Goal: Task Accomplishment & Management: Complete application form

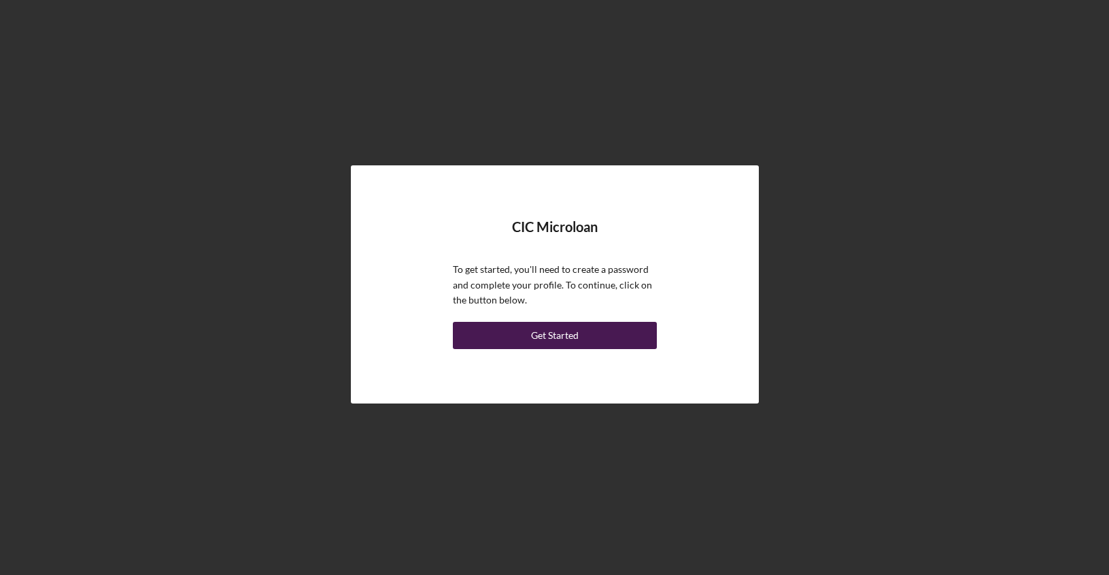
click at [571, 341] on div "Get Started" at bounding box center [555, 335] width 48 height 27
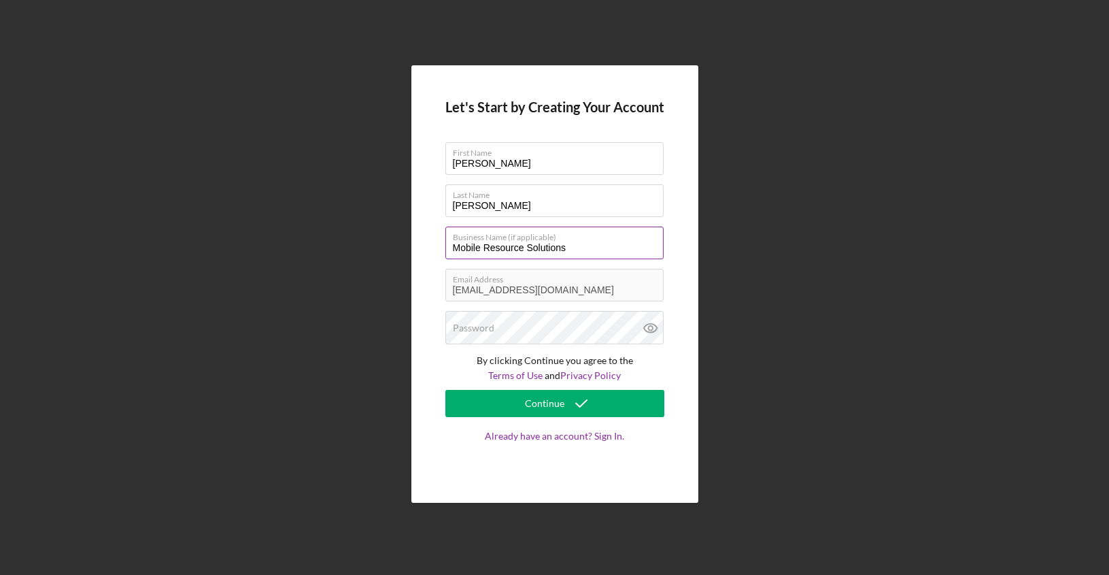
click at [598, 244] on input "Mobile Resource Solutions" at bounding box center [554, 242] width 218 height 33
type input "Mobile Resource Solutions LLC"
click at [432, 394] on div "Let's Start by Creating Your Account First Name [PERSON_NAME] Name [PERSON_NAME…" at bounding box center [554, 284] width 287 height 438
click at [467, 326] on label "Password" at bounding box center [473, 327] width 41 height 11
click at [494, 325] on label "Password" at bounding box center [473, 327] width 41 height 11
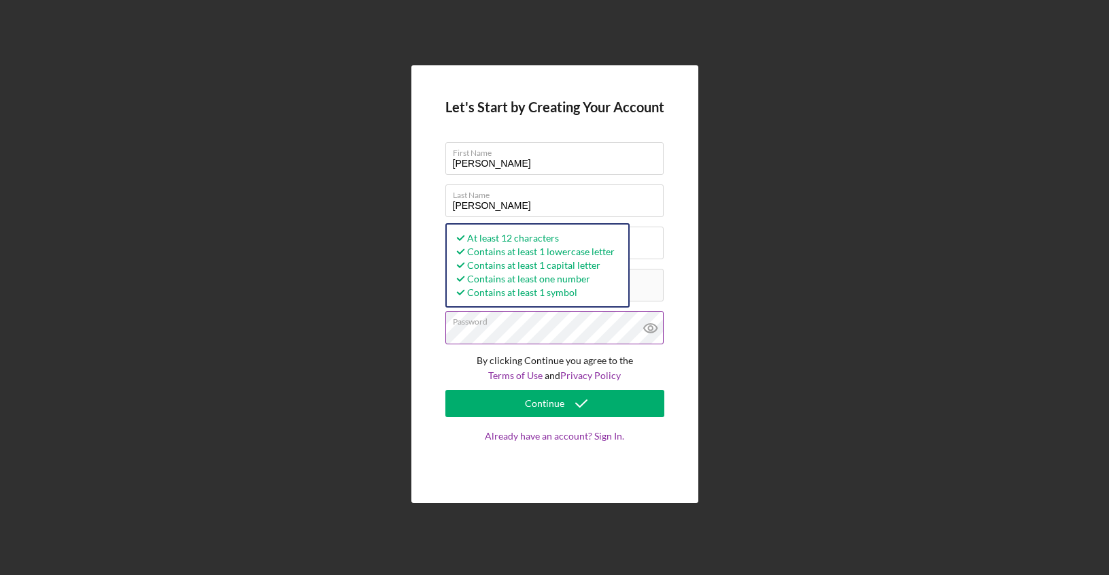
click at [650, 330] on icon at bounding box center [650, 328] width 4 height 4
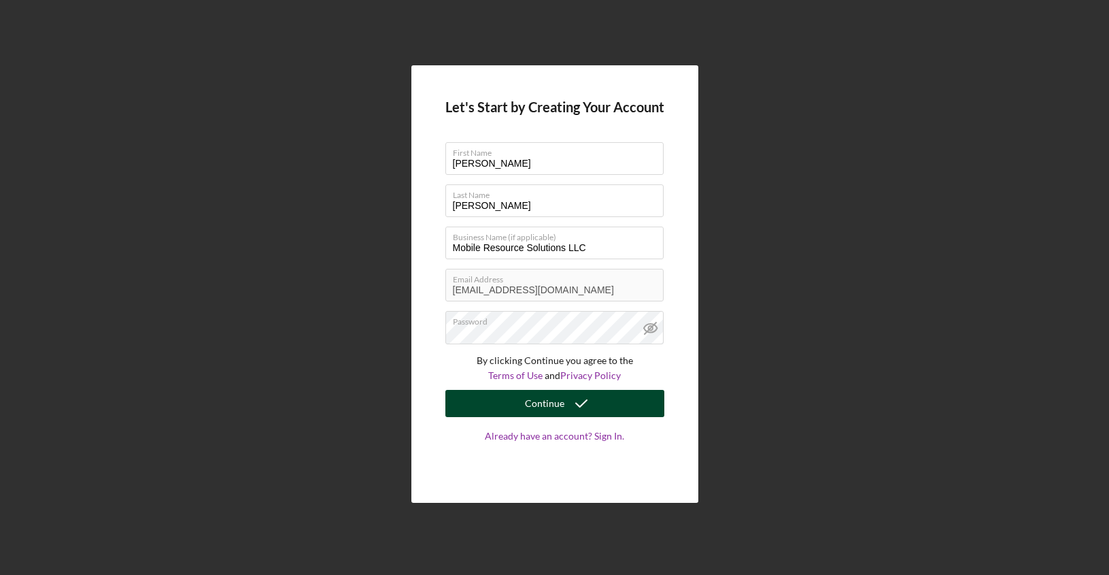
click at [556, 407] on div "Continue" at bounding box center [544, 403] width 39 height 27
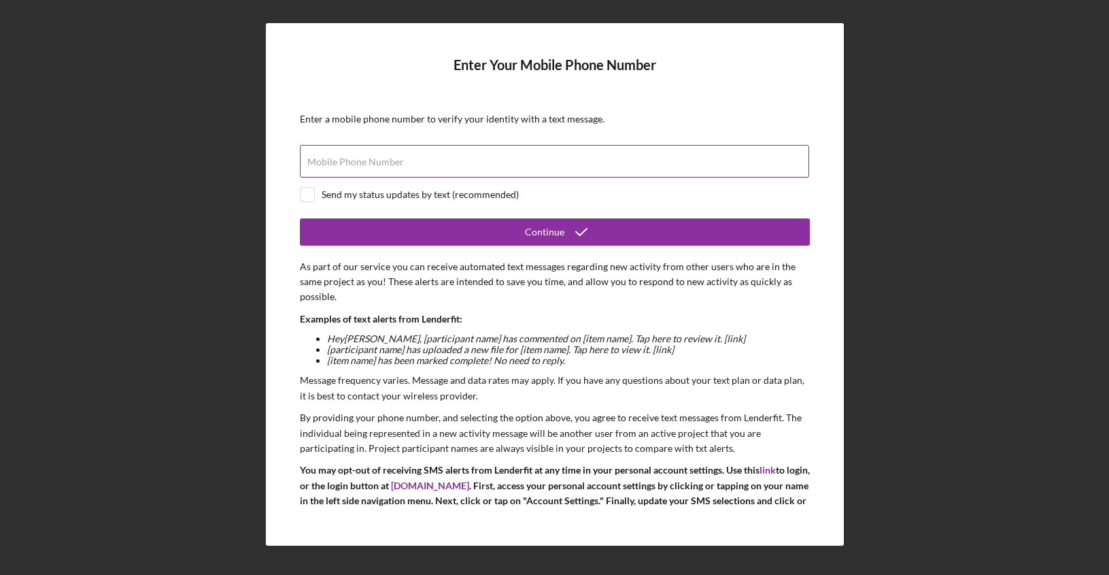
click at [374, 161] on label "Mobile Phone Number" at bounding box center [355, 161] width 97 height 11
click at [374, 161] on input "Mobile Phone Number" at bounding box center [554, 161] width 509 height 33
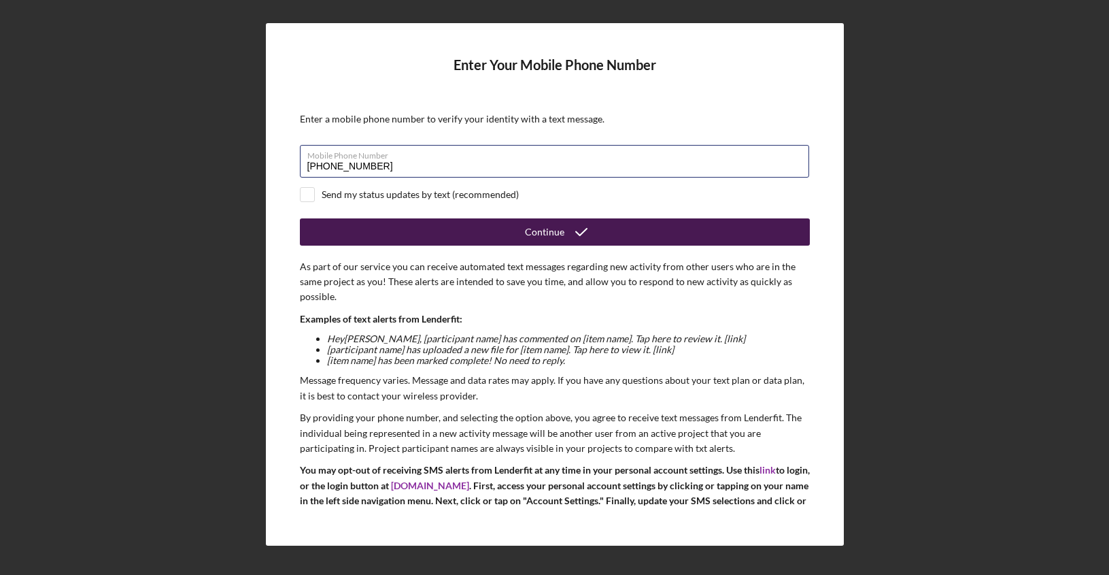
type input "[PHONE_NUMBER]"
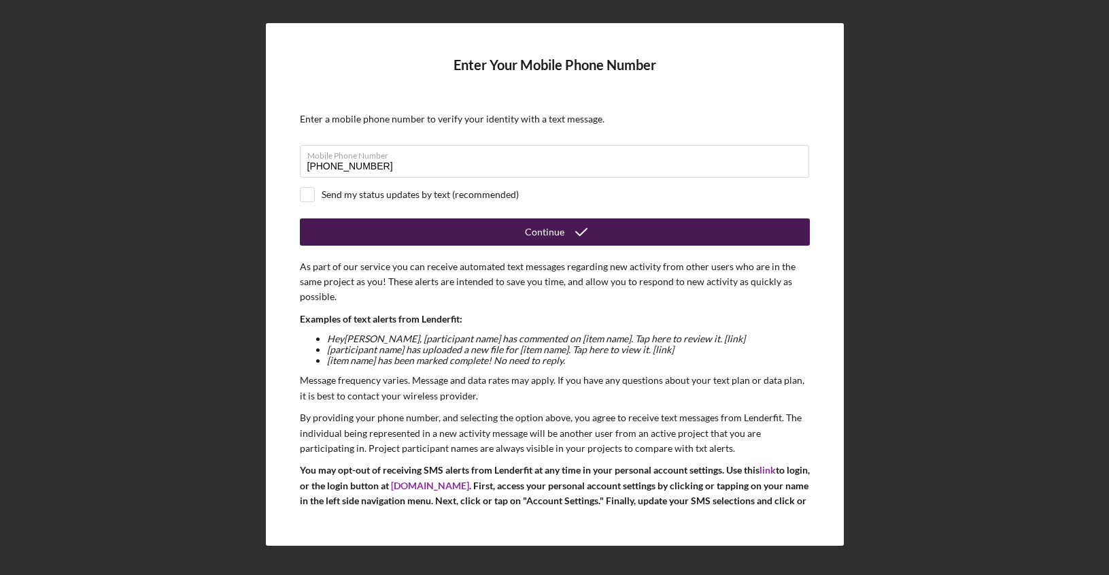
click at [473, 231] on button "Continue" at bounding box center [555, 231] width 510 height 27
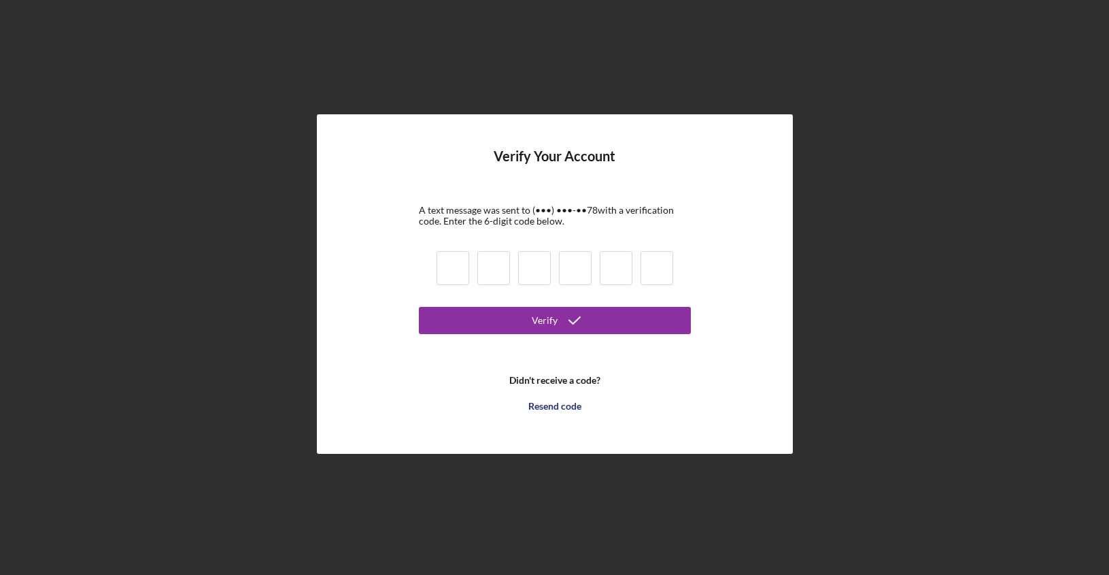
click at [479, 263] on input at bounding box center [493, 268] width 33 height 34
type input "5"
type input "8"
type input "0"
click at [452, 260] on input at bounding box center [453, 268] width 33 height 34
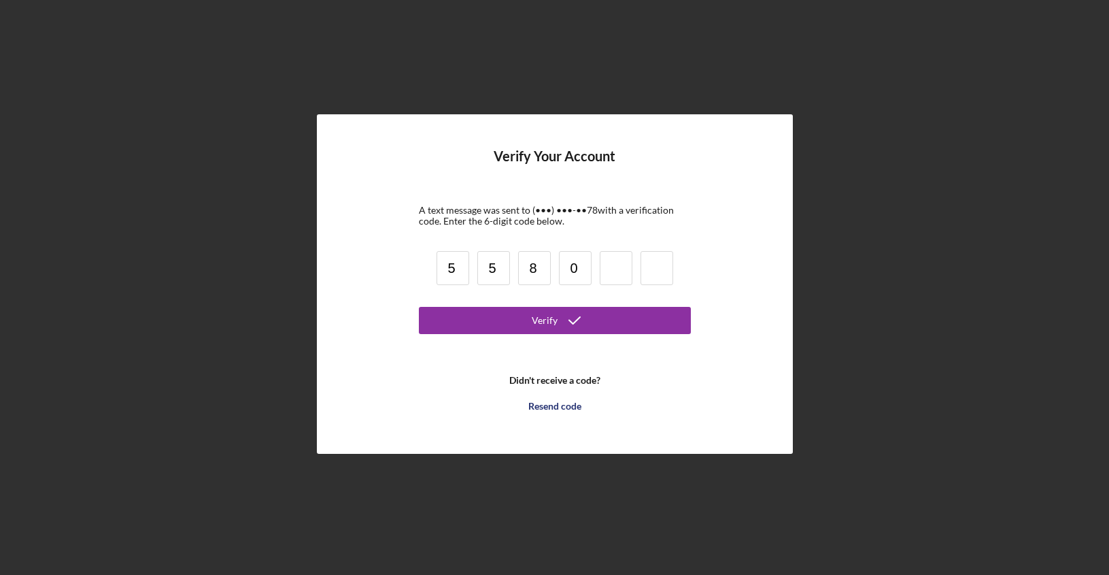
type input "5"
type input "8"
type input "5"
type input "8"
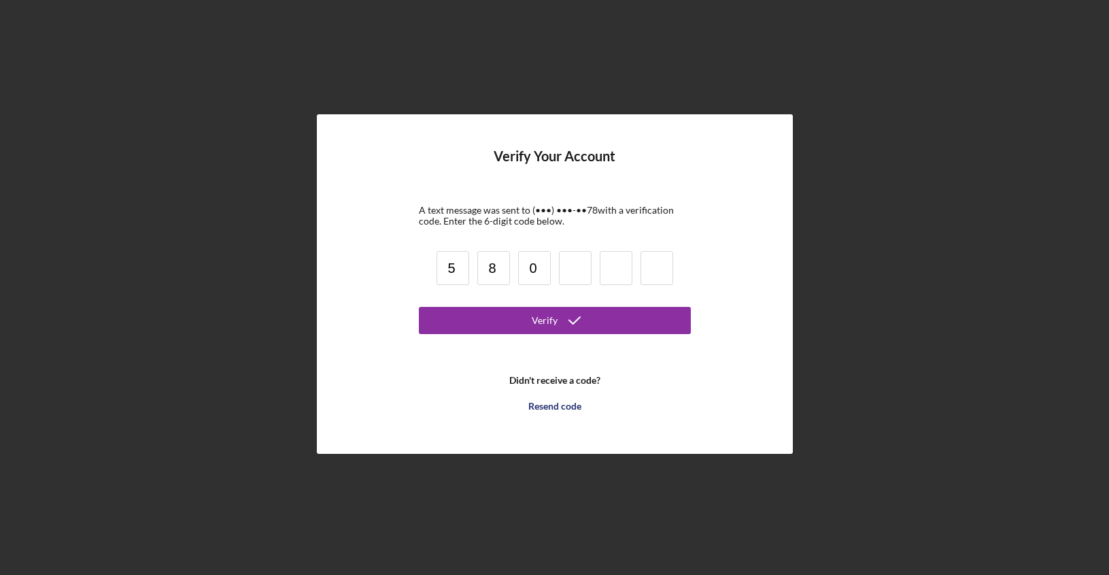
type input "0"
type input "3"
type input "4"
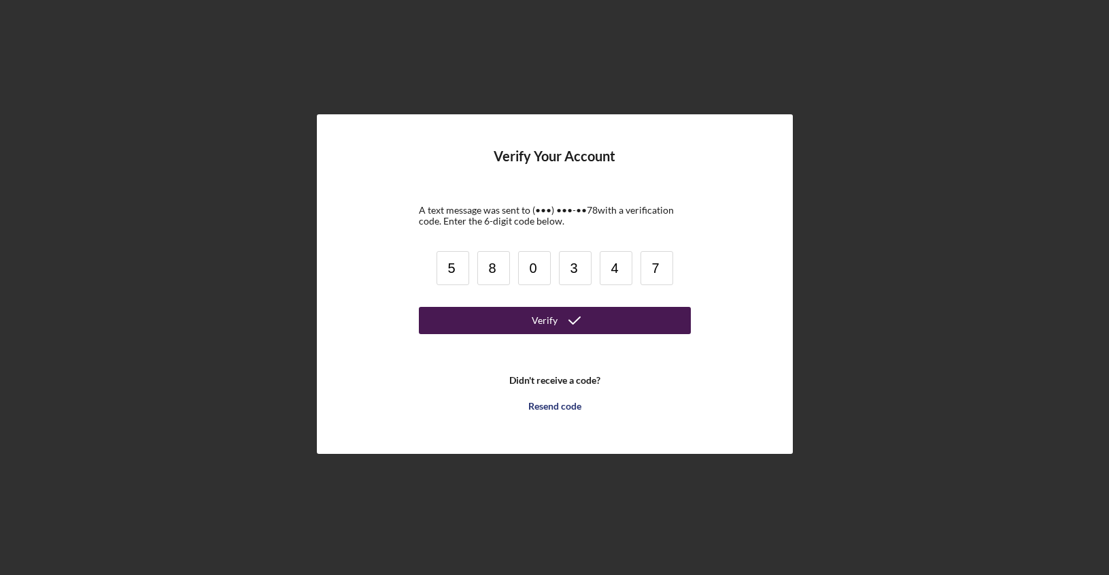
type input "7"
click at [446, 313] on button "Verify" at bounding box center [555, 320] width 272 height 27
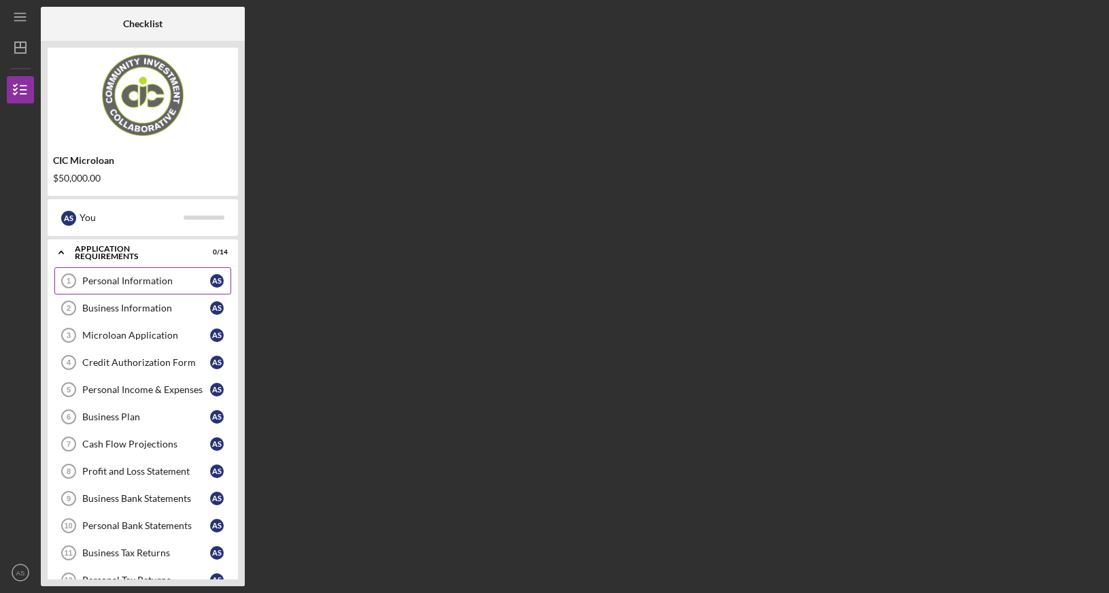
click at [121, 280] on div "Personal Information" at bounding box center [146, 280] width 128 height 11
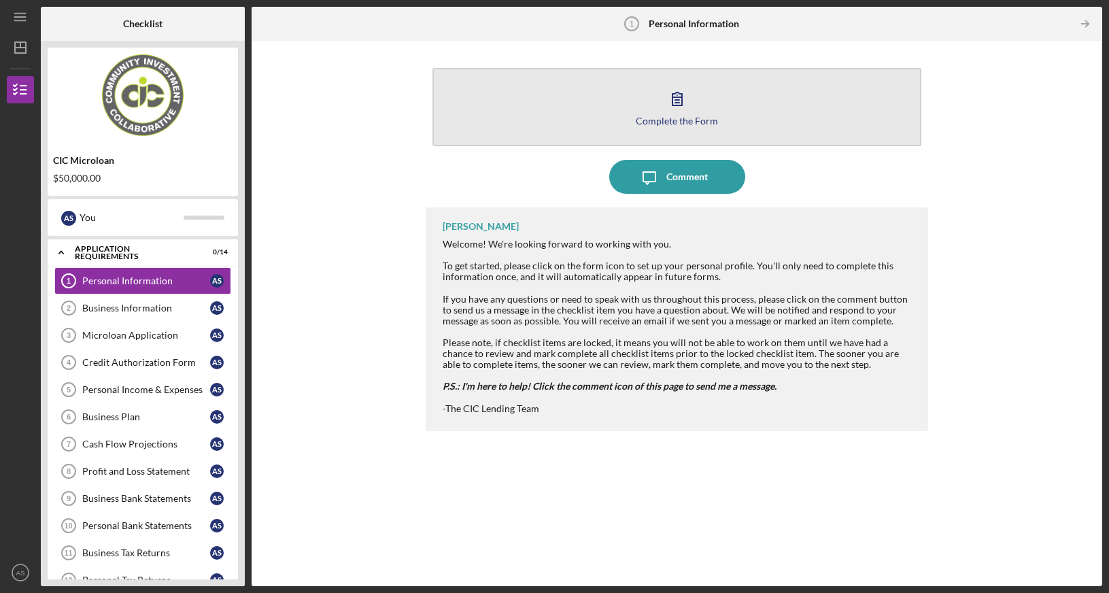
click at [669, 102] on icon "button" at bounding box center [677, 99] width 34 height 34
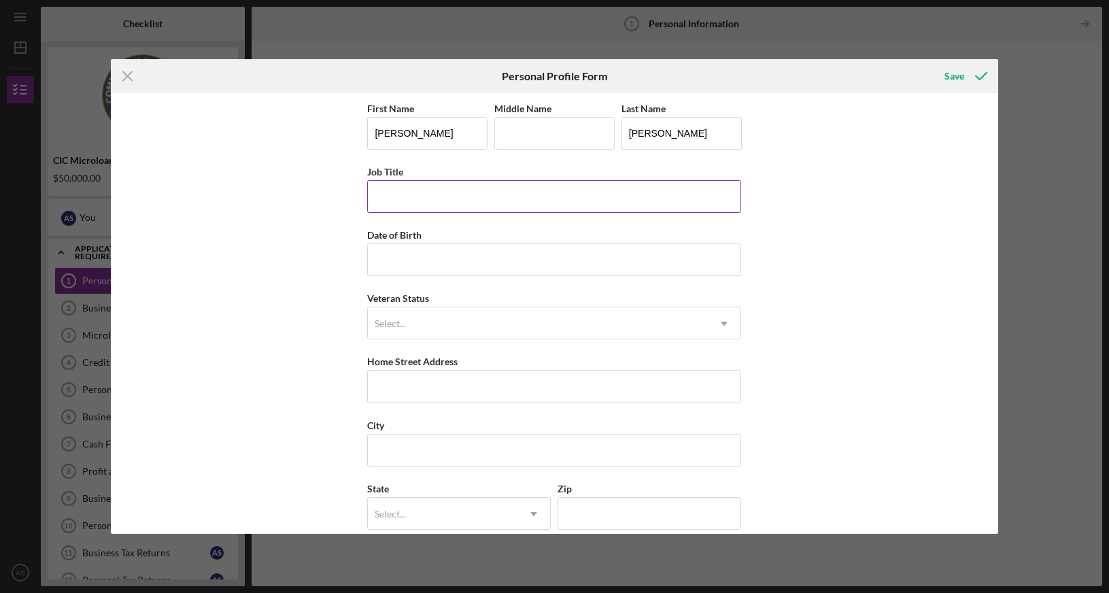
click at [452, 199] on input "Job Title" at bounding box center [554, 196] width 374 height 33
type input "O"
type input "Owner/Manger"
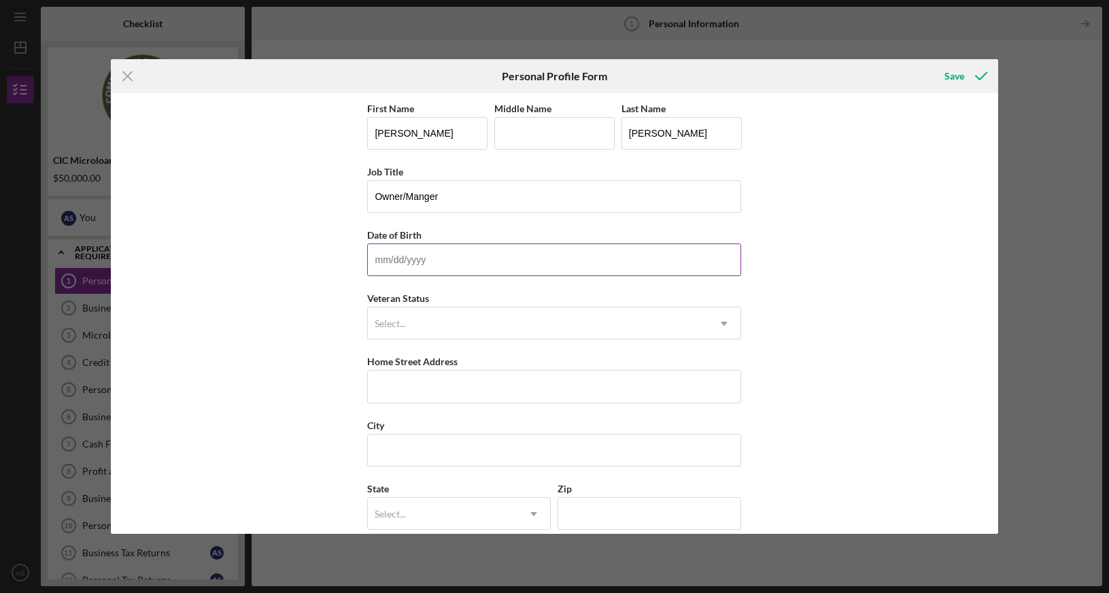
click at [382, 269] on input "Date of Birth" at bounding box center [554, 259] width 374 height 33
type input "[DATE]"
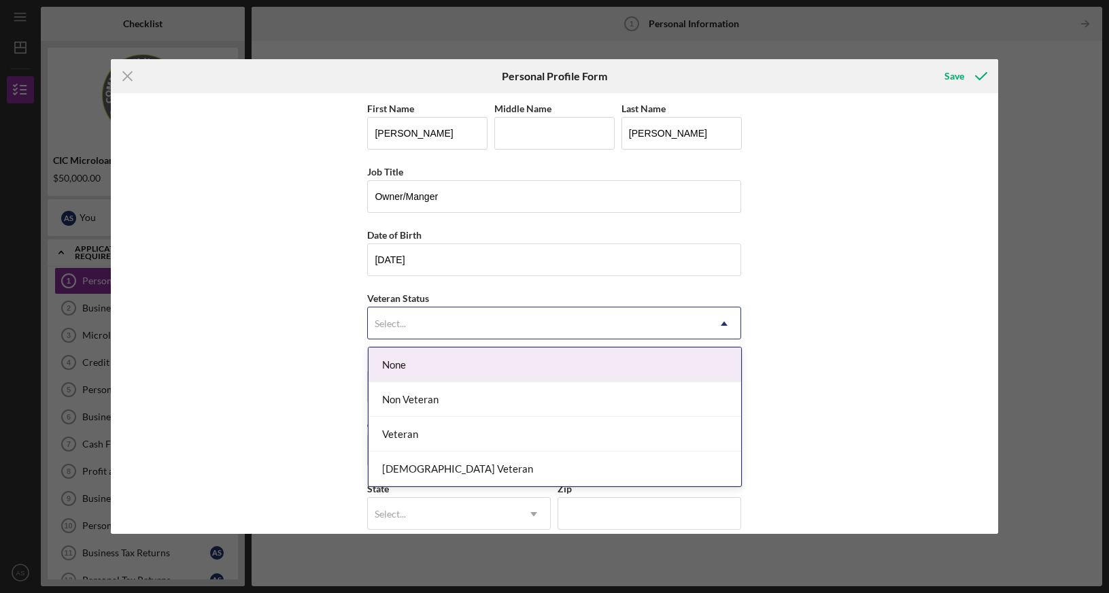
click at [405, 314] on div "Select..." at bounding box center [538, 323] width 340 height 31
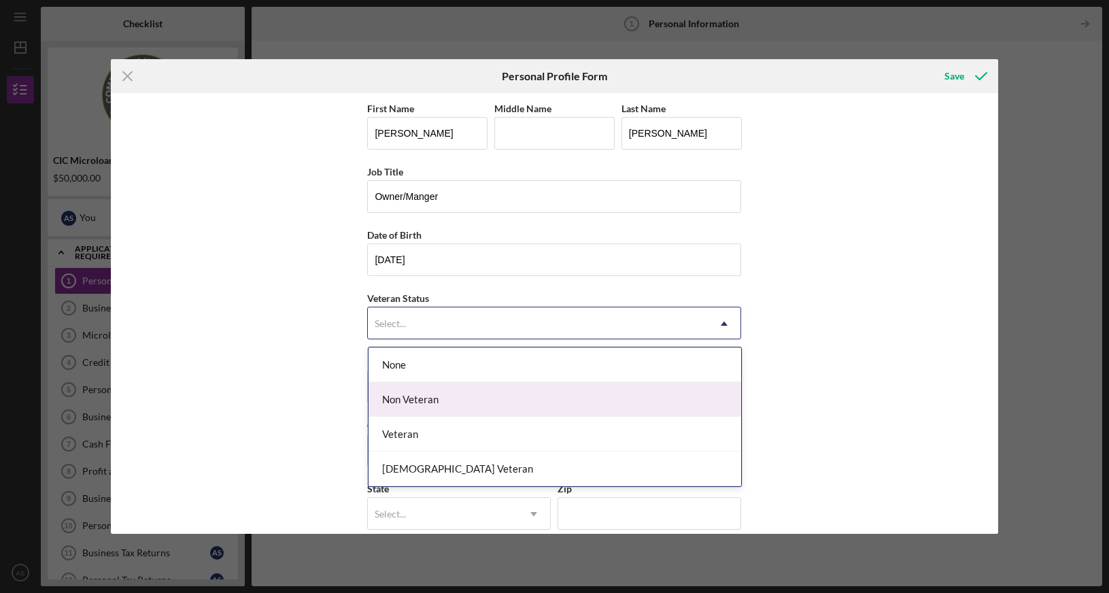
click at [452, 398] on div "Non Veteran" at bounding box center [555, 399] width 373 height 35
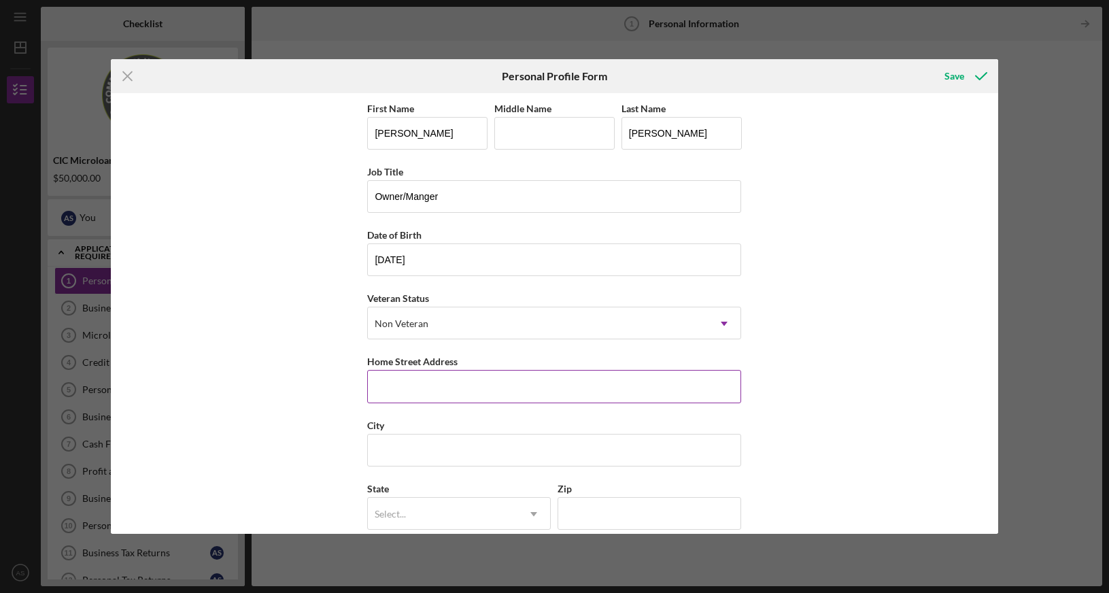
click at [433, 389] on input "Home Street Address" at bounding box center [554, 386] width 374 height 33
type input "3"
type input "[PERSON_NAME]"
type input "[STREET_ADDRESS]"
type input "Palmyra"
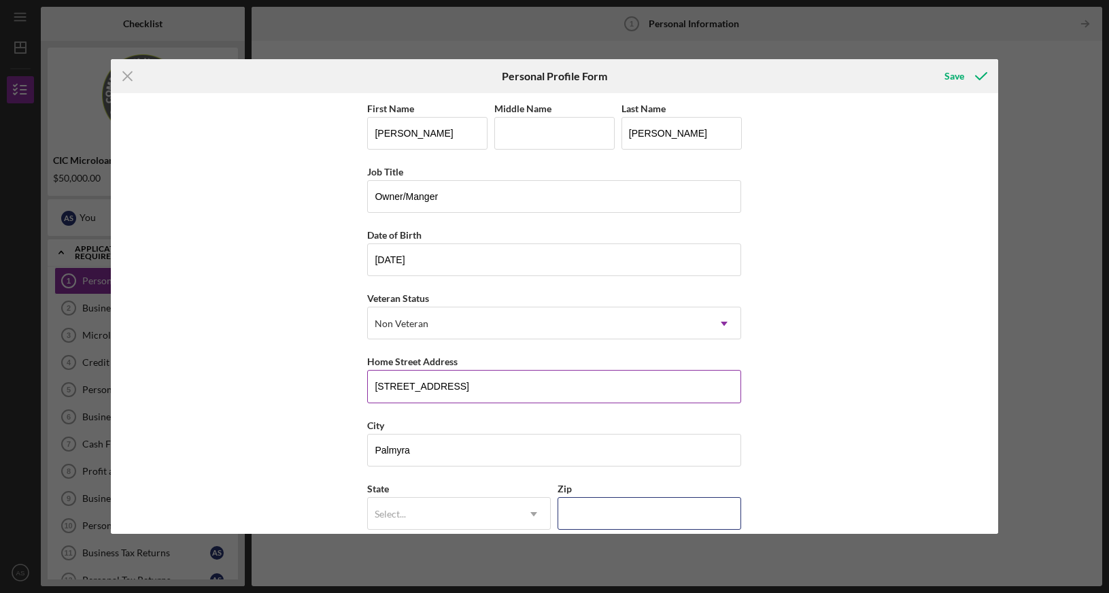
type input "22963"
type input "VA"
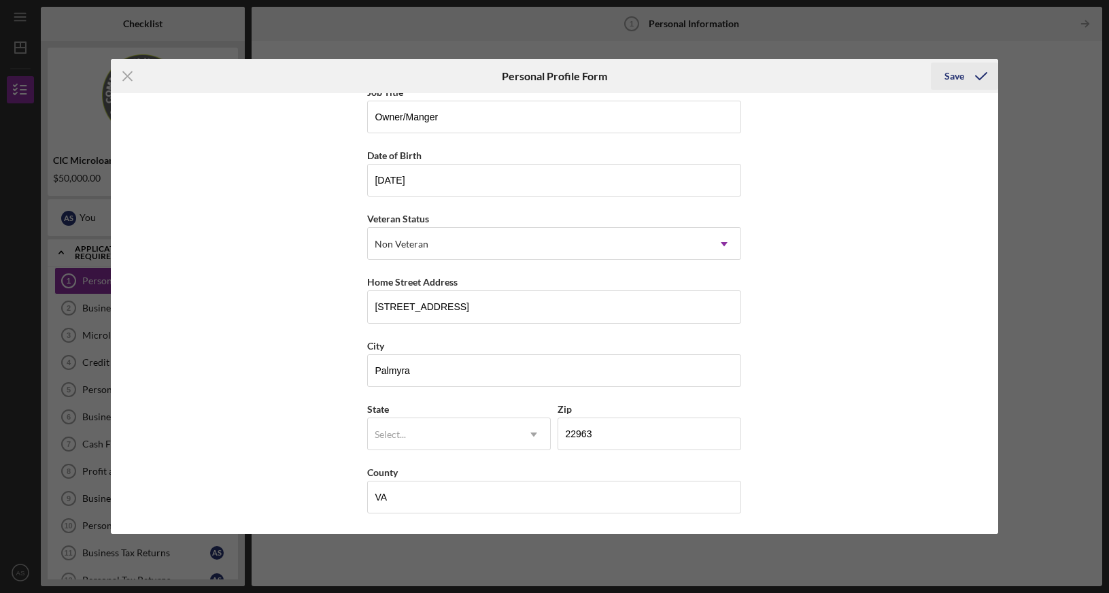
click at [956, 74] on div "Save" at bounding box center [955, 76] width 20 height 27
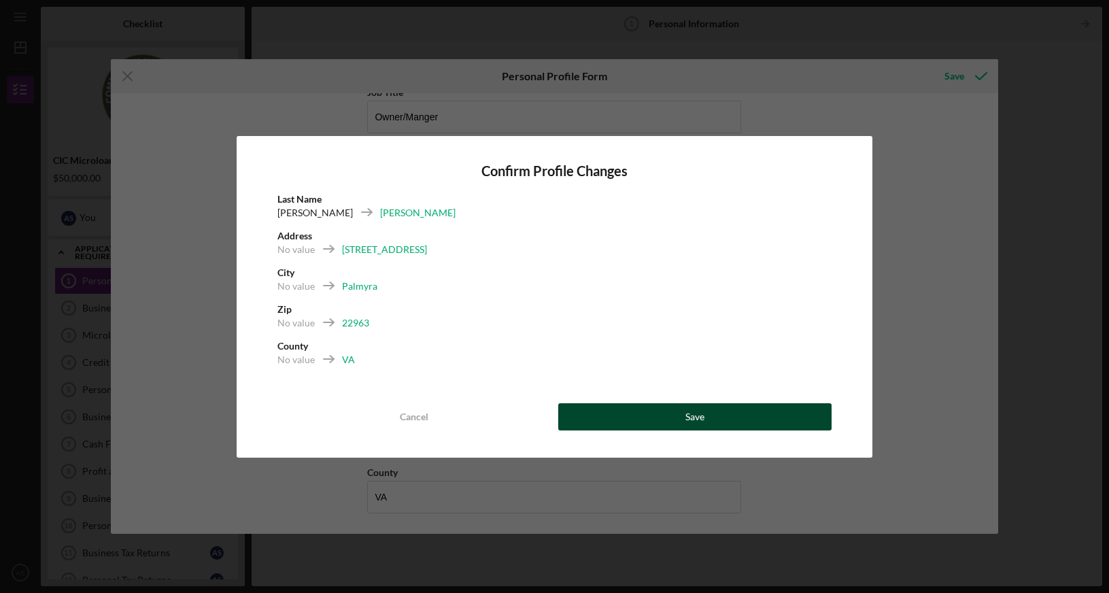
click at [745, 411] on button "Save" at bounding box center [695, 416] width 274 height 27
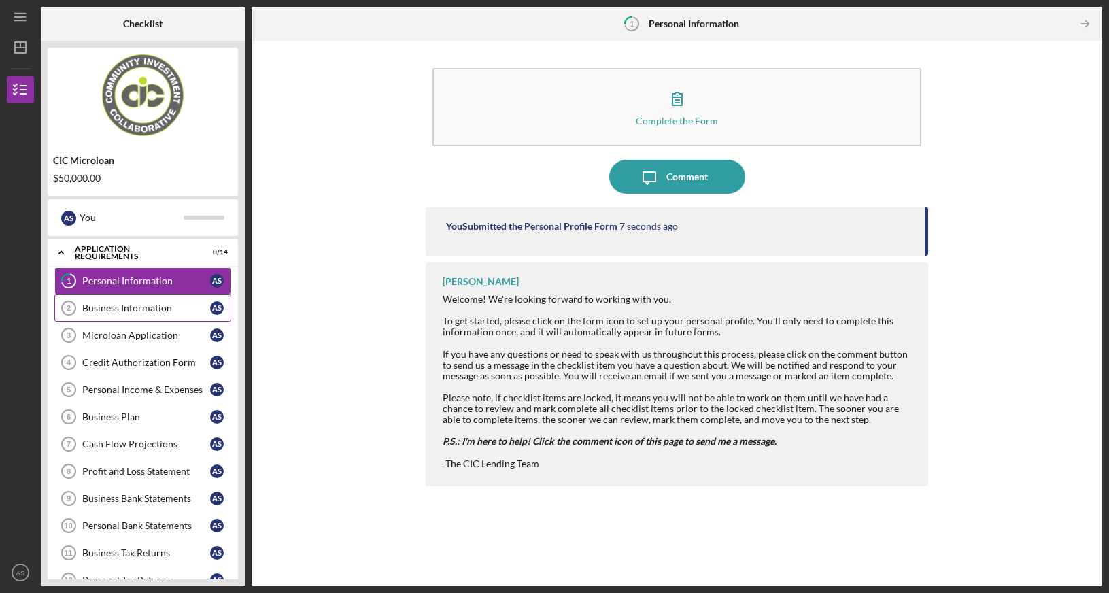
click at [146, 308] on div "Business Information" at bounding box center [146, 308] width 128 height 11
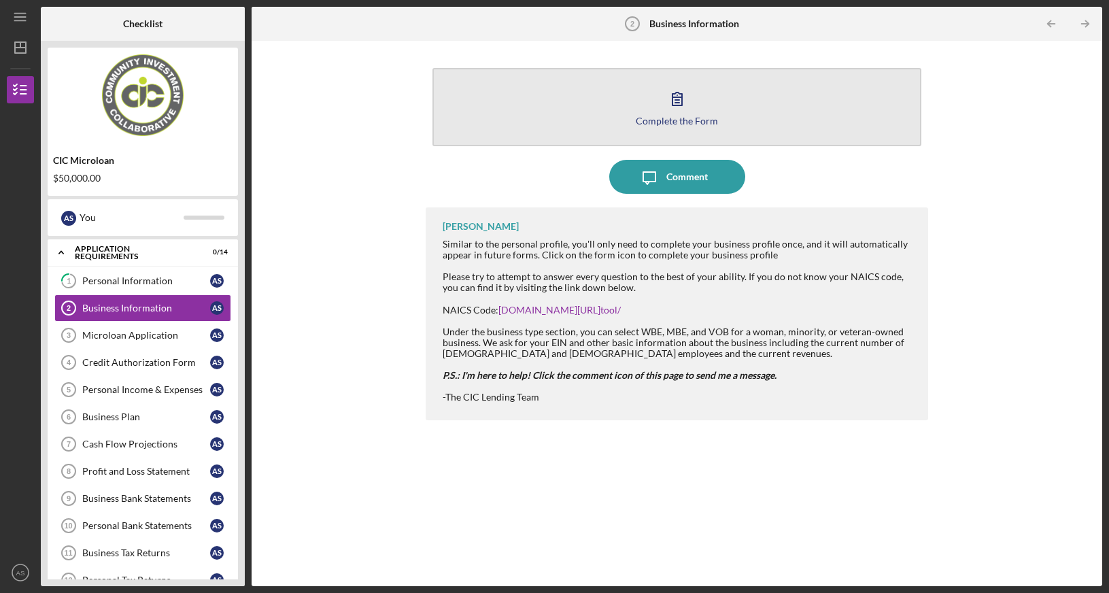
click at [677, 97] on icon "button" at bounding box center [677, 99] width 34 height 34
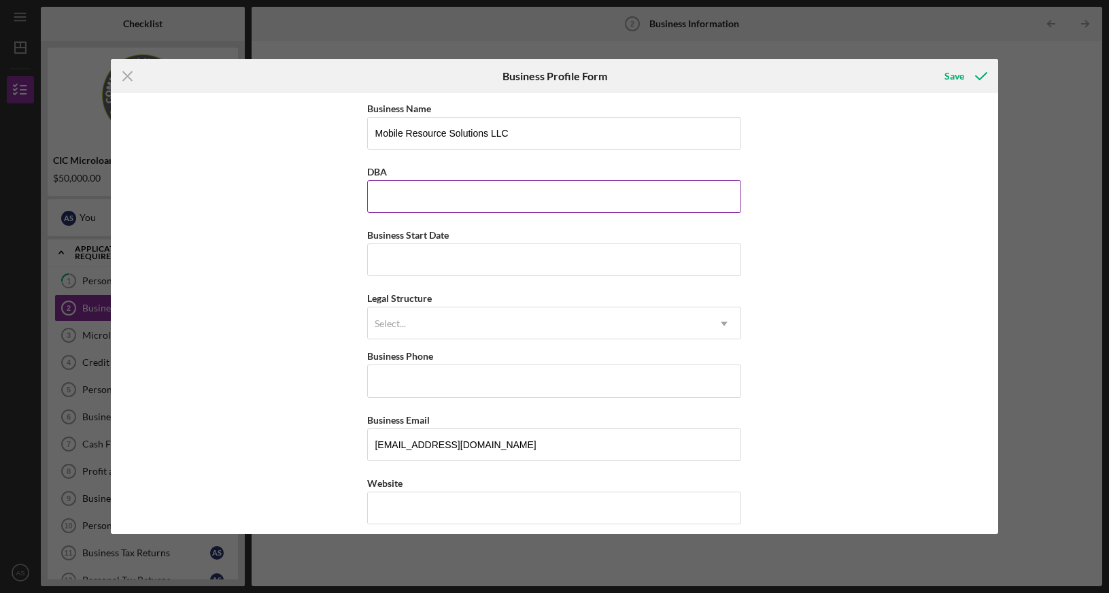
click at [478, 201] on input "DBA" at bounding box center [554, 196] width 374 height 33
type input "[PERSON_NAME]'s Driving Services"
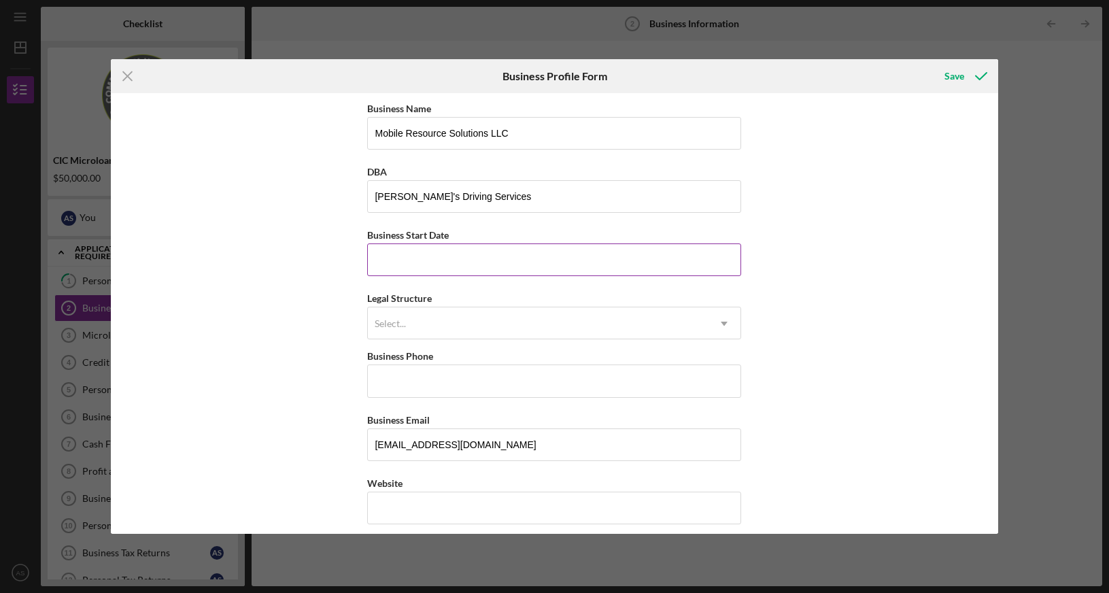
click at [457, 265] on input "Business Start Date" at bounding box center [554, 259] width 374 height 33
type input "[DATE]"
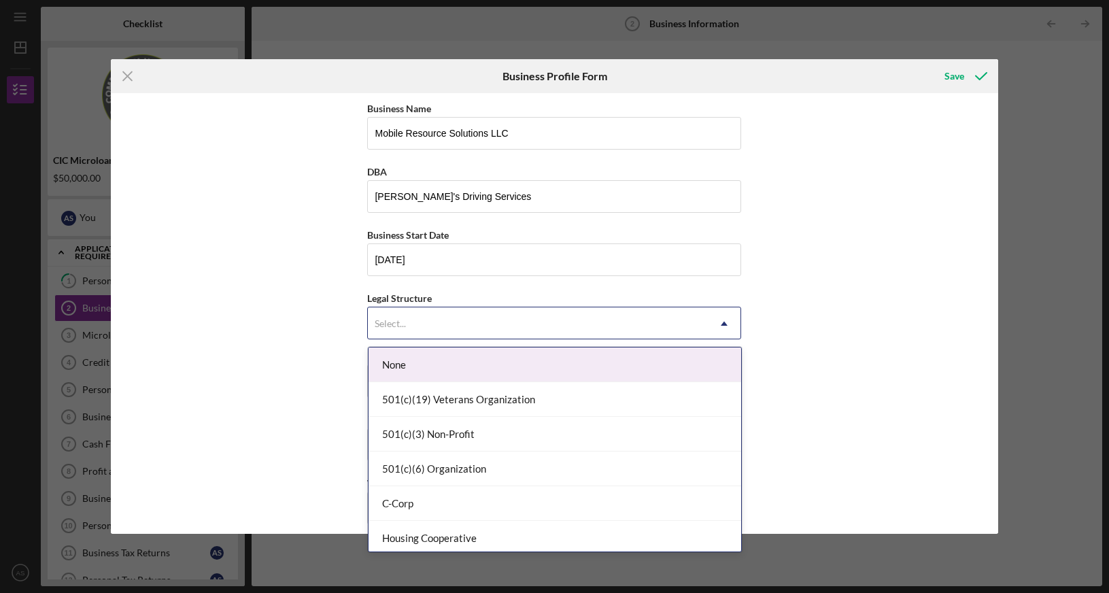
click at [450, 322] on div "Select..." at bounding box center [538, 323] width 340 height 31
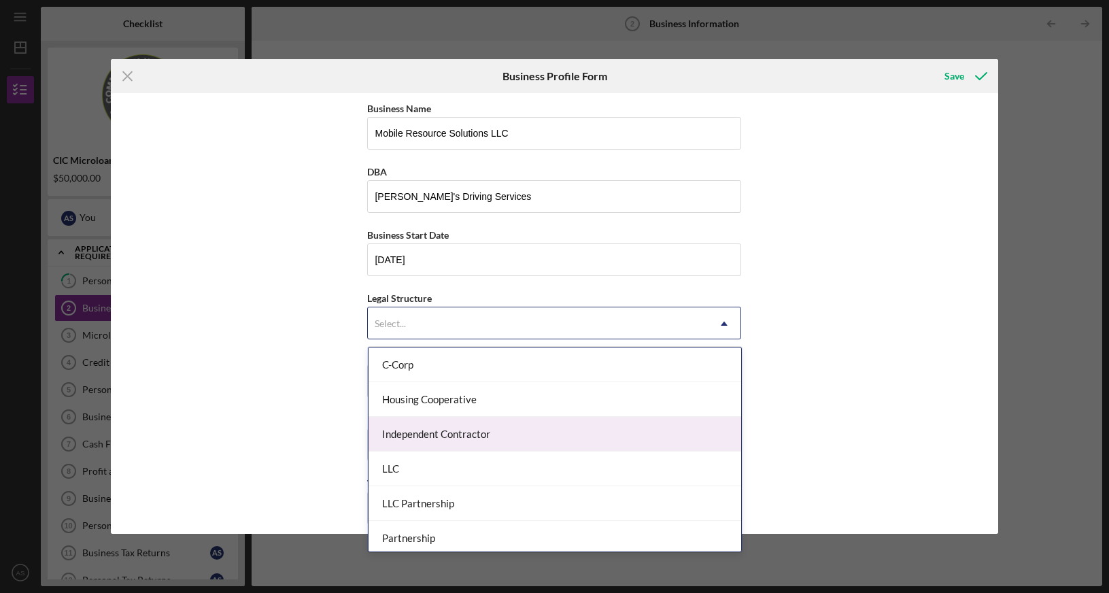
scroll to position [208, 0]
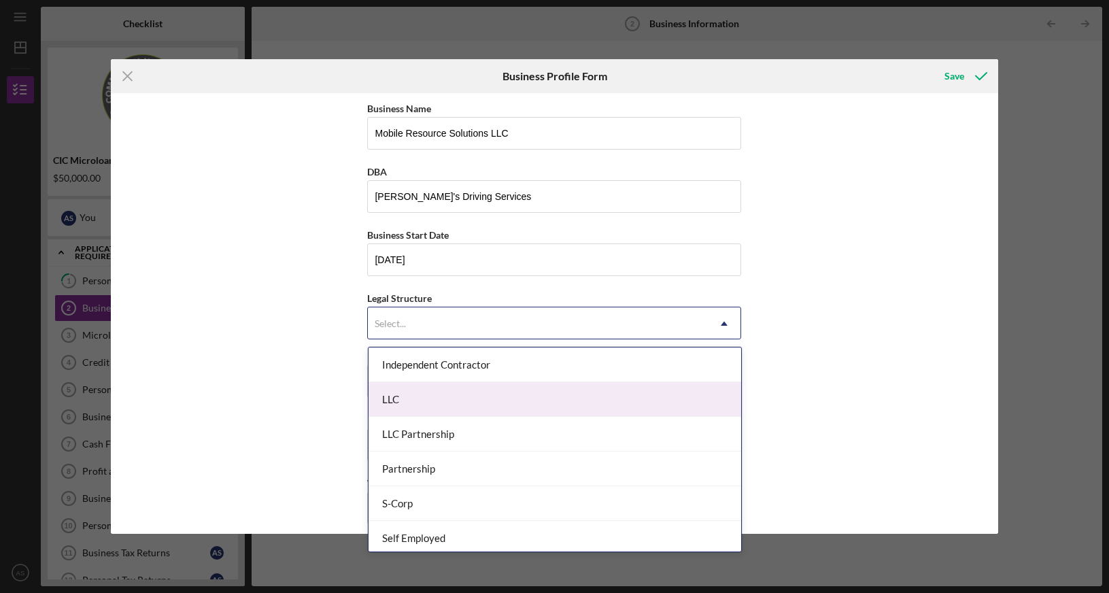
click at [392, 396] on div "LLC" at bounding box center [555, 399] width 373 height 35
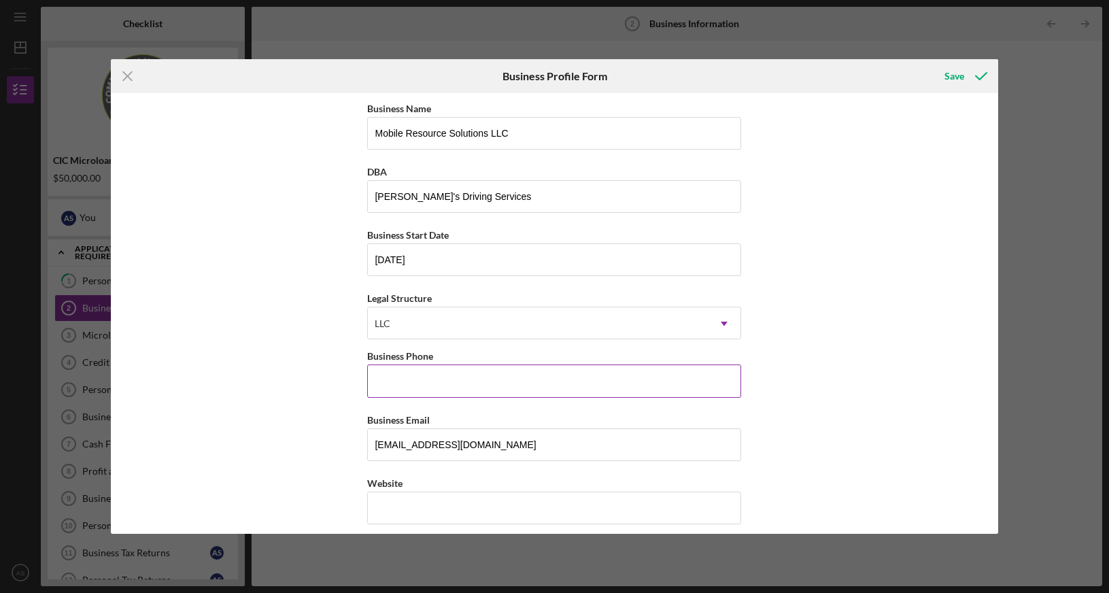
click at [445, 382] on input "Business Phone" at bounding box center [554, 381] width 374 height 33
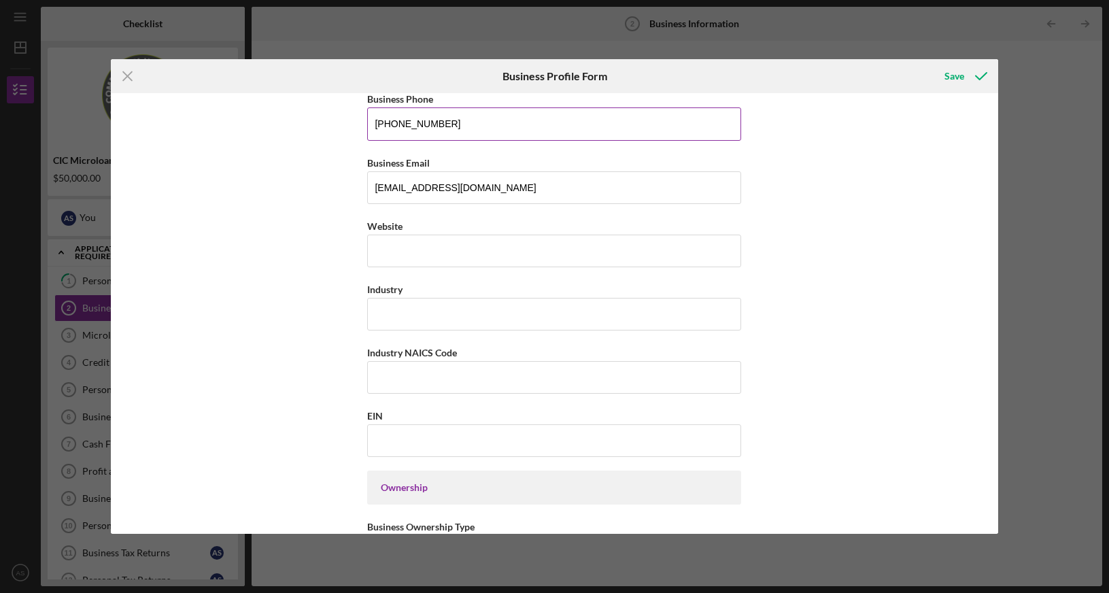
scroll to position [277, 0]
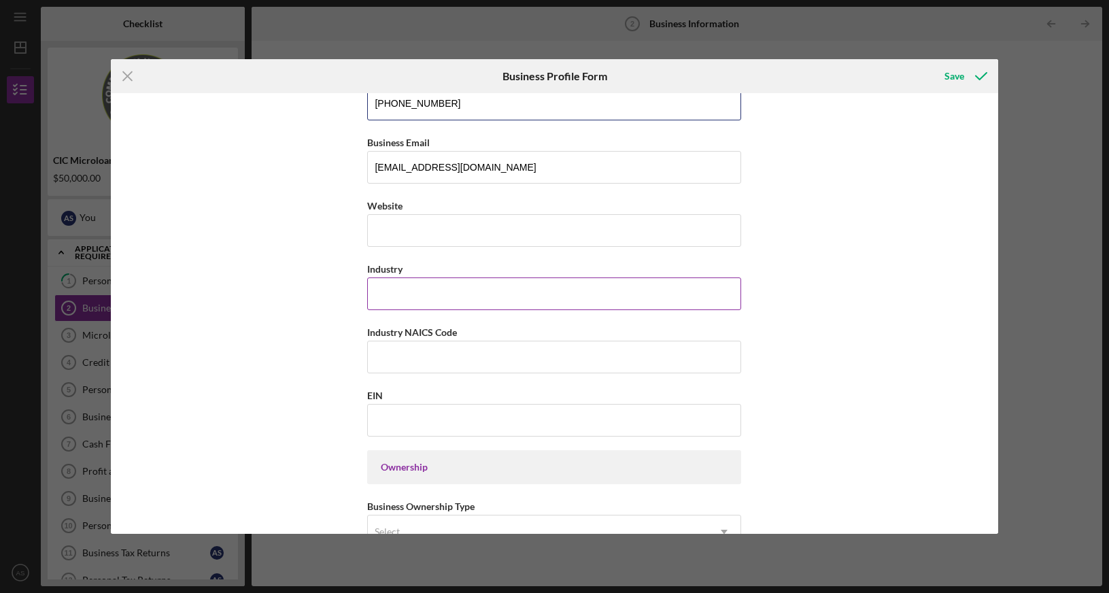
type input "[PHONE_NUMBER]"
click at [398, 294] on input "Industry" at bounding box center [554, 293] width 374 height 33
type input "Transportation"
click at [433, 372] on input "Industry NAICS Code" at bounding box center [554, 357] width 374 height 33
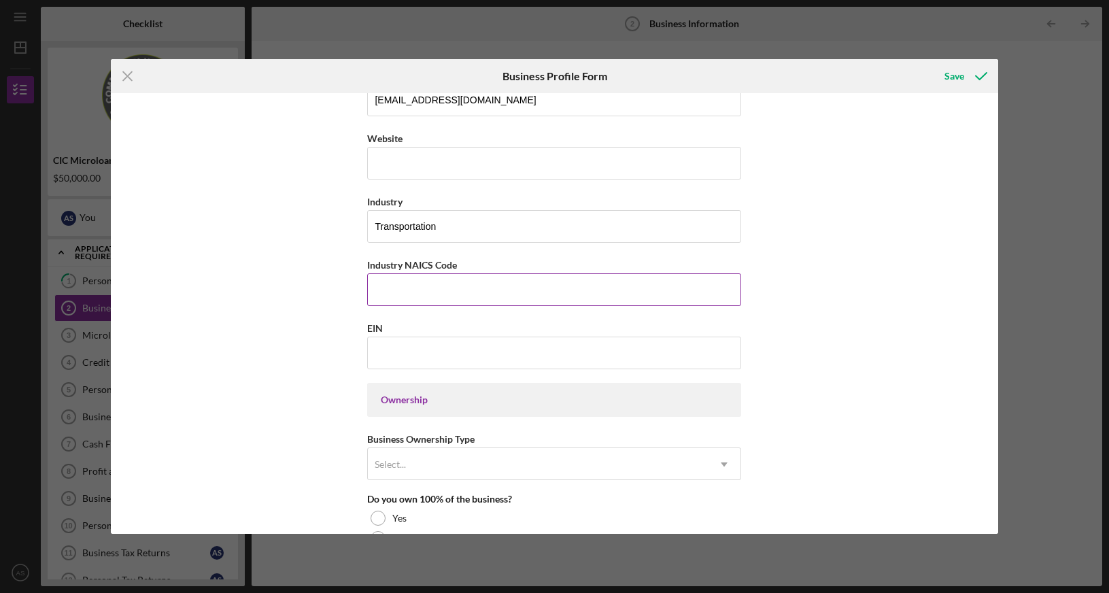
scroll to position [347, 0]
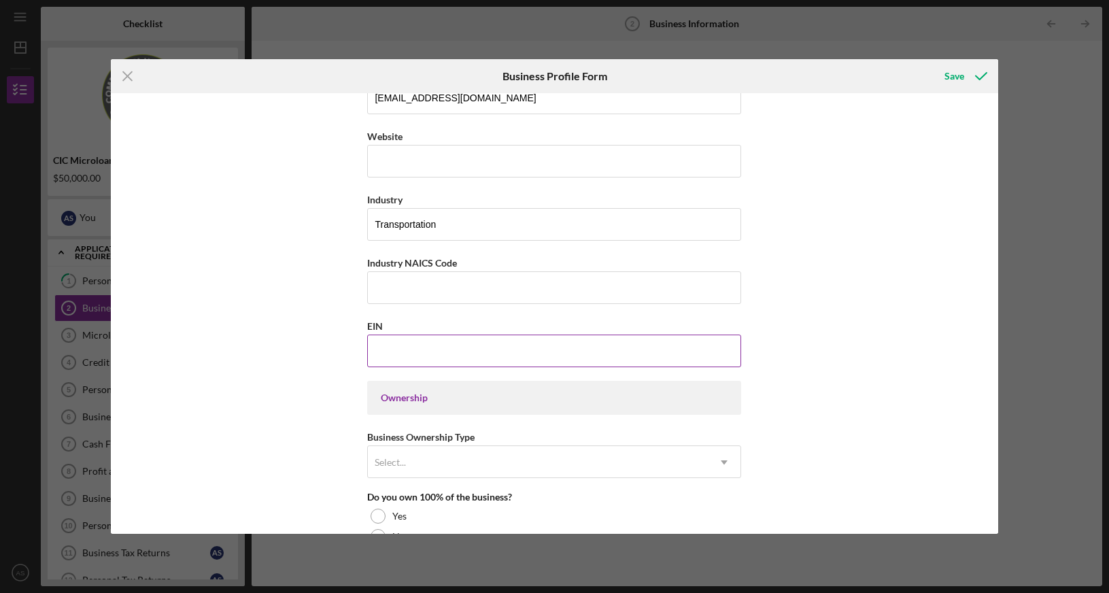
click at [418, 362] on input "EIN" at bounding box center [554, 351] width 374 height 33
click at [409, 358] on input "EIN" at bounding box center [554, 351] width 374 height 33
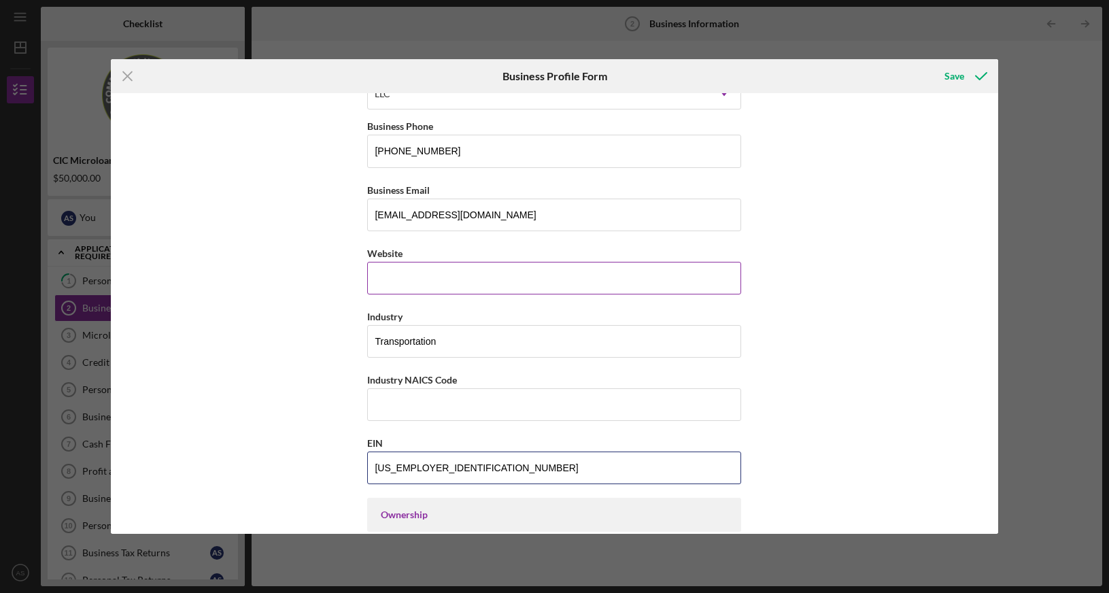
scroll to position [208, 0]
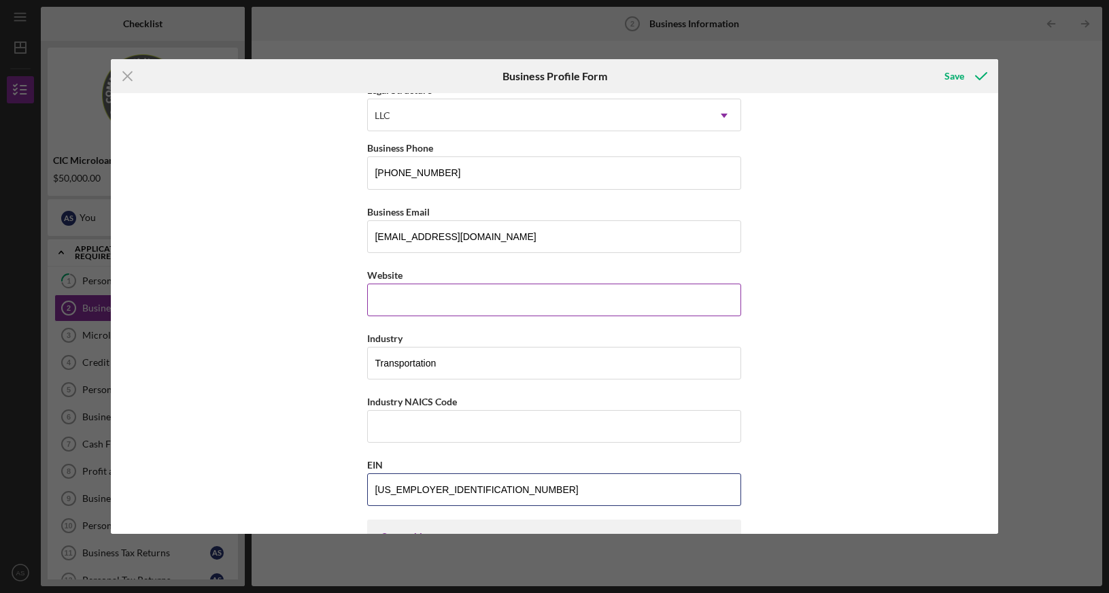
type input "[US_EMPLOYER_IDENTIFICATION_NUMBER]"
click at [735, 290] on input "Website" at bounding box center [554, 300] width 374 height 33
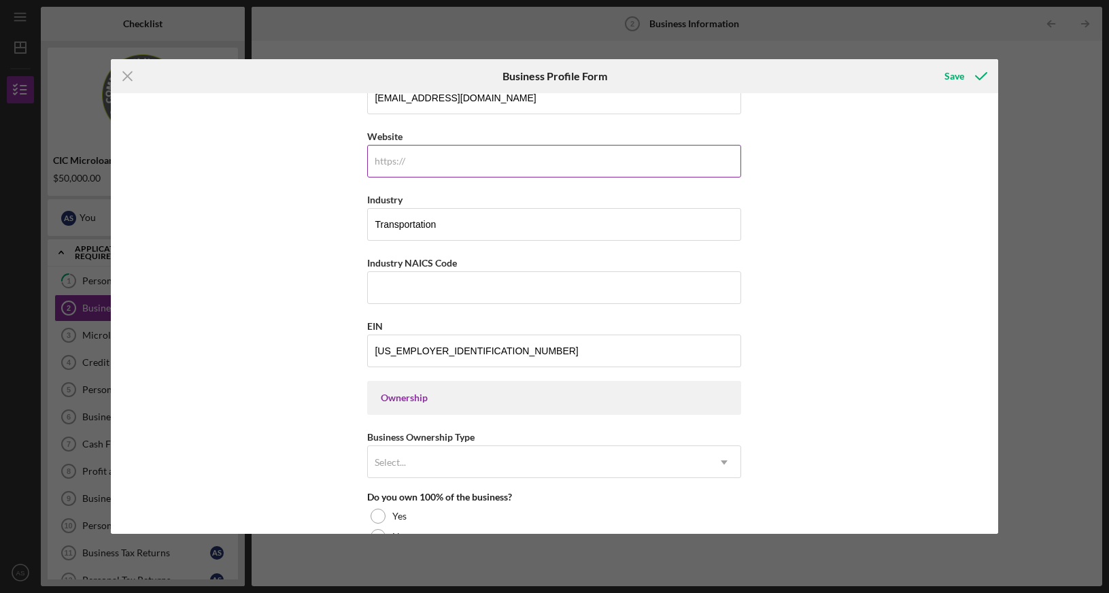
scroll to position [277, 0]
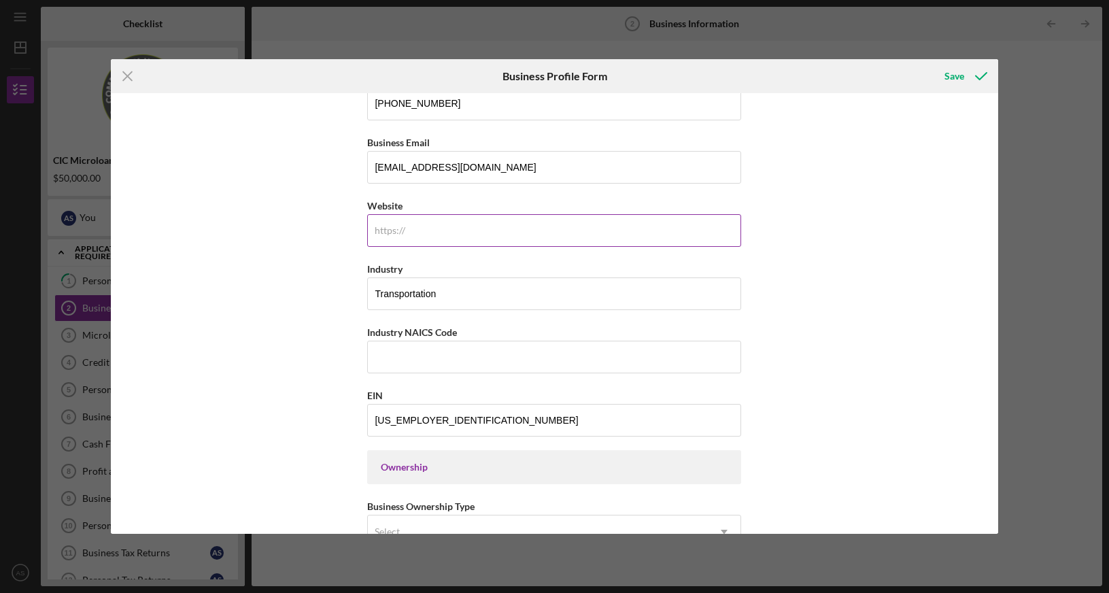
click at [513, 234] on input "Website" at bounding box center [554, 230] width 374 height 33
click at [475, 310] on input "Transportation" at bounding box center [554, 293] width 374 height 33
click at [465, 363] on input "Industry NAICS Code" at bounding box center [554, 357] width 374 height 33
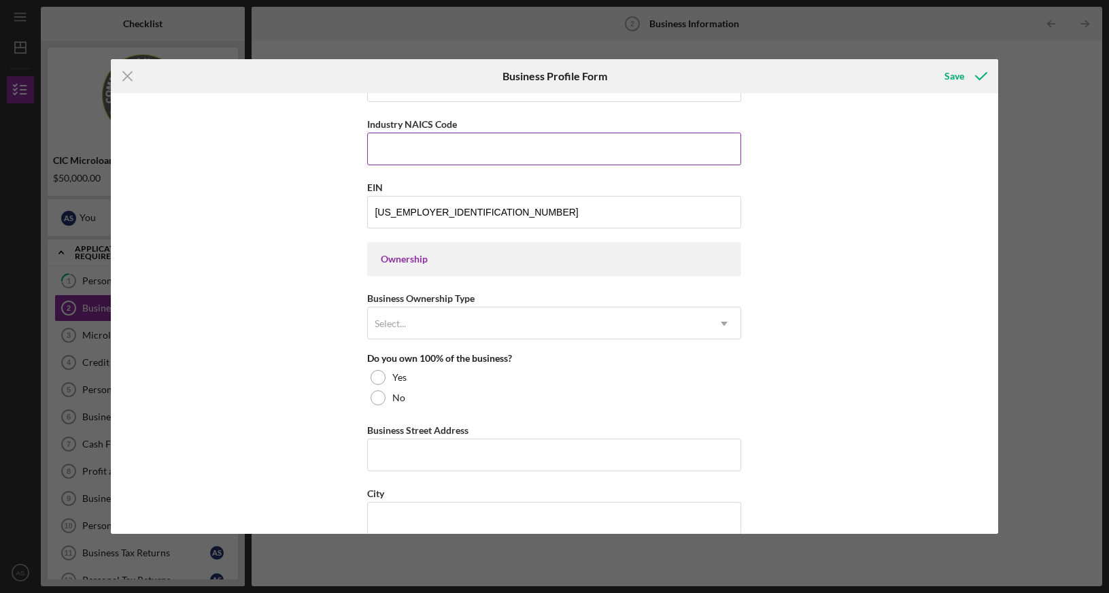
scroll to position [555, 0]
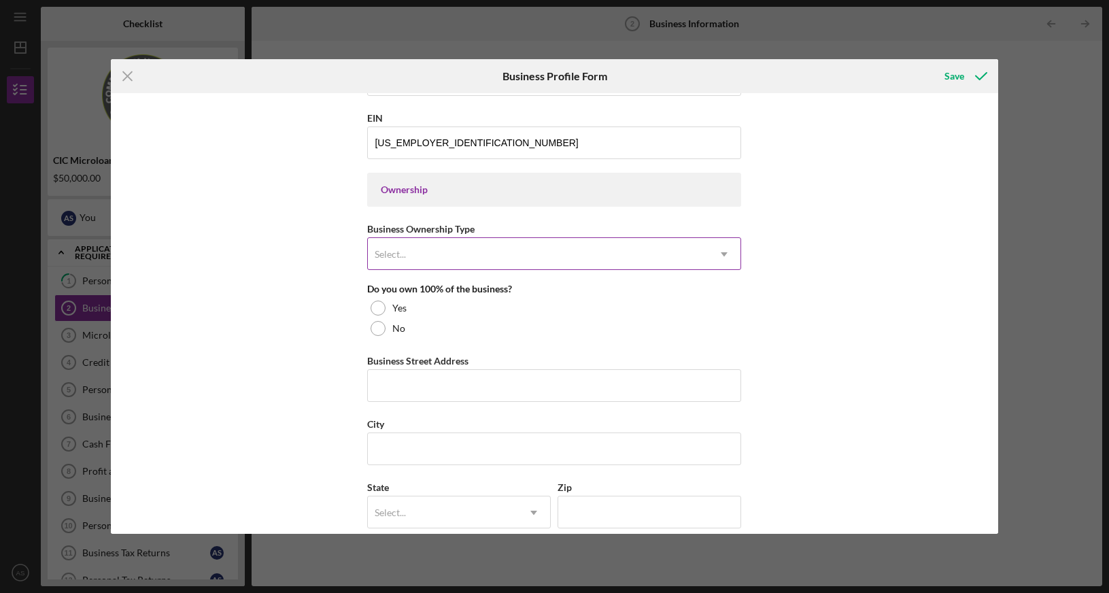
click at [467, 260] on div "Select..." at bounding box center [538, 254] width 340 height 31
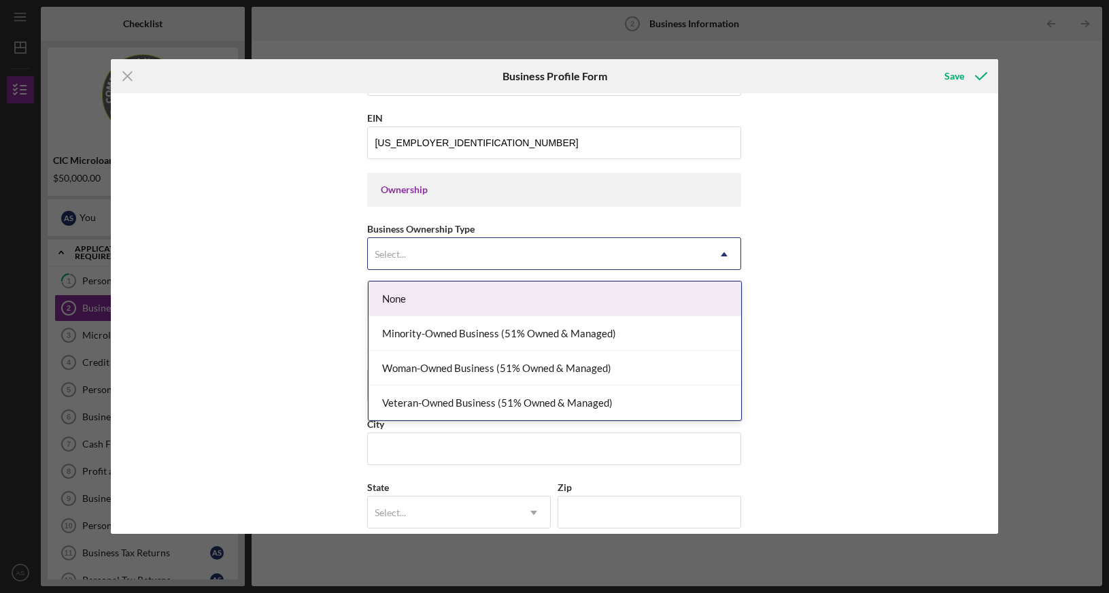
click at [400, 299] on div "None" at bounding box center [555, 299] width 373 height 35
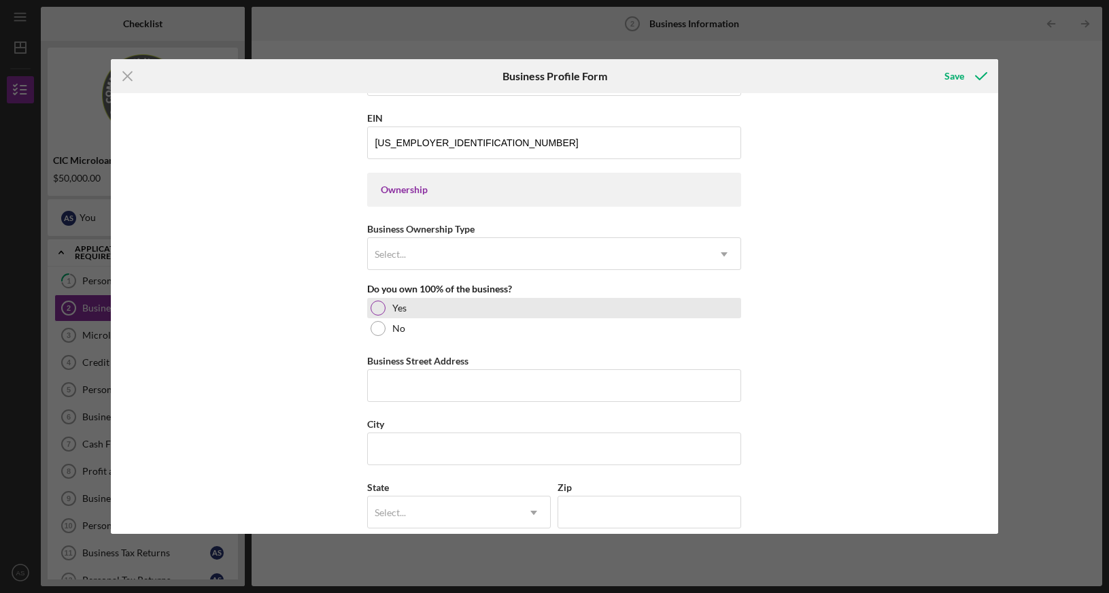
click at [380, 315] on div at bounding box center [378, 308] width 15 height 15
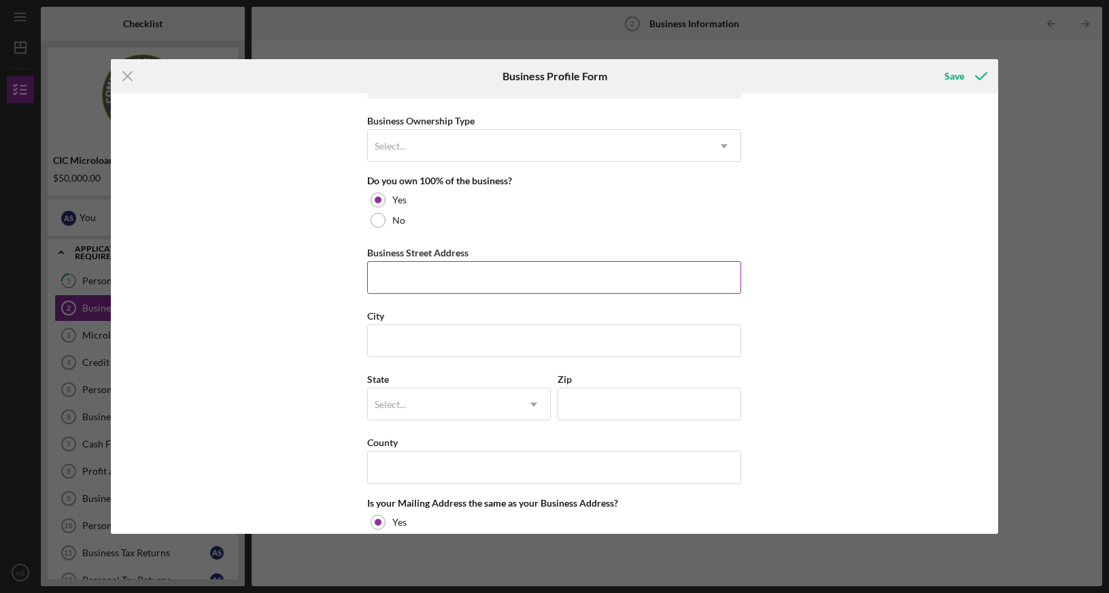
scroll to position [694, 0]
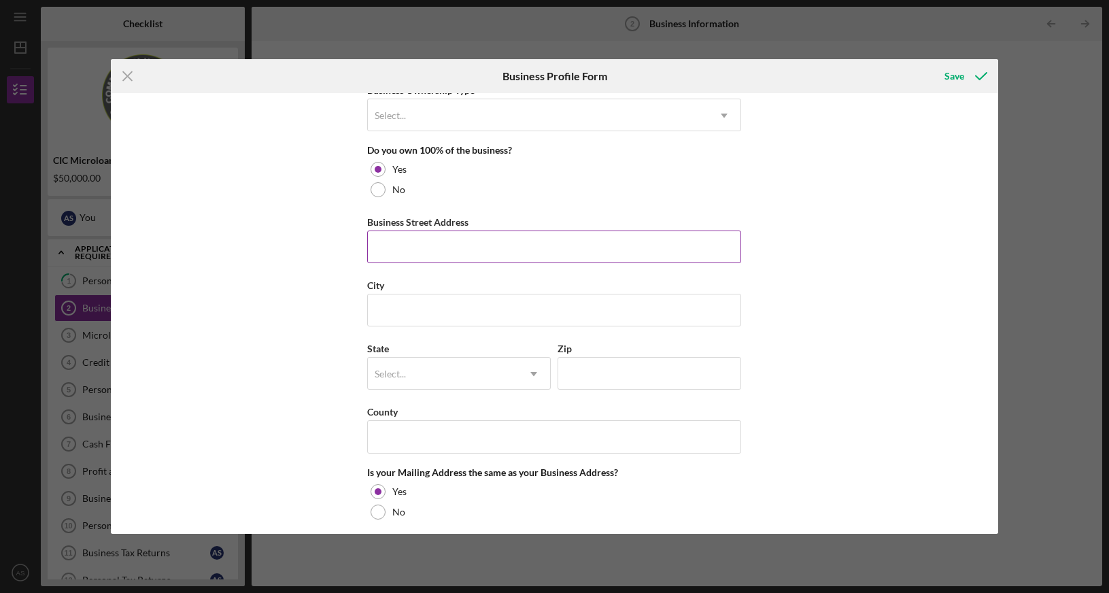
click at [406, 254] on input "Business Street Address" at bounding box center [554, 247] width 374 height 33
type input "3"
type input "[PERSON_NAME][EMAIL_ADDRESS][PERSON_NAME][DOMAIN_NAME]"
type input "[STREET_ADDRESS]"
type input "Palmyra"
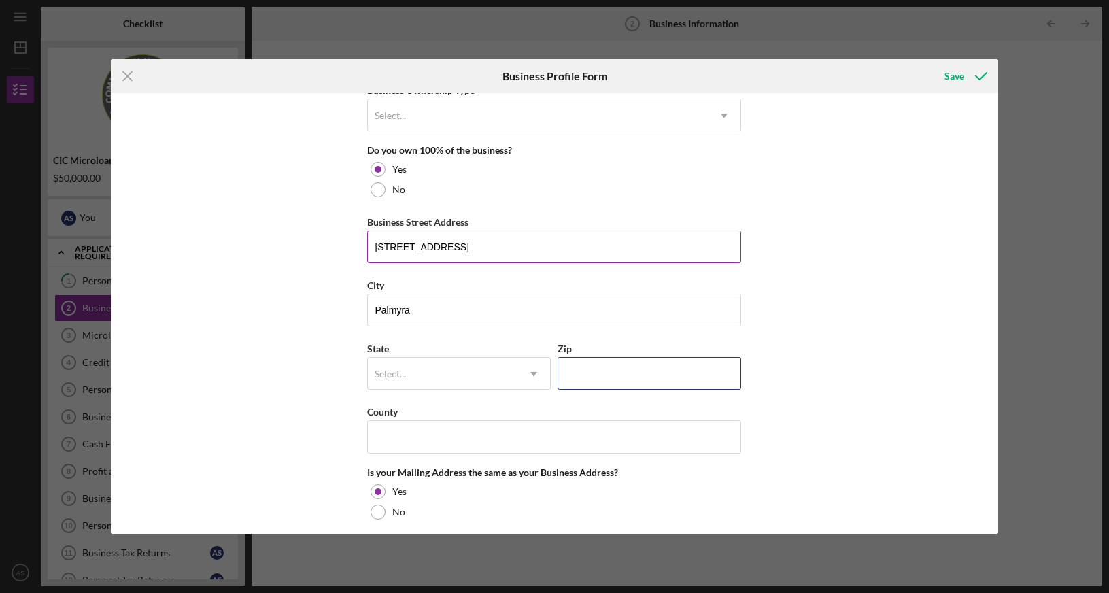
type input "22963"
type input "VA"
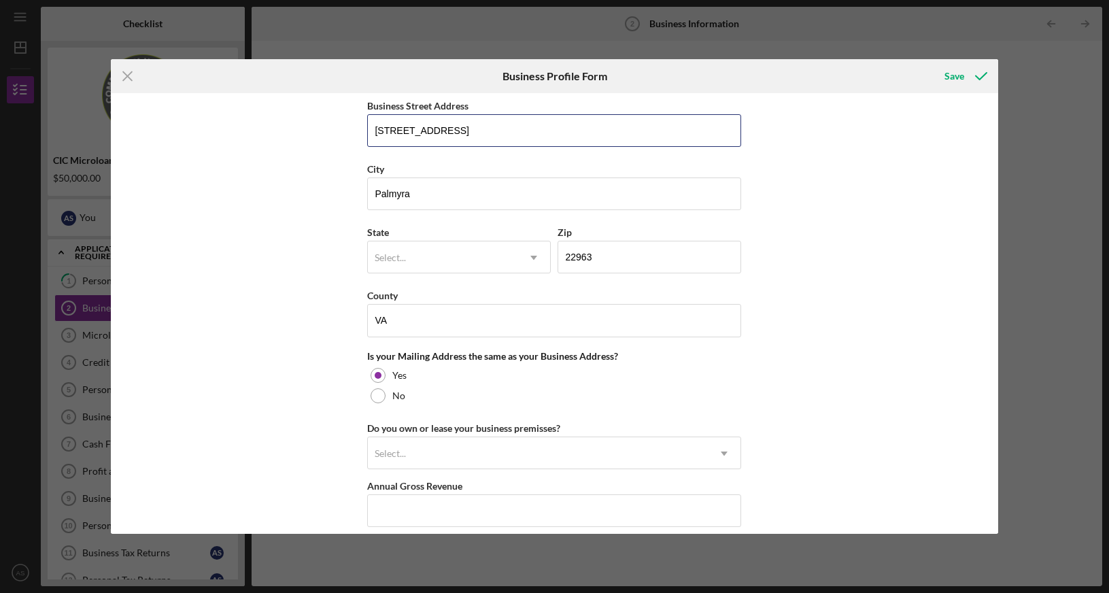
scroll to position [832, 0]
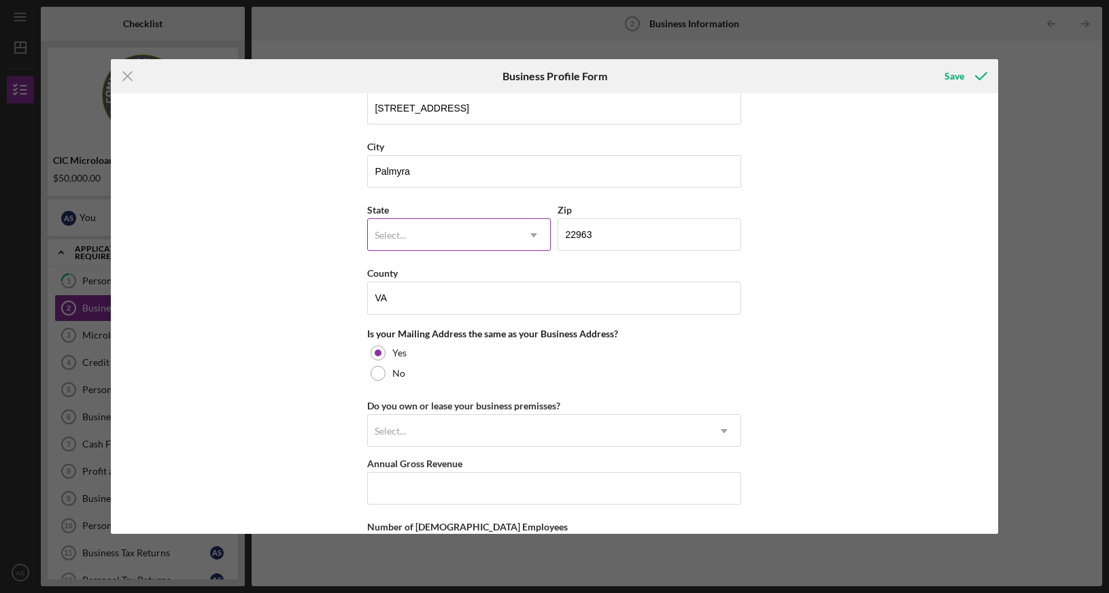
click at [409, 234] on div "Select..." at bounding box center [443, 235] width 150 height 31
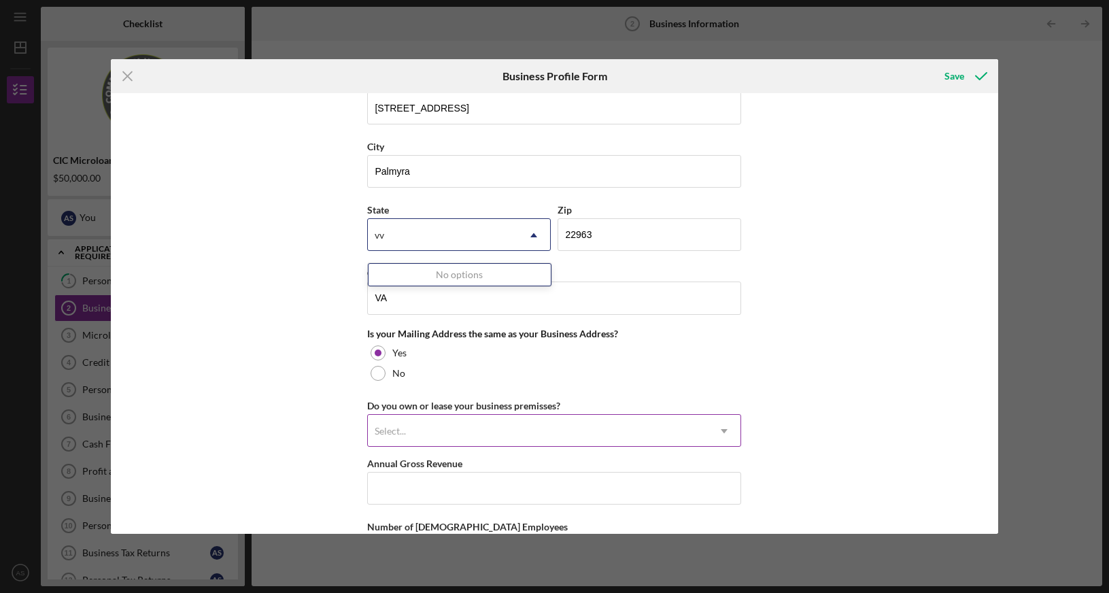
type input "vv"
click at [403, 422] on div "Select... Icon/Dropdown Arrow" at bounding box center [554, 430] width 374 height 33
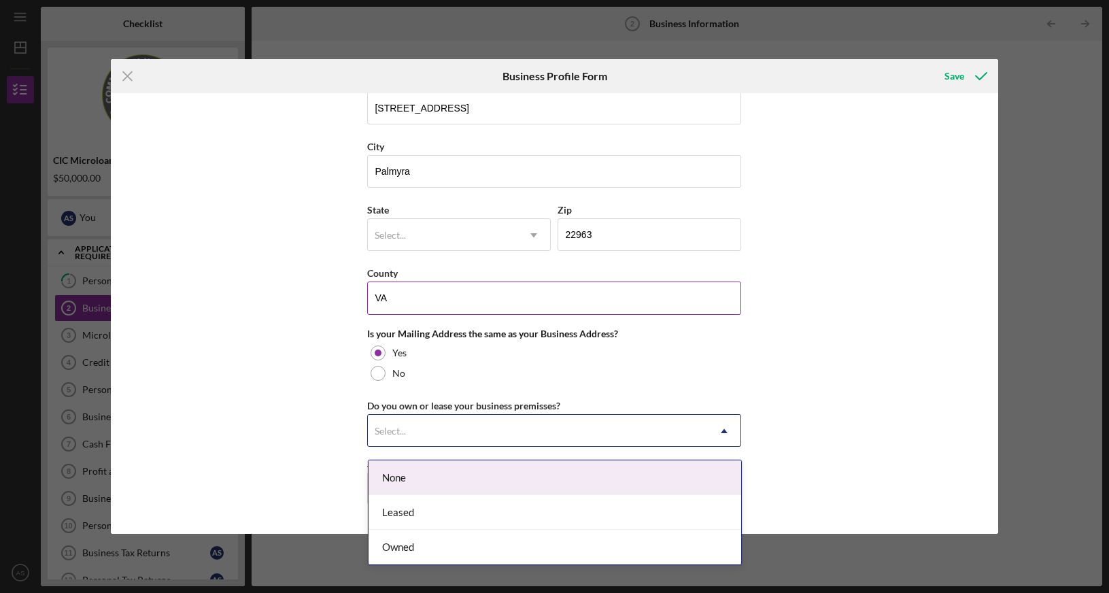
click at [415, 304] on input "VA" at bounding box center [554, 298] width 374 height 33
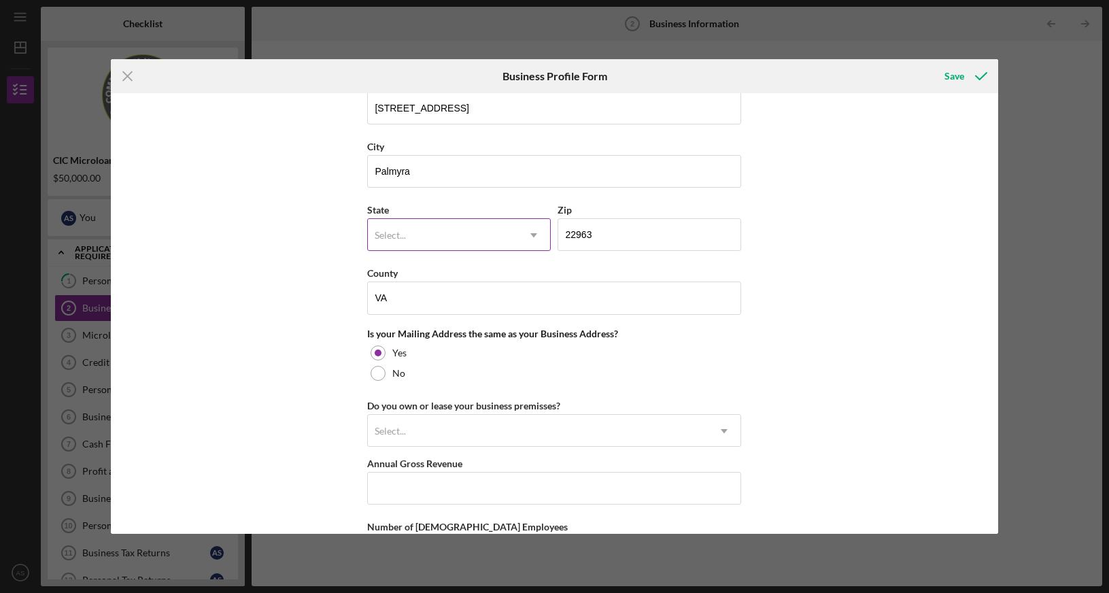
click at [420, 239] on div "Select..." at bounding box center [443, 235] width 150 height 31
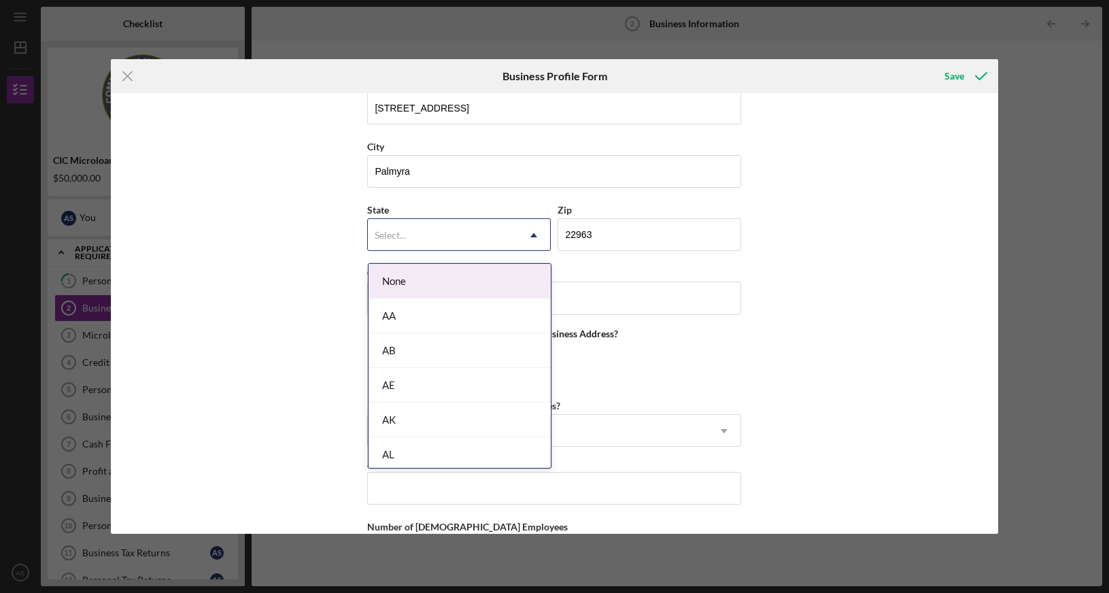
type input "v"
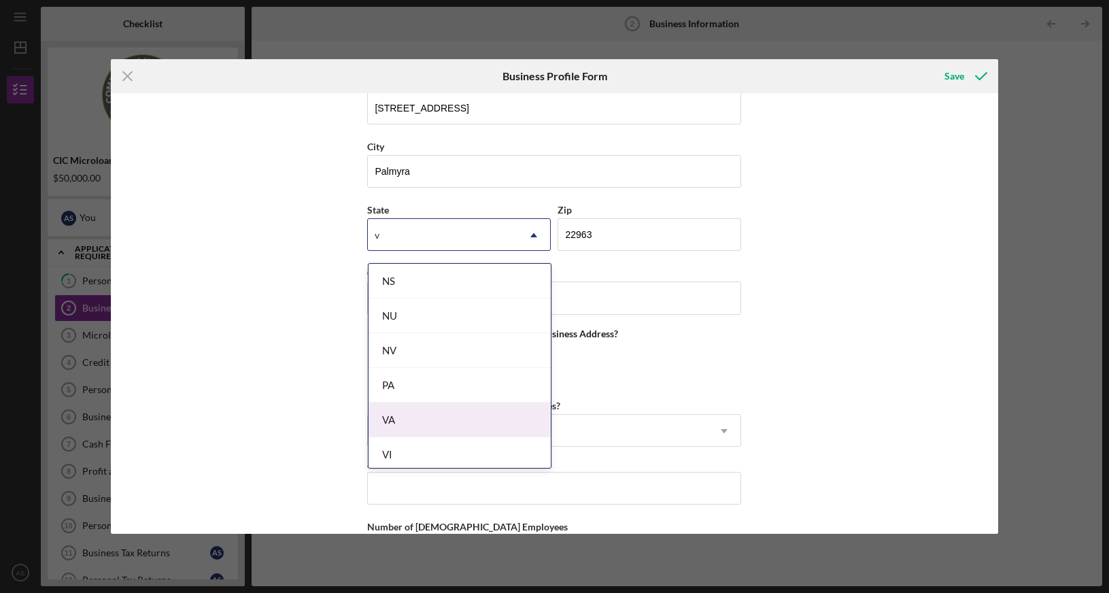
click at [401, 420] on div "VA" at bounding box center [460, 420] width 182 height 35
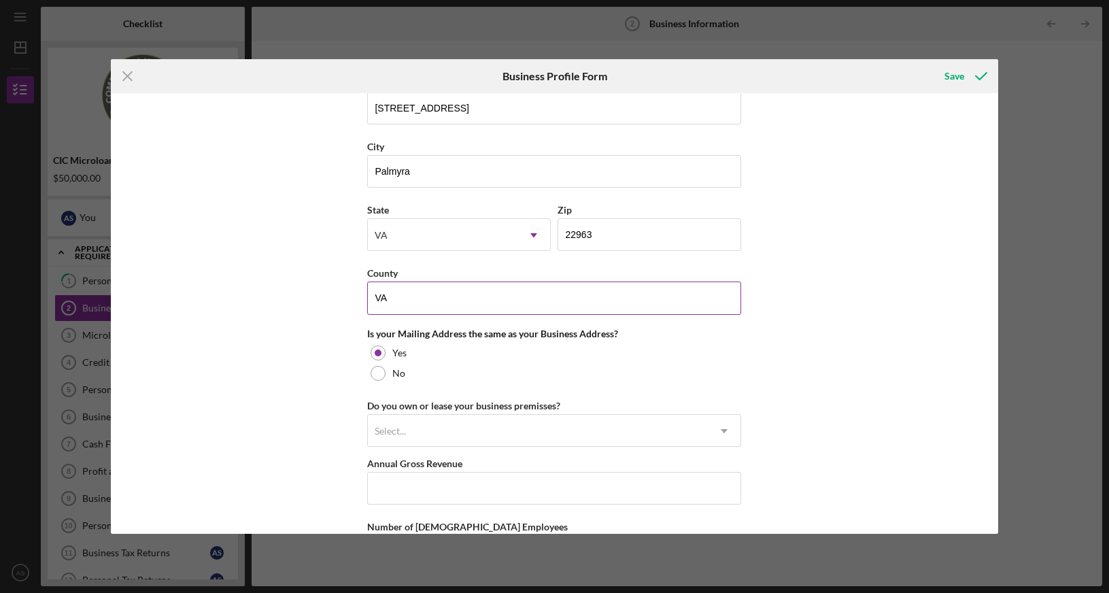
click at [420, 302] on input "VA" at bounding box center [554, 298] width 374 height 33
type input "V"
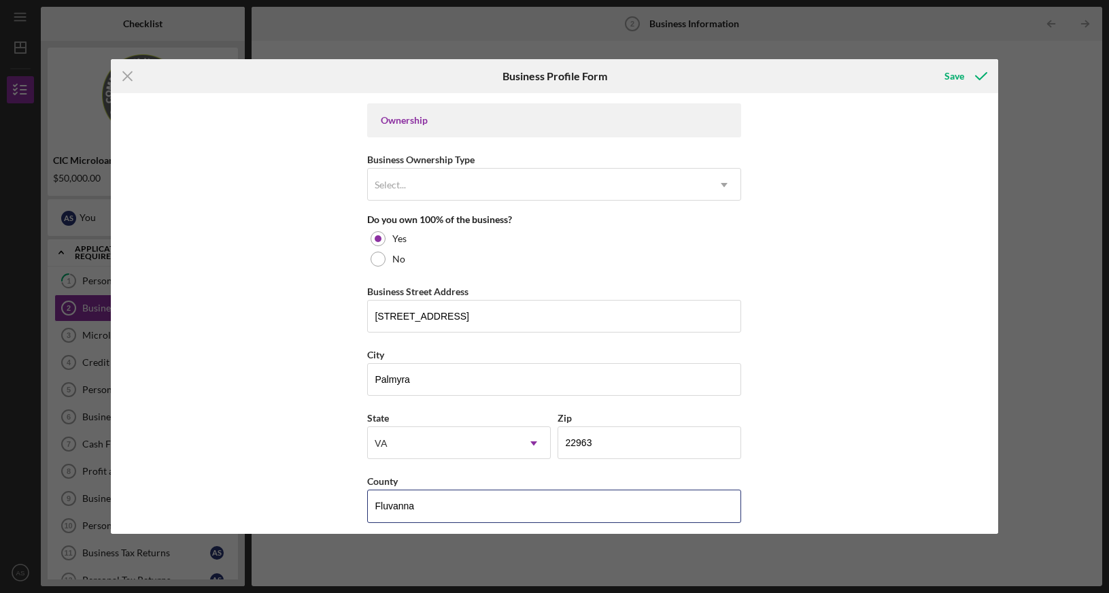
scroll to position [555, 0]
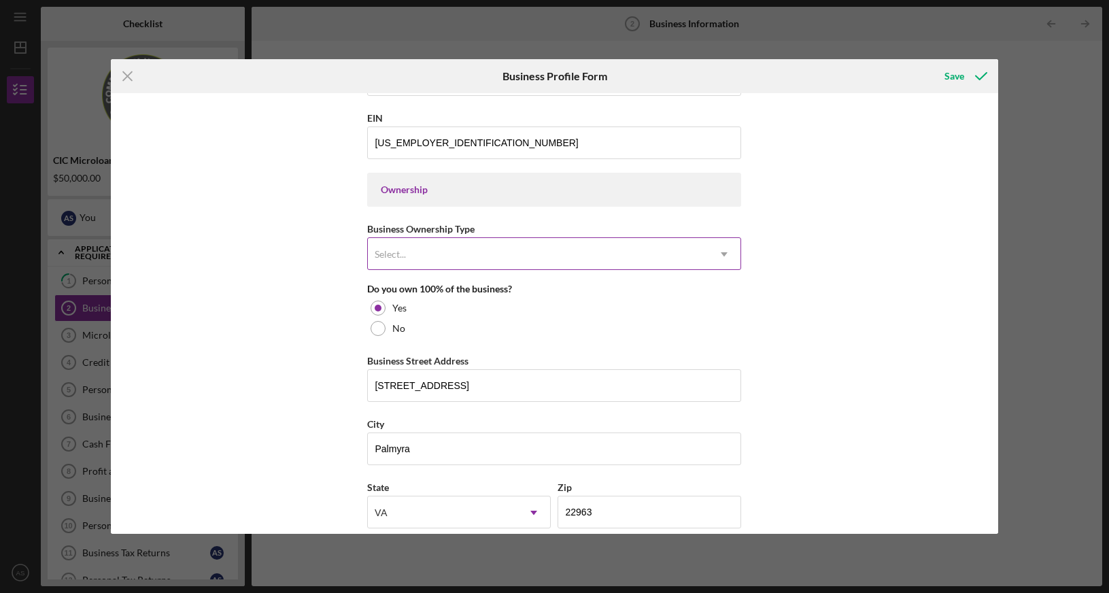
type input "Fluvanna"
click at [726, 256] on icon "Icon/Dropdown Arrow" at bounding box center [724, 254] width 33 height 33
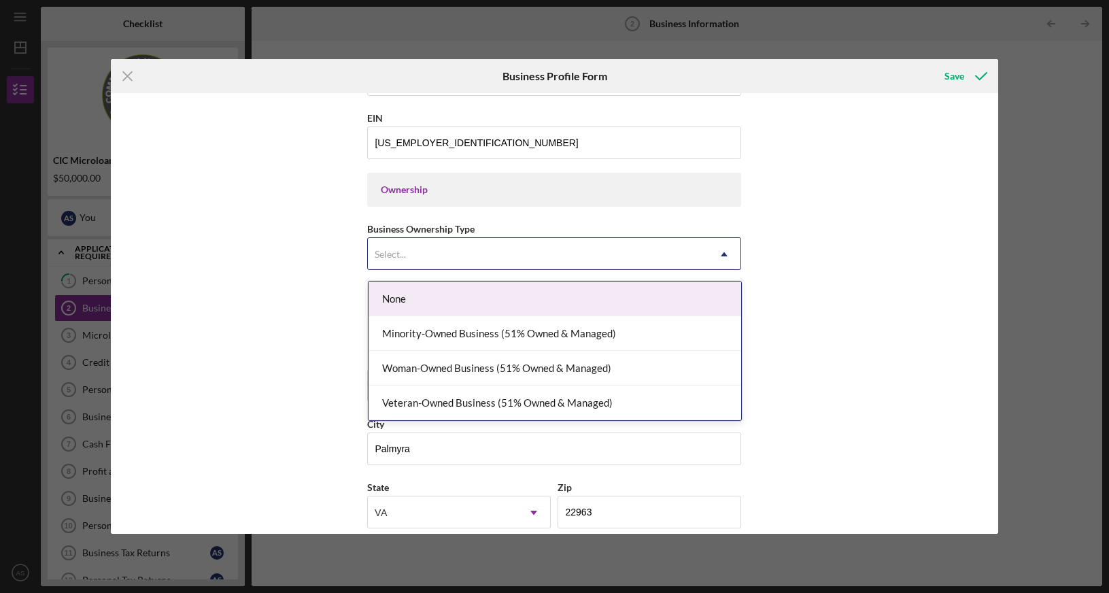
click at [399, 298] on div "None" at bounding box center [555, 299] width 373 height 35
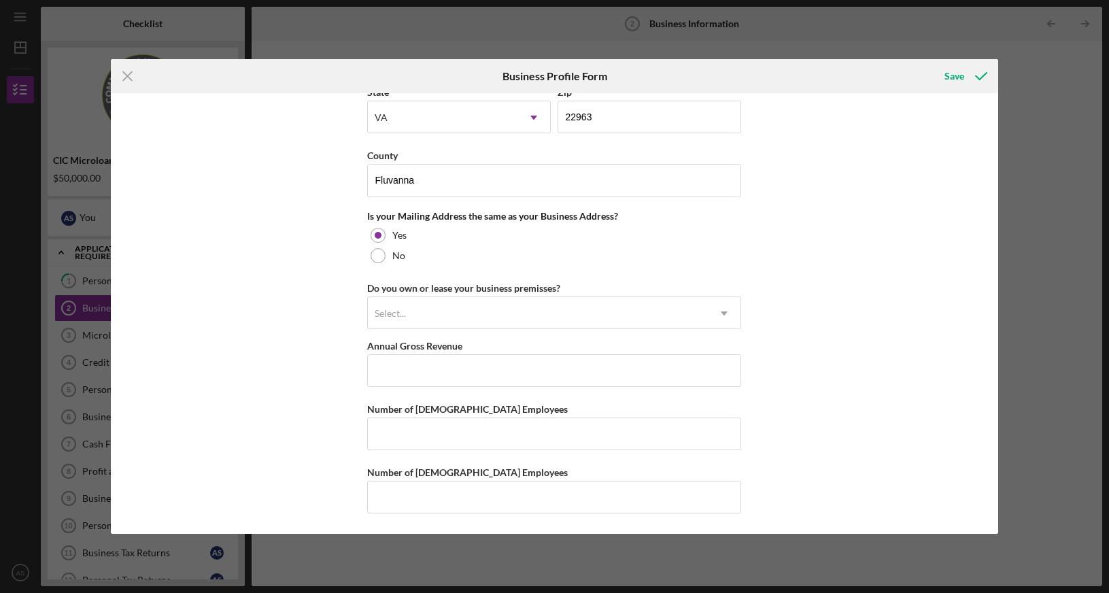
scroll to position [960, 0]
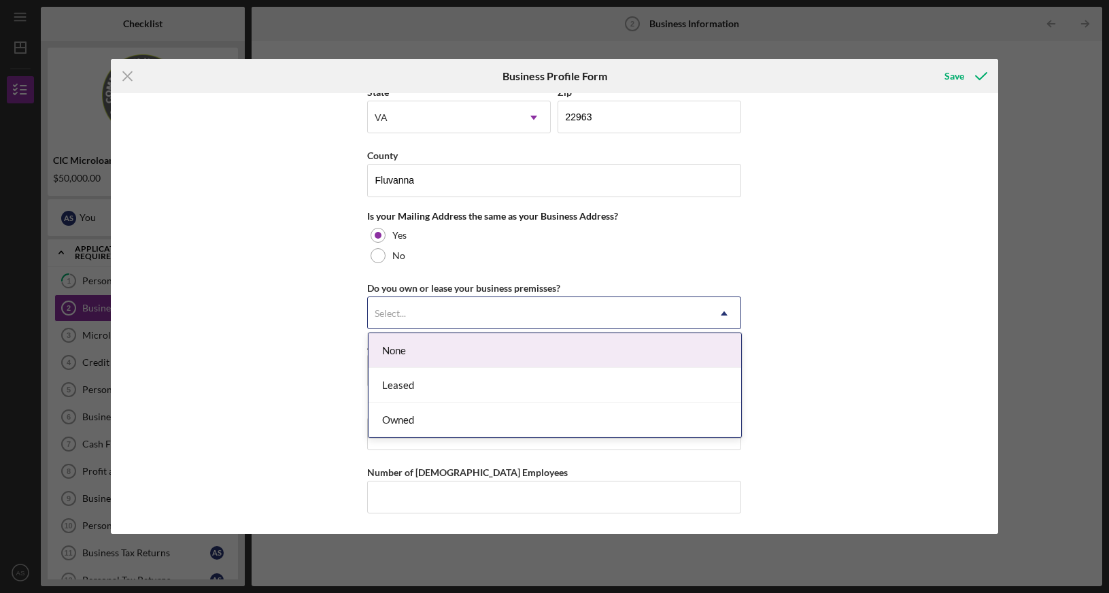
click at [730, 312] on icon "Icon/Dropdown Arrow" at bounding box center [724, 313] width 33 height 33
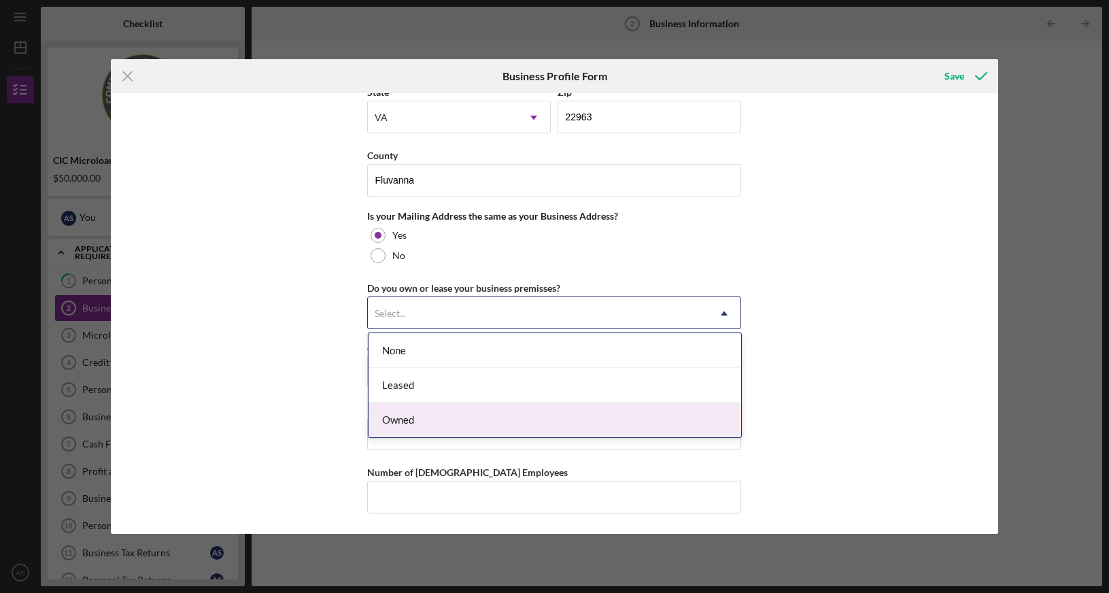
click at [398, 418] on div "Owned" at bounding box center [555, 420] width 373 height 35
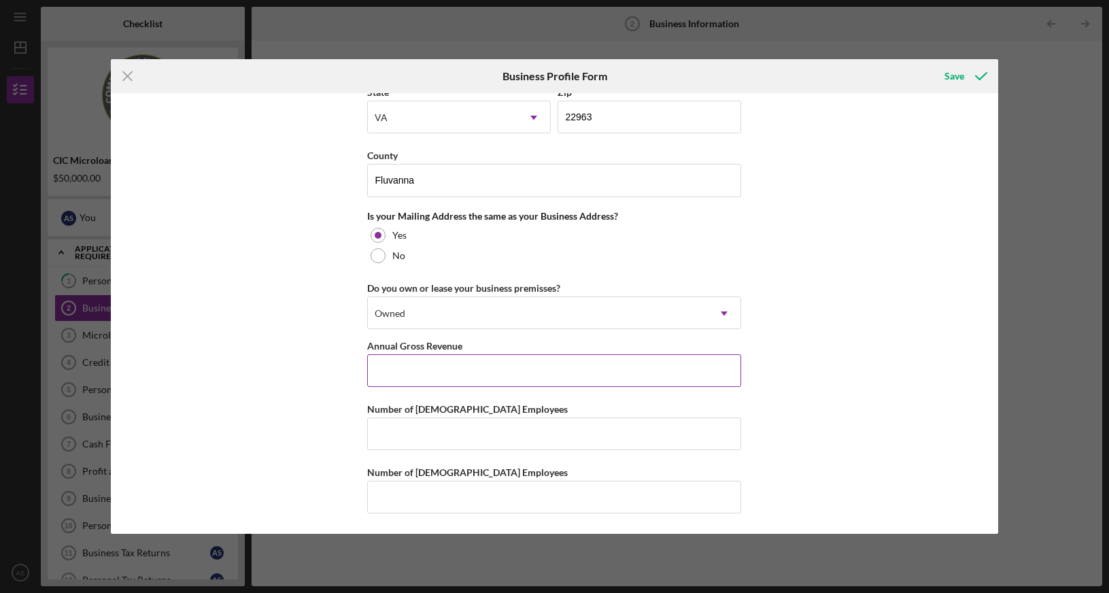
click at [387, 363] on input "Annual Gross Revenue" at bounding box center [554, 370] width 374 height 33
type input "$45,000"
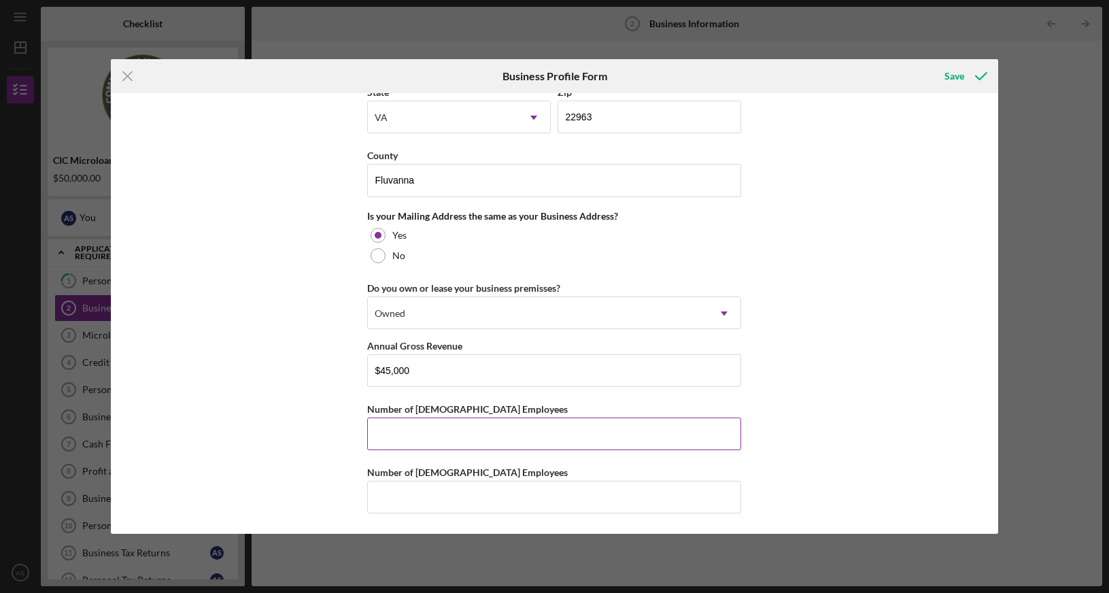
click at [417, 435] on input "Number of [DEMOGRAPHIC_DATA] Employees" at bounding box center [554, 434] width 374 height 33
type input "1"
click at [395, 501] on input "Number of [DEMOGRAPHIC_DATA] Employees" at bounding box center [554, 497] width 374 height 33
type input "2"
click at [955, 75] on div "Save" at bounding box center [955, 76] width 20 height 27
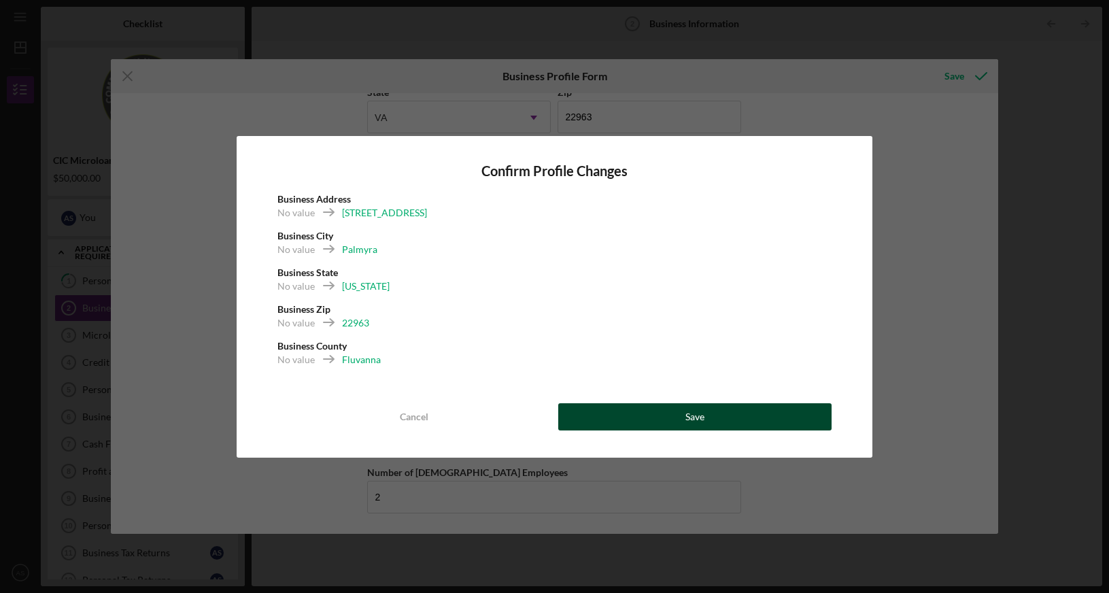
click at [677, 416] on button "Save" at bounding box center [695, 416] width 274 height 27
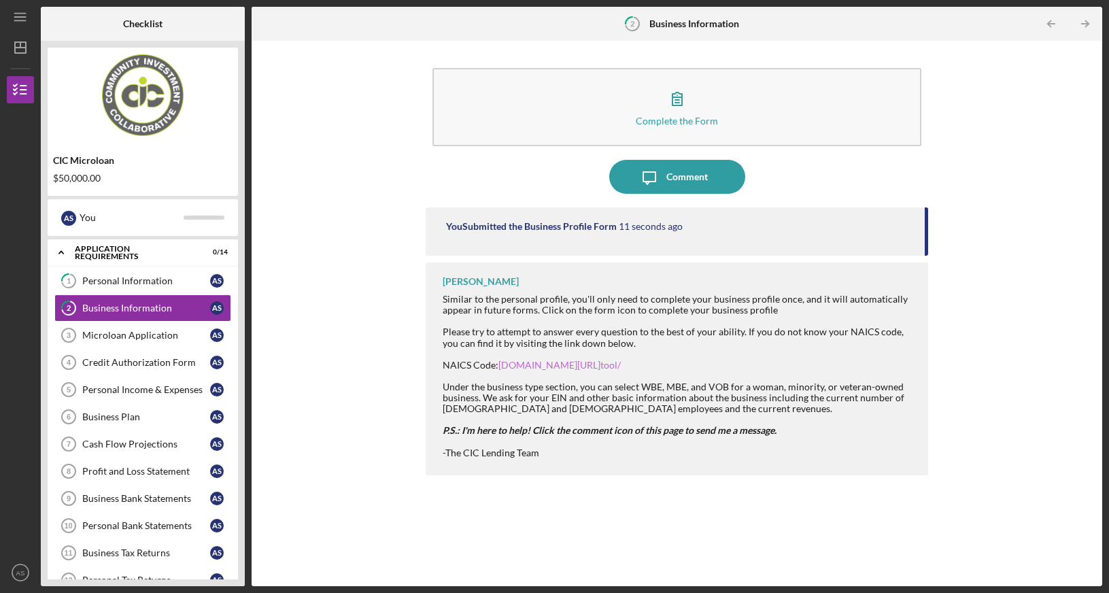
click at [571, 365] on link "[DOMAIN_NAME][URL] tool/" at bounding box center [560, 365] width 122 height 12
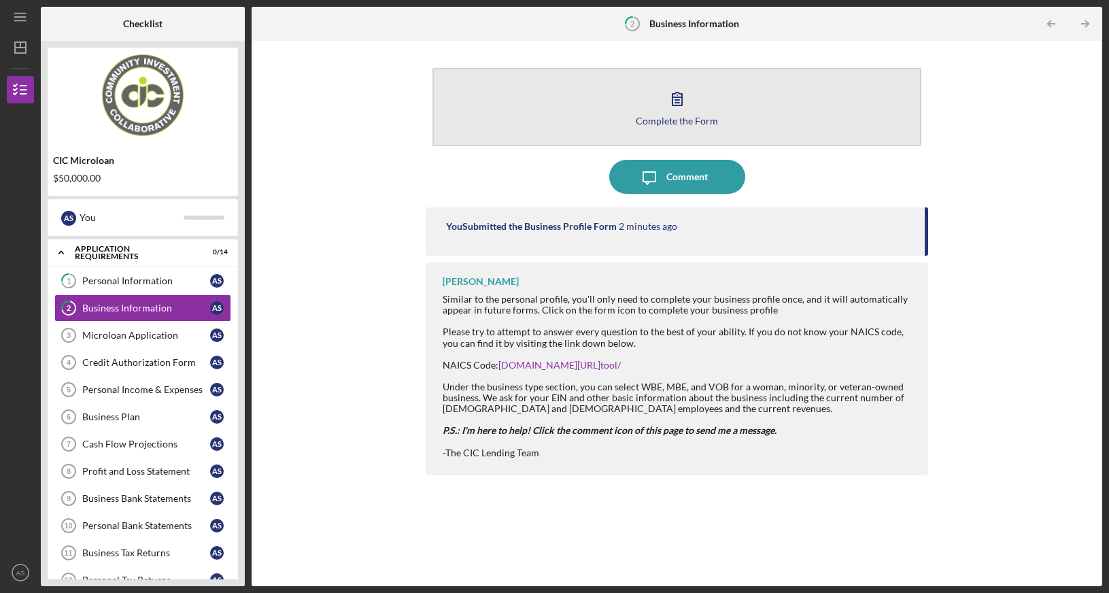
click at [679, 92] on icon "button" at bounding box center [677, 99] width 34 height 34
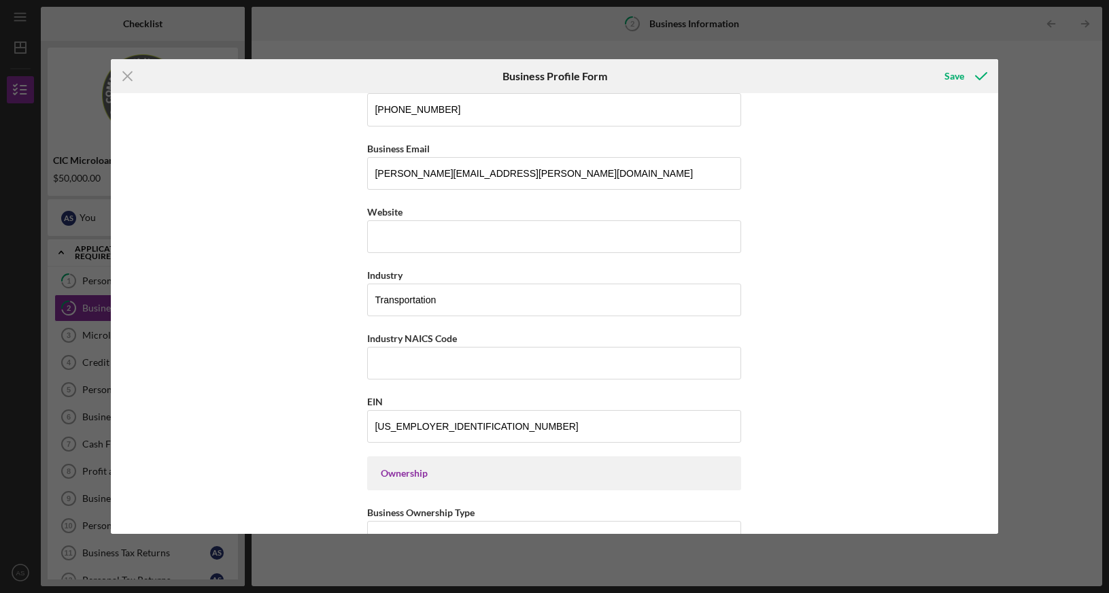
scroll to position [277, 0]
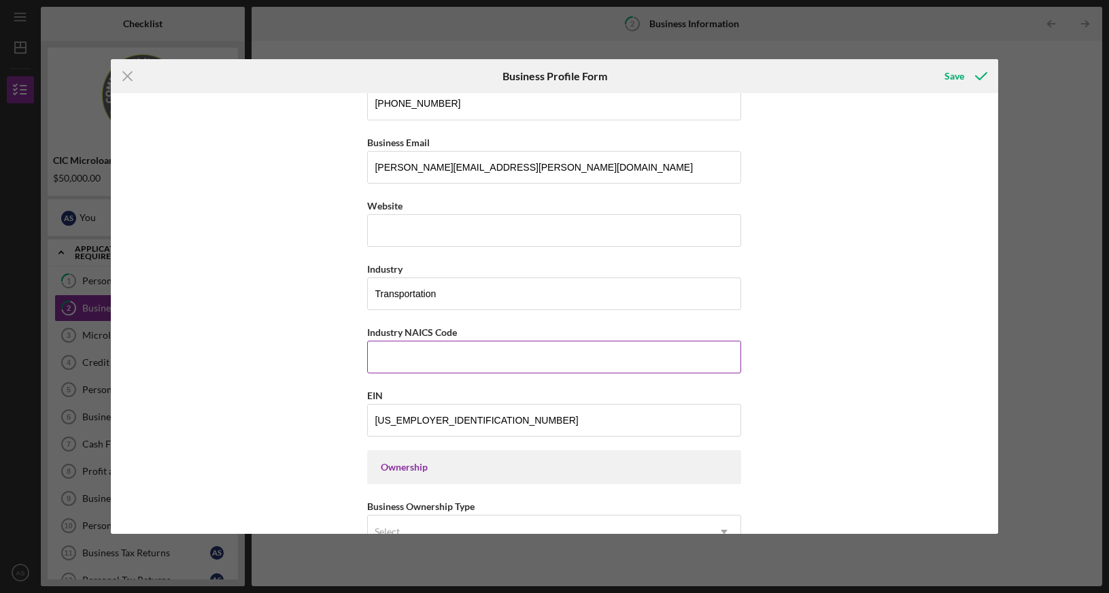
click at [400, 367] on input "Industry NAICS Code" at bounding box center [554, 357] width 374 height 33
paste input "485"
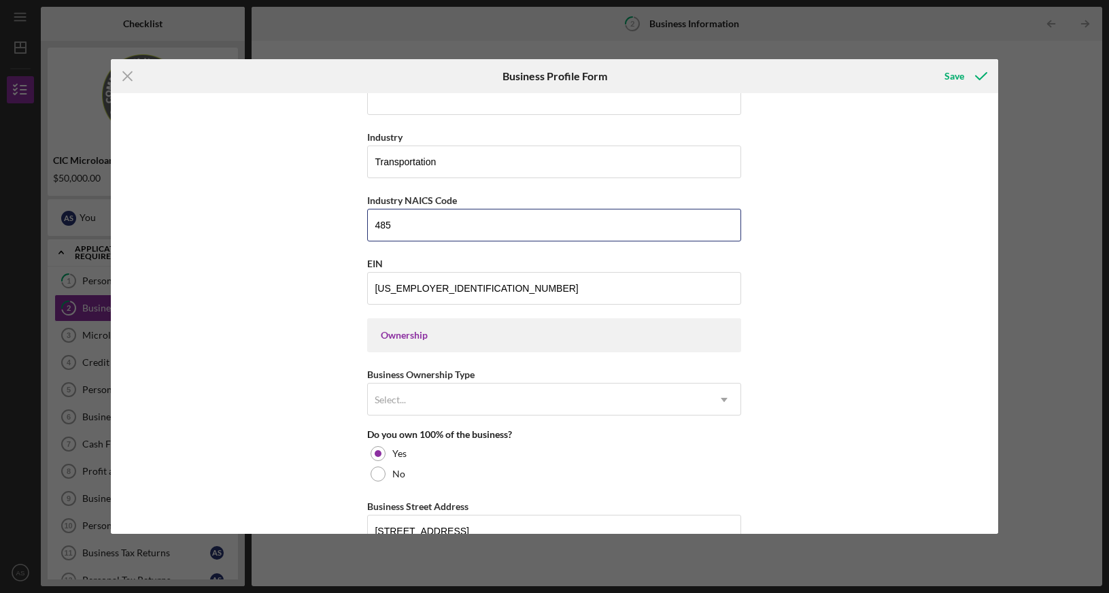
scroll to position [416, 0]
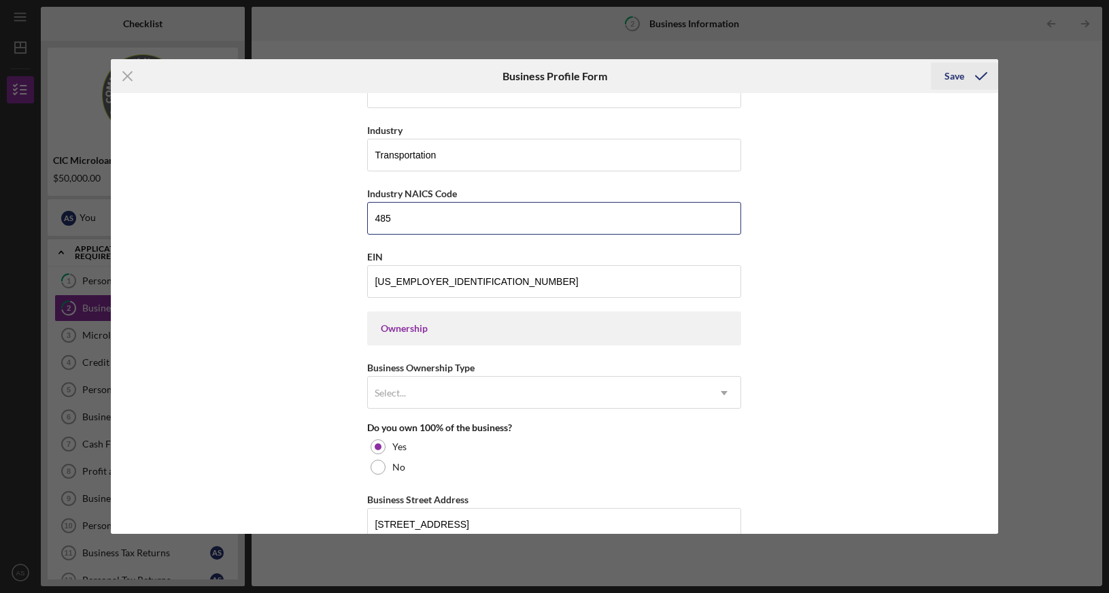
type input "485"
click at [957, 78] on div "Save" at bounding box center [955, 76] width 20 height 27
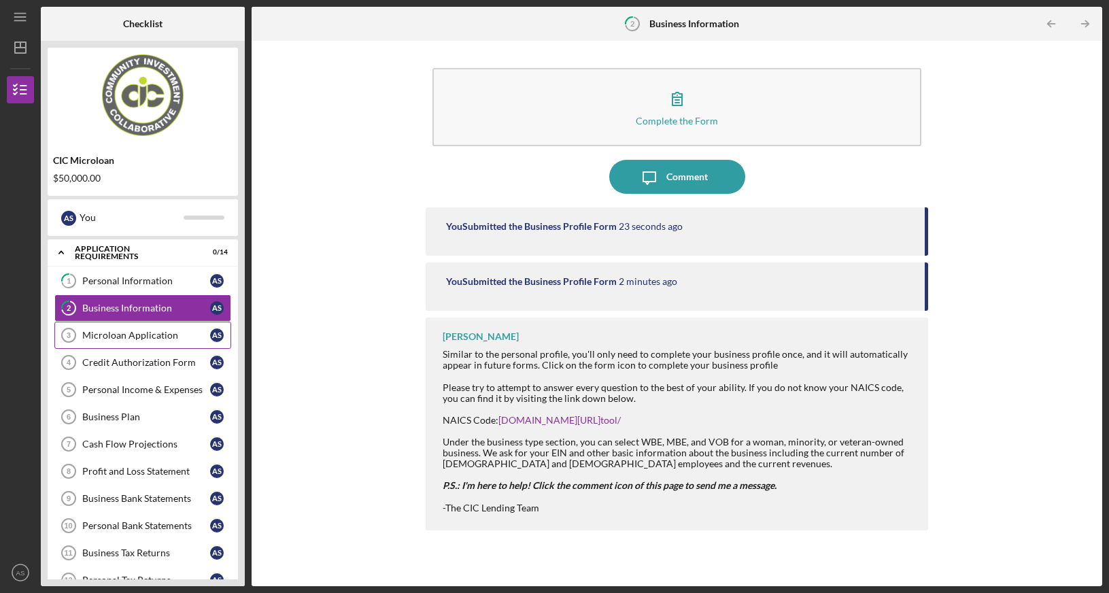
click at [163, 334] on div "Microloan Application" at bounding box center [146, 335] width 128 height 11
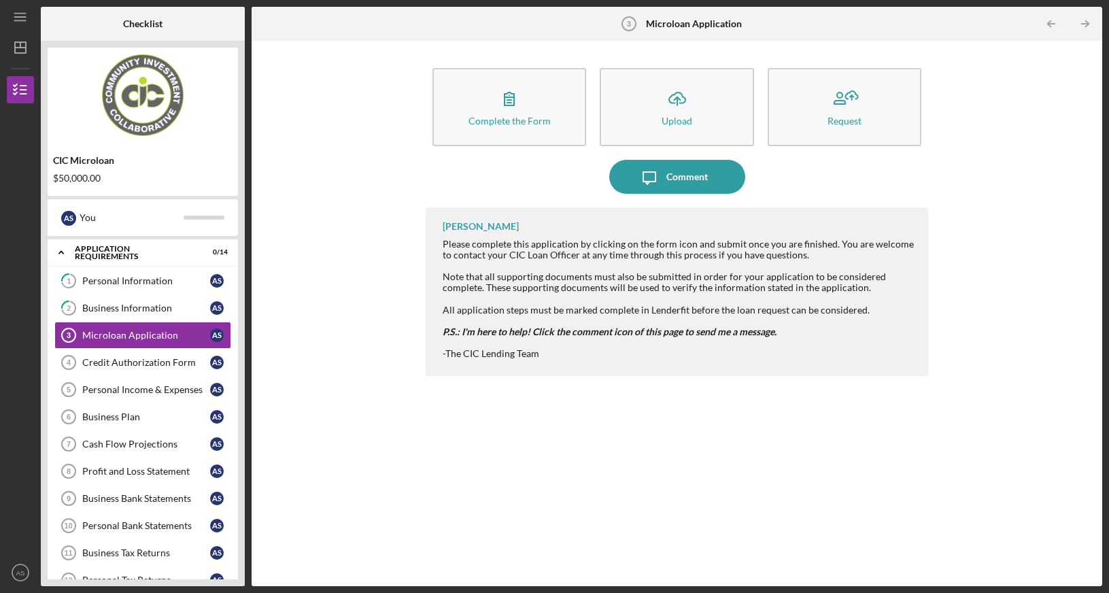
click at [378, 275] on div "Complete the Form Form Icon/Upload Upload Request Icon/Message Comment [PERSON_…" at bounding box center [676, 314] width 837 height 532
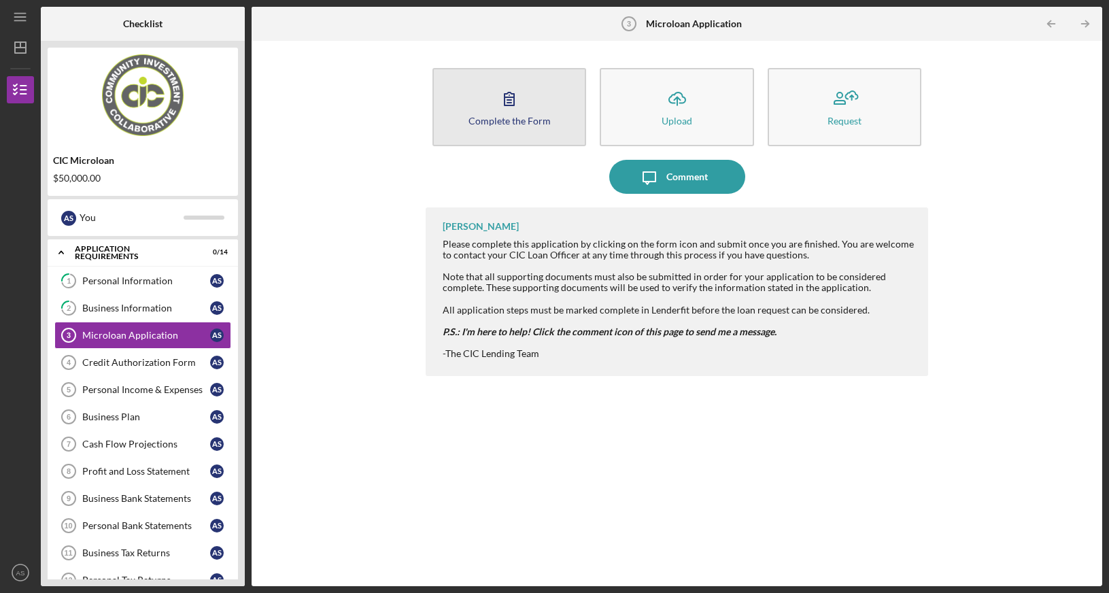
click at [493, 99] on button "Complete the Form Form" at bounding box center [510, 107] width 154 height 78
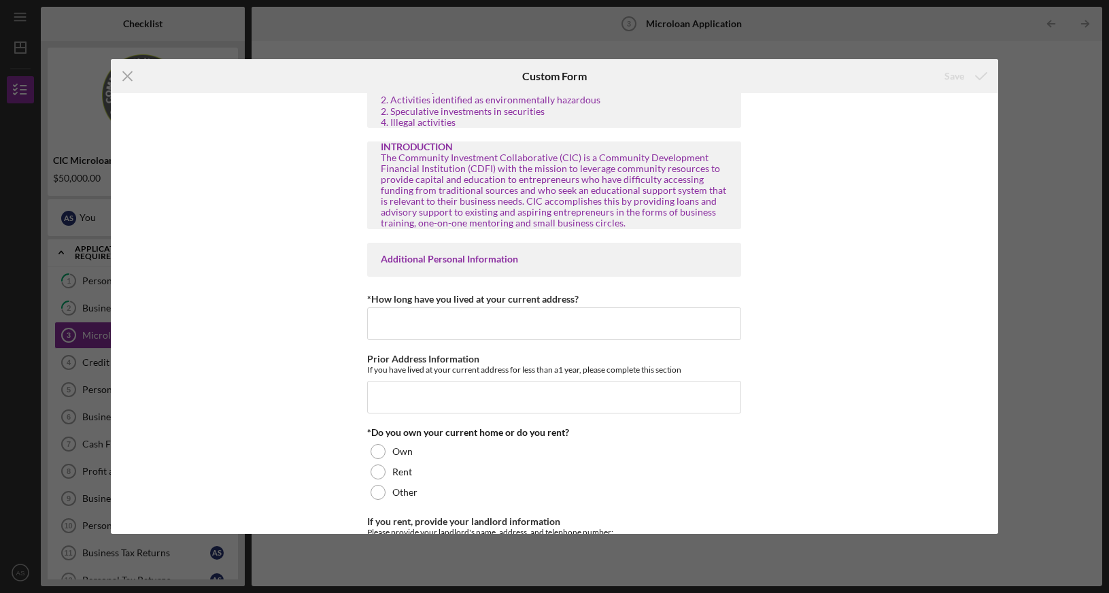
scroll to position [347, 0]
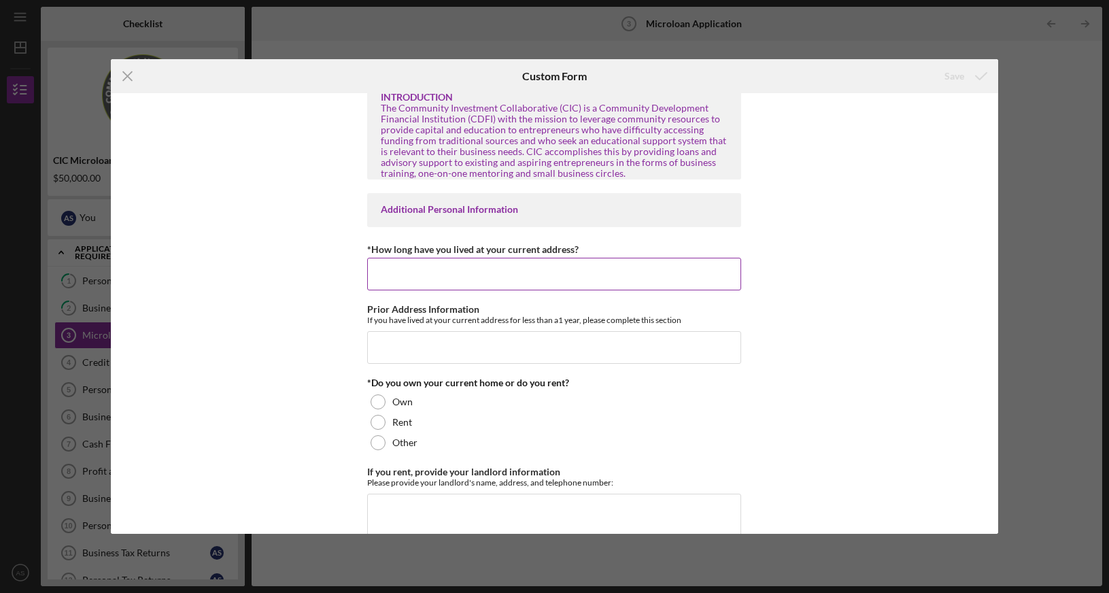
click at [407, 273] on input "*How long have you lived at your current address?" at bounding box center [554, 274] width 374 height 33
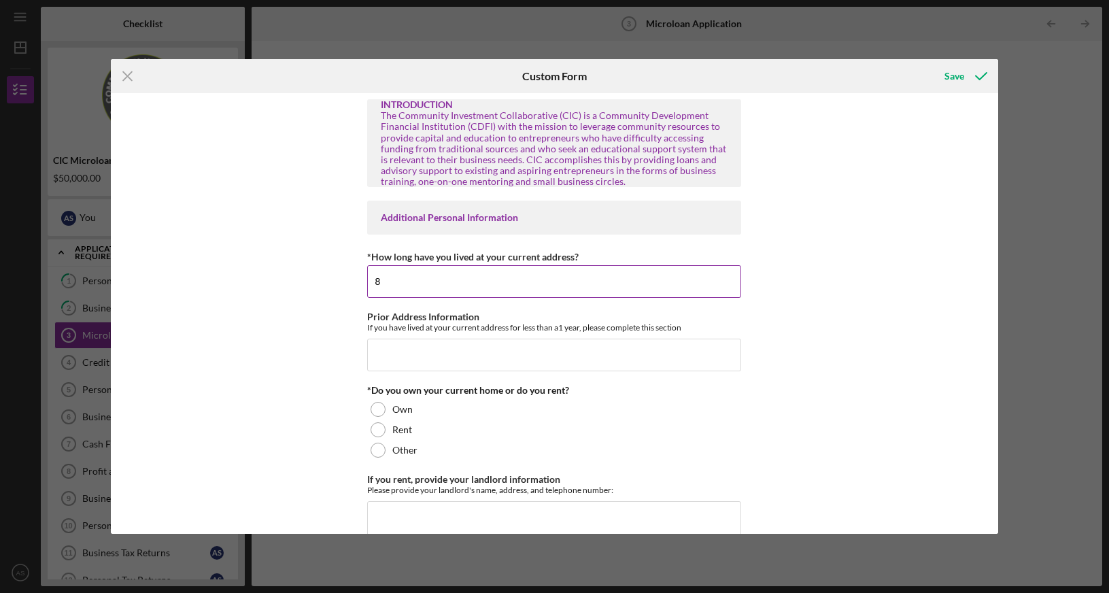
scroll to position [354, 0]
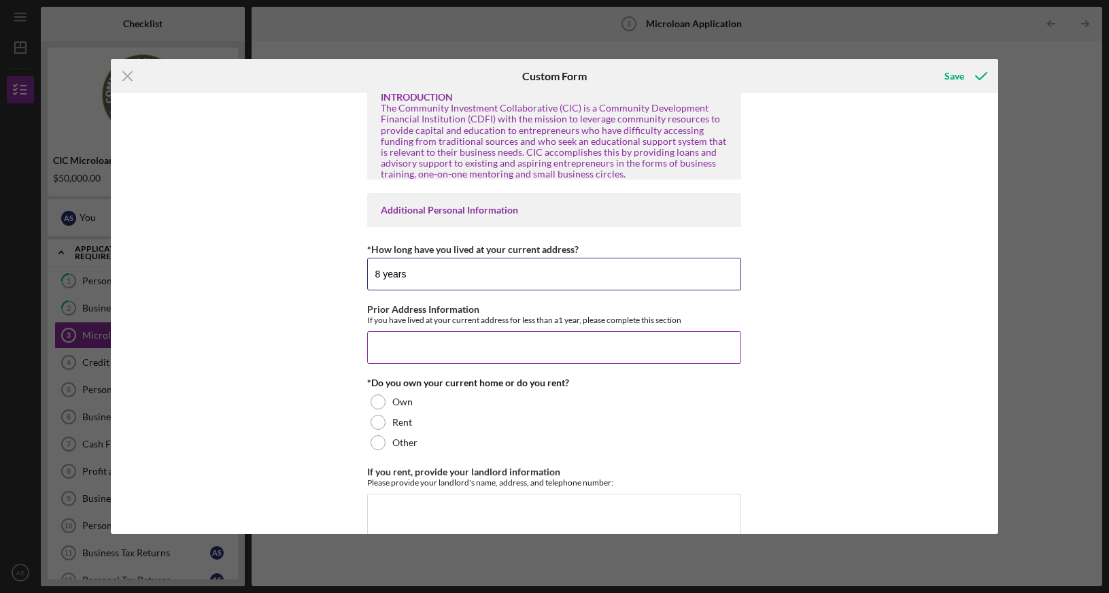
type input "8 years"
click at [432, 342] on input "Prior Address Information" at bounding box center [554, 347] width 374 height 33
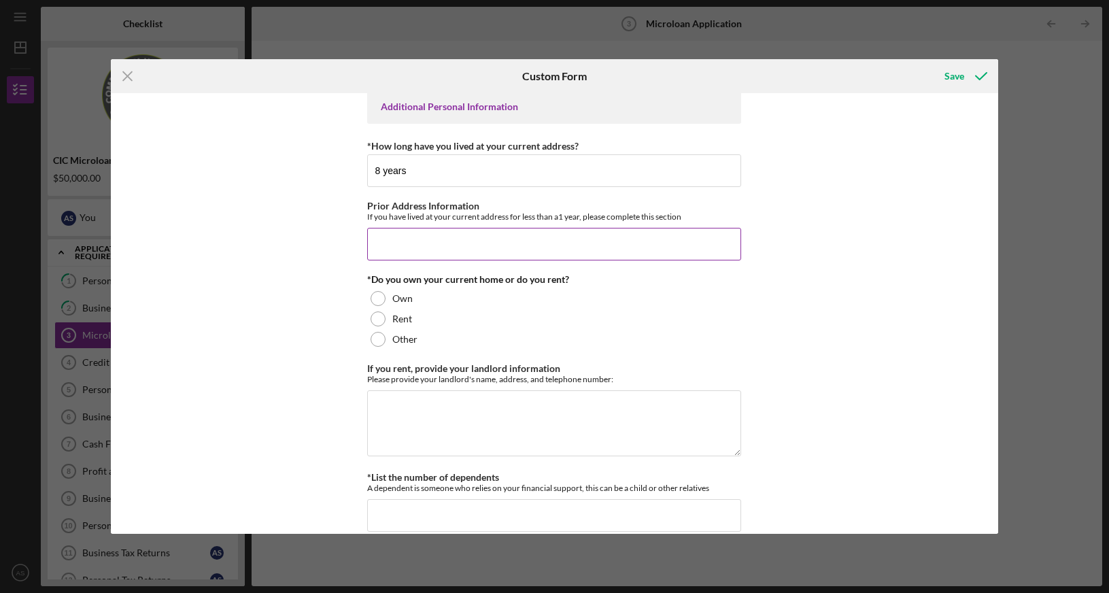
scroll to position [493, 0]
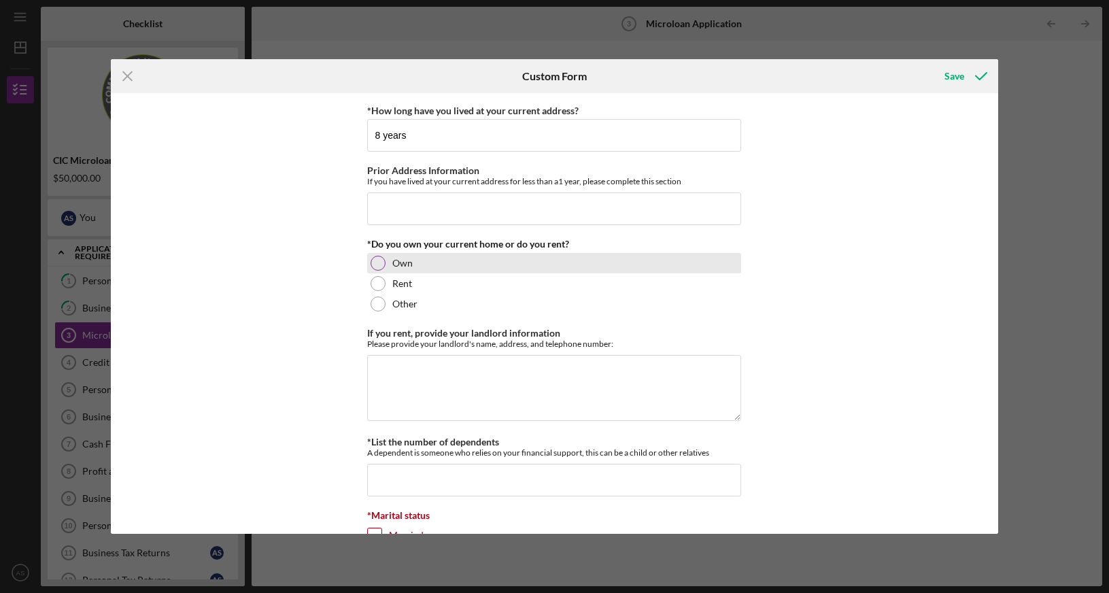
click at [377, 265] on div at bounding box center [378, 263] width 15 height 15
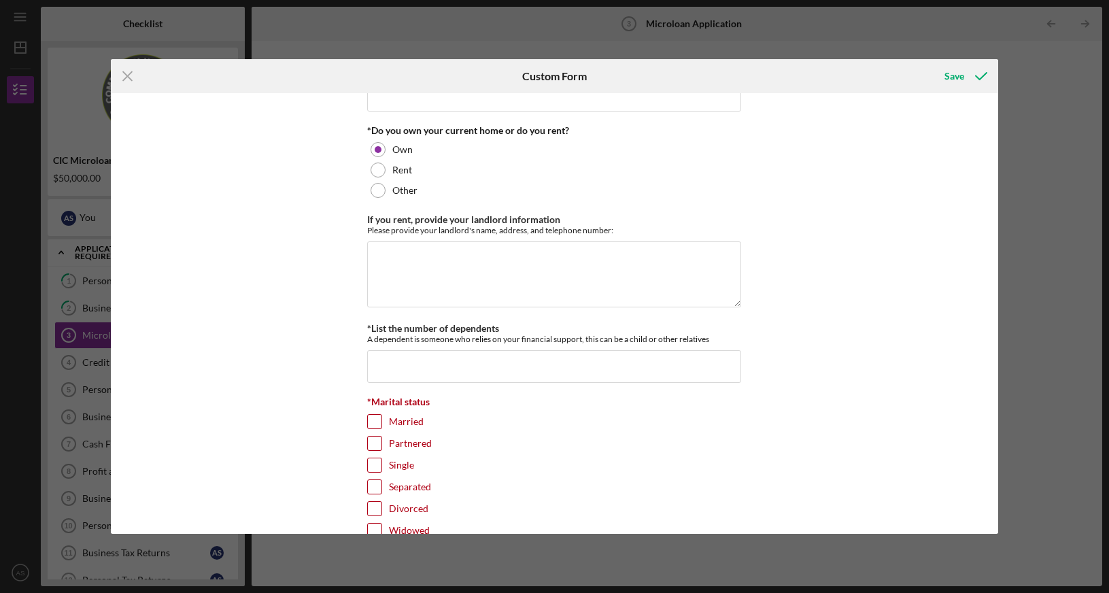
scroll to position [632, 0]
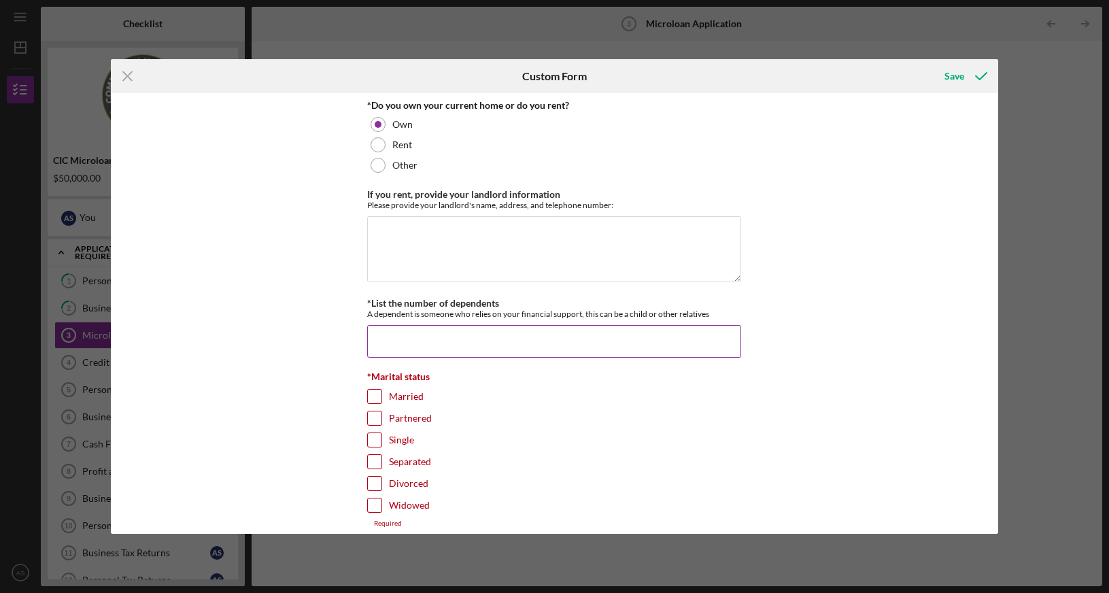
click at [403, 325] on input "*List the number of dependents" at bounding box center [554, 341] width 374 height 33
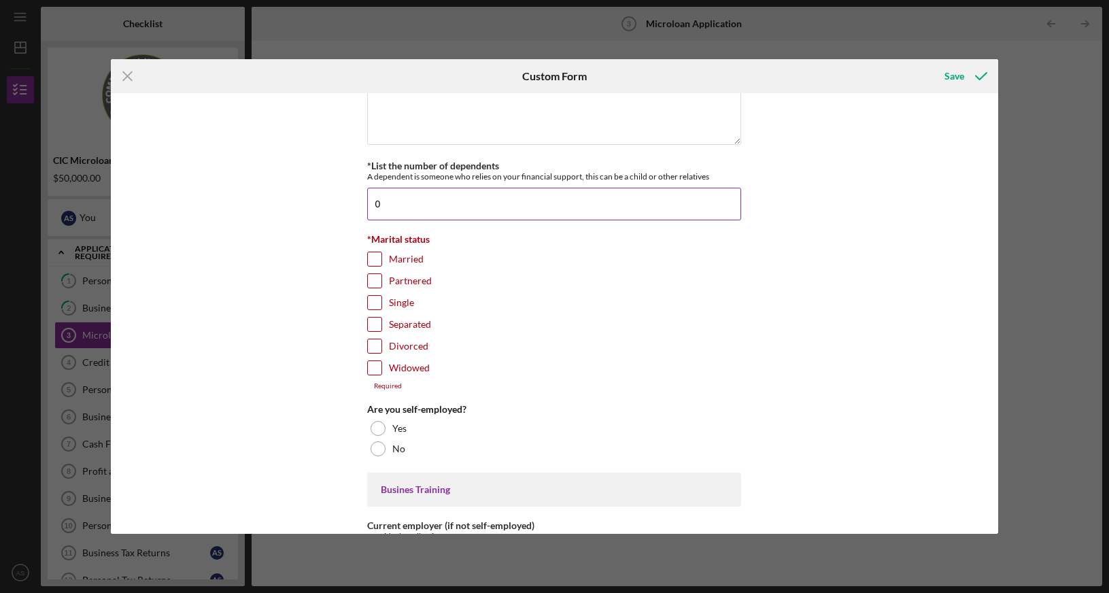
scroll to position [771, 0]
type input "0"
click at [377, 340] on input "Divorced" at bounding box center [375, 345] width 14 height 14
checkbox input "true"
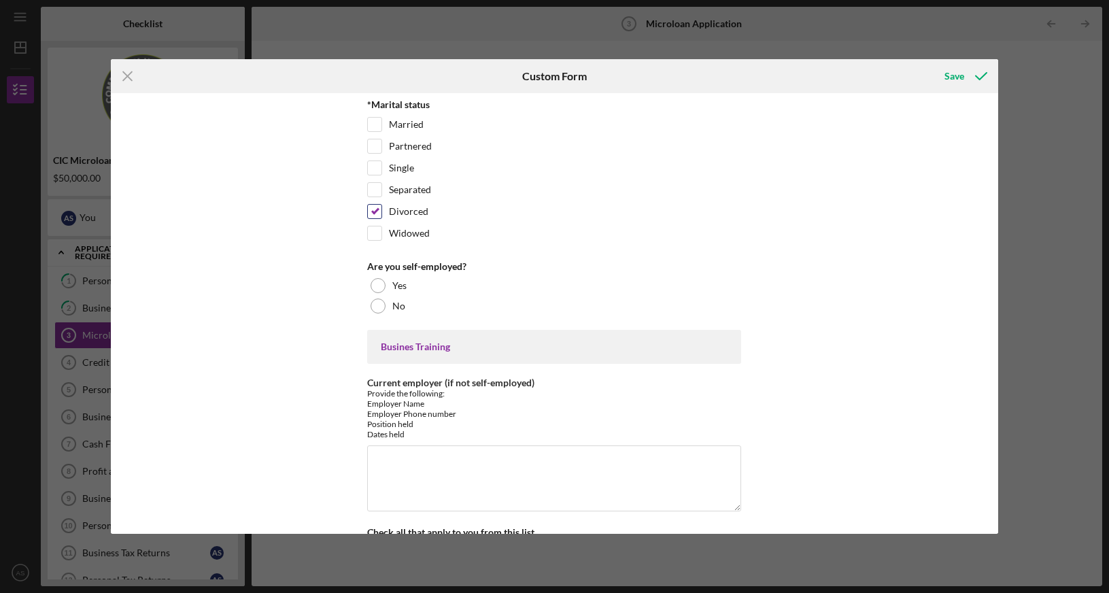
scroll to position [909, 0]
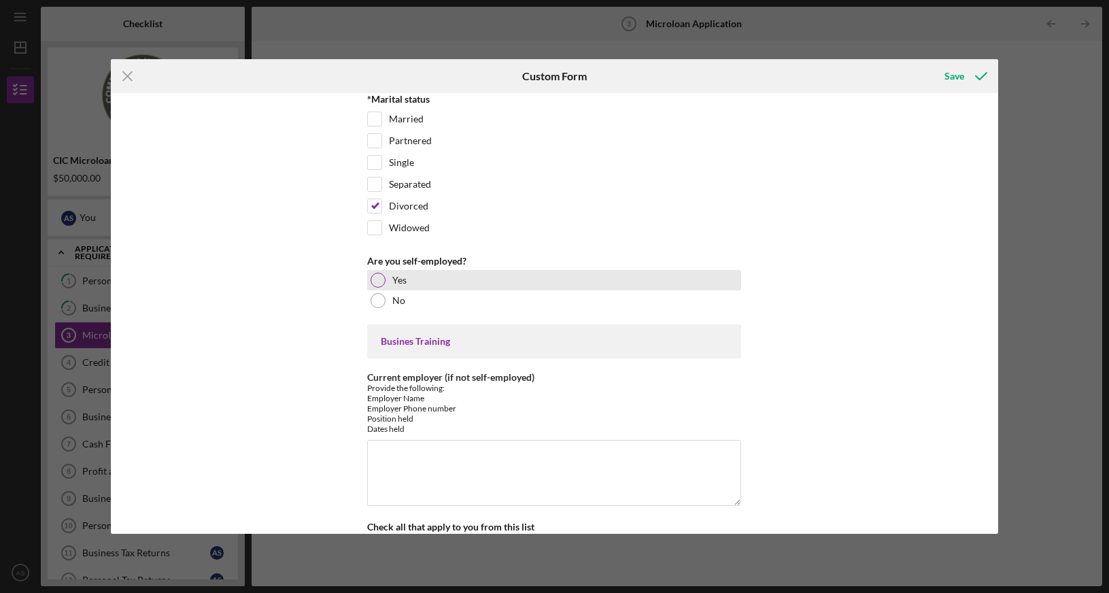
click at [383, 277] on div at bounding box center [378, 280] width 15 height 15
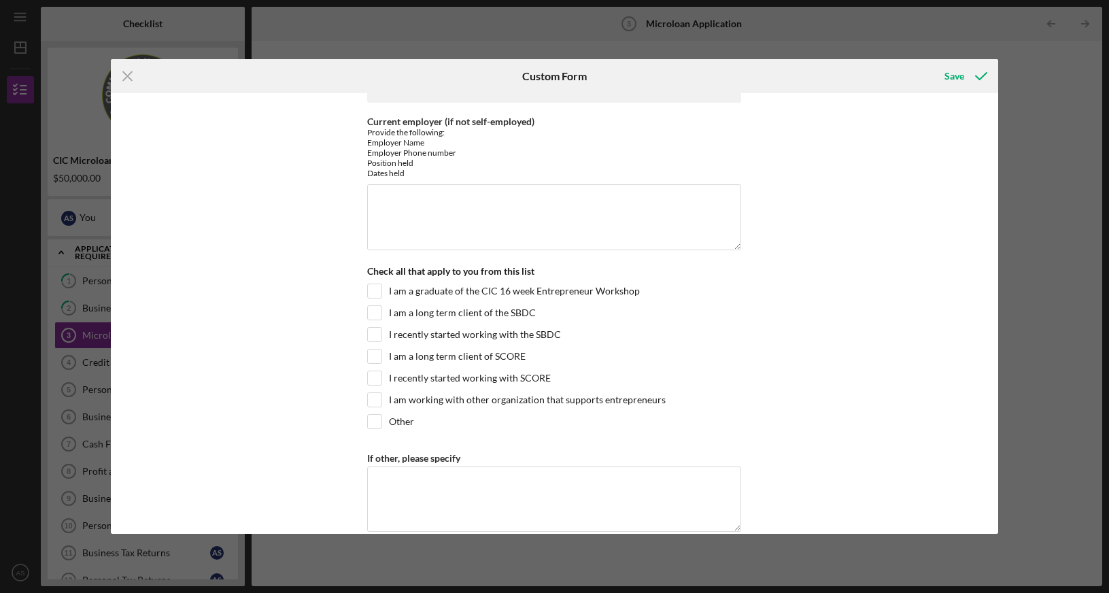
scroll to position [1187, 0]
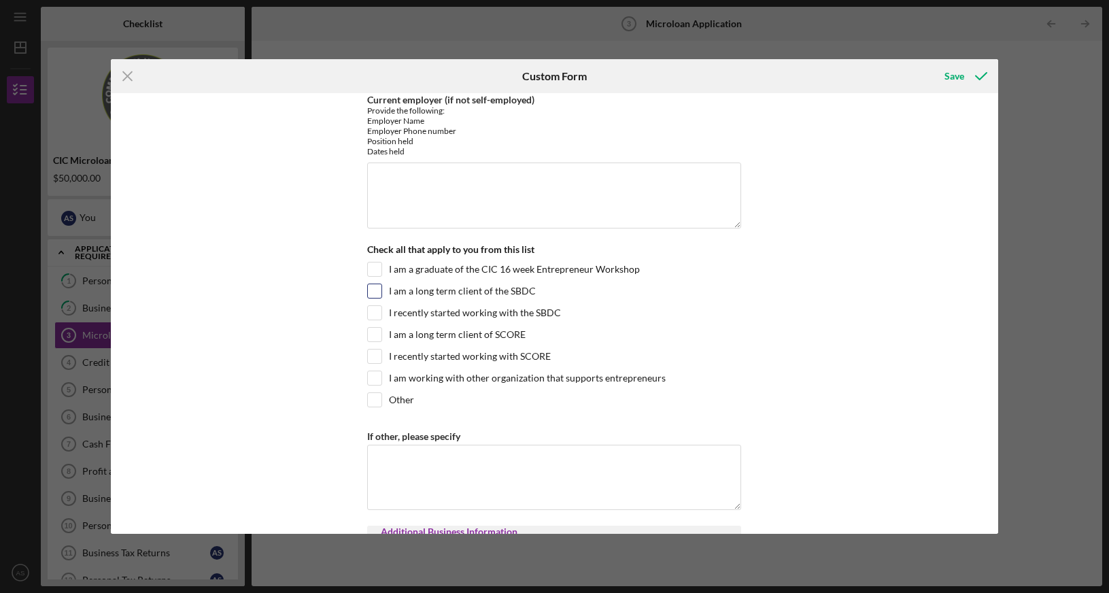
click at [376, 293] on input "I am a long term client of the SBDC" at bounding box center [375, 291] width 14 height 14
checkbox input "true"
click at [375, 335] on input "I am a long term client of SCORE" at bounding box center [375, 335] width 14 height 14
checkbox input "true"
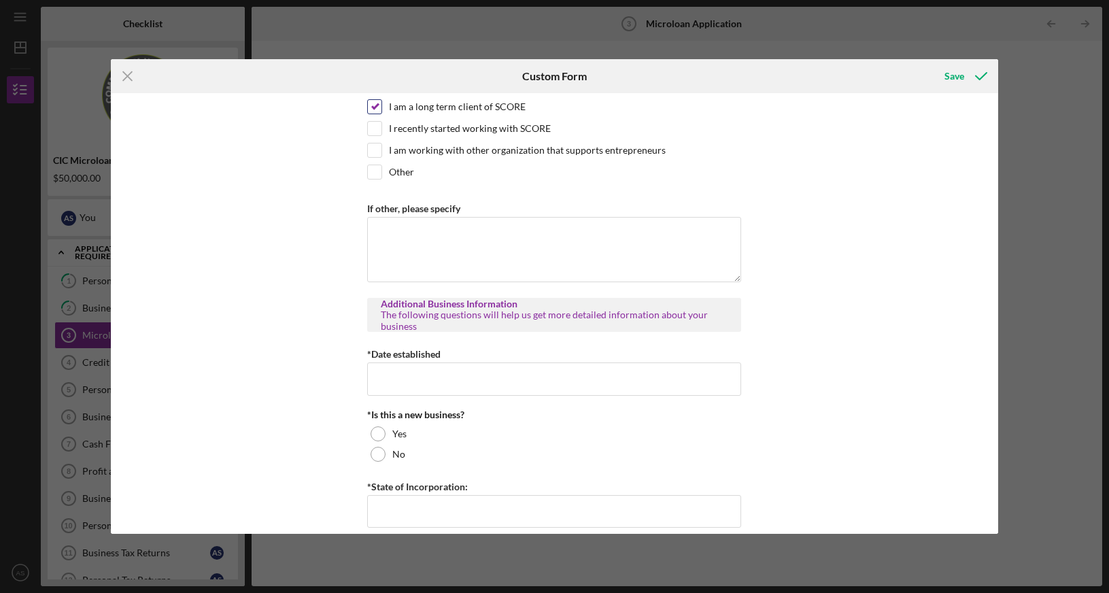
scroll to position [1464, 0]
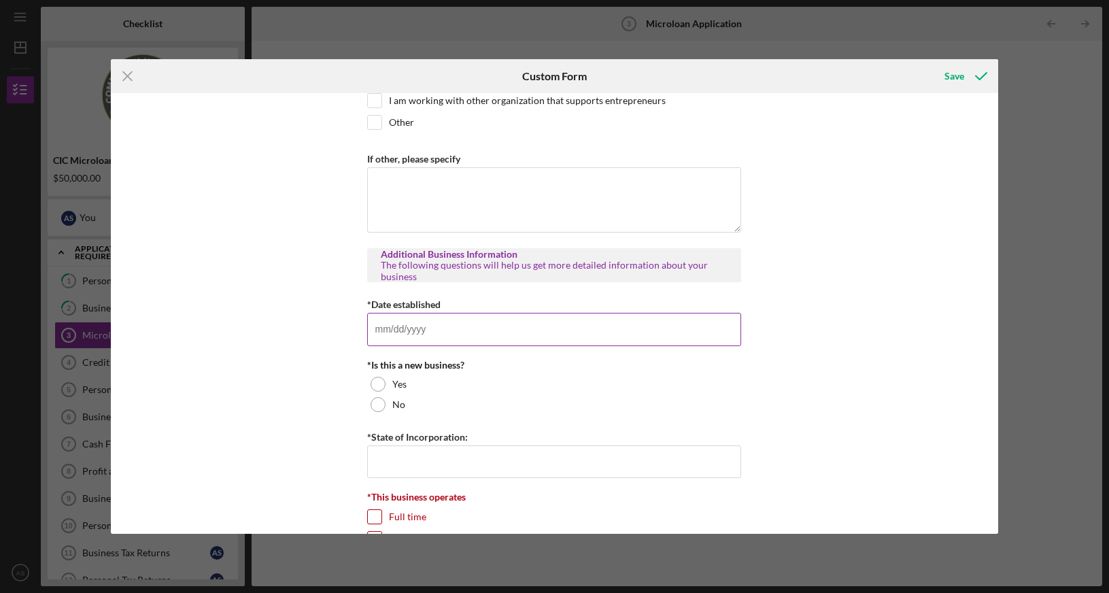
click at [455, 335] on input "*Date established" at bounding box center [554, 329] width 374 height 33
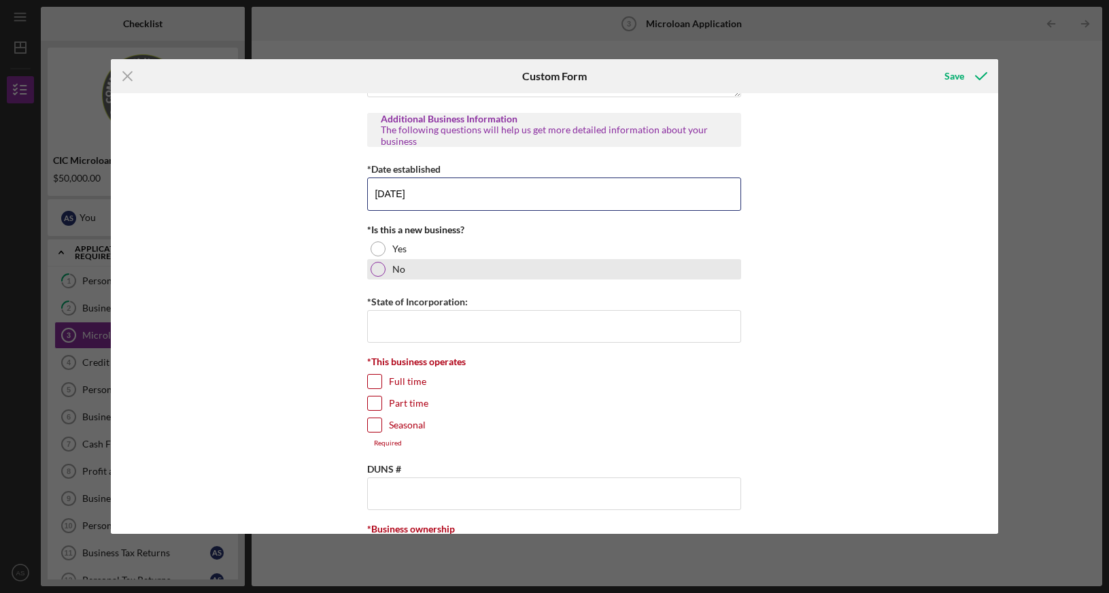
scroll to position [1603, 0]
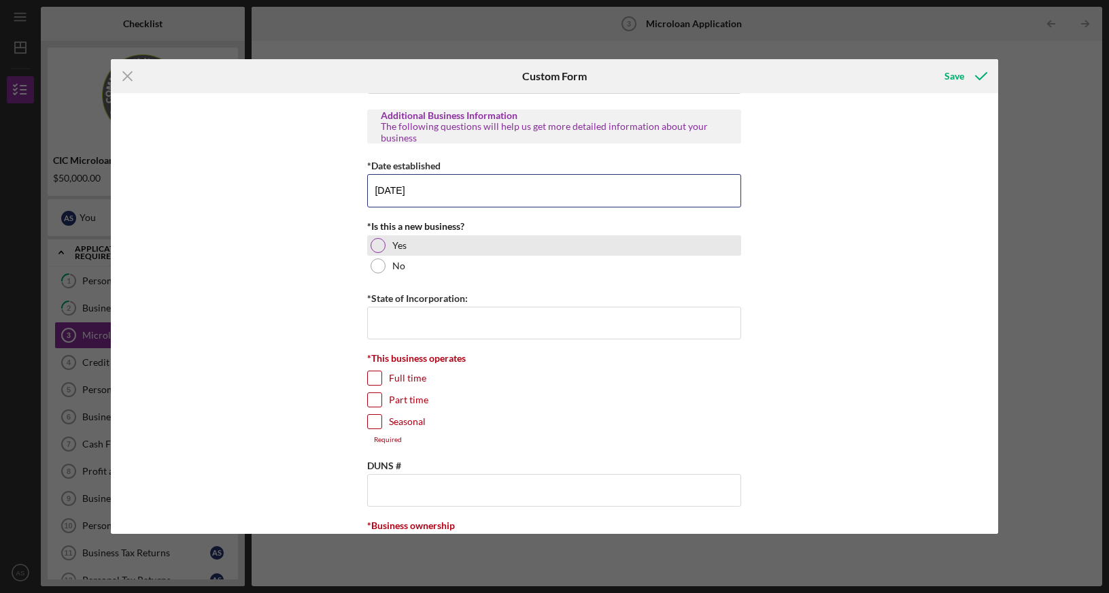
type input "[DATE]"
click at [381, 241] on div at bounding box center [378, 245] width 15 height 15
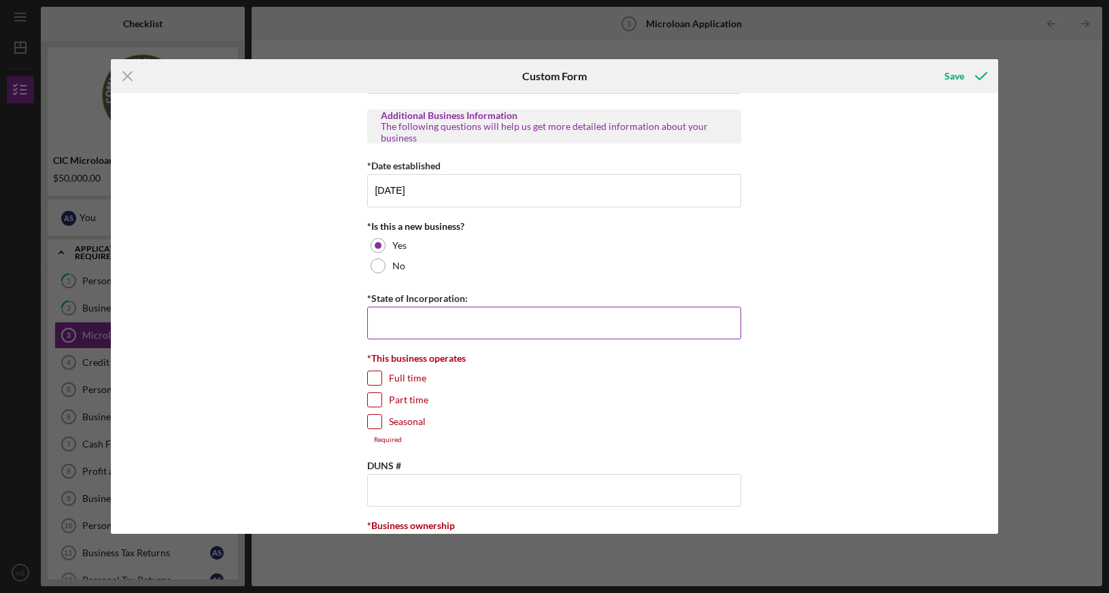
click at [398, 320] on input "*State of Incorporation:" at bounding box center [554, 323] width 374 height 33
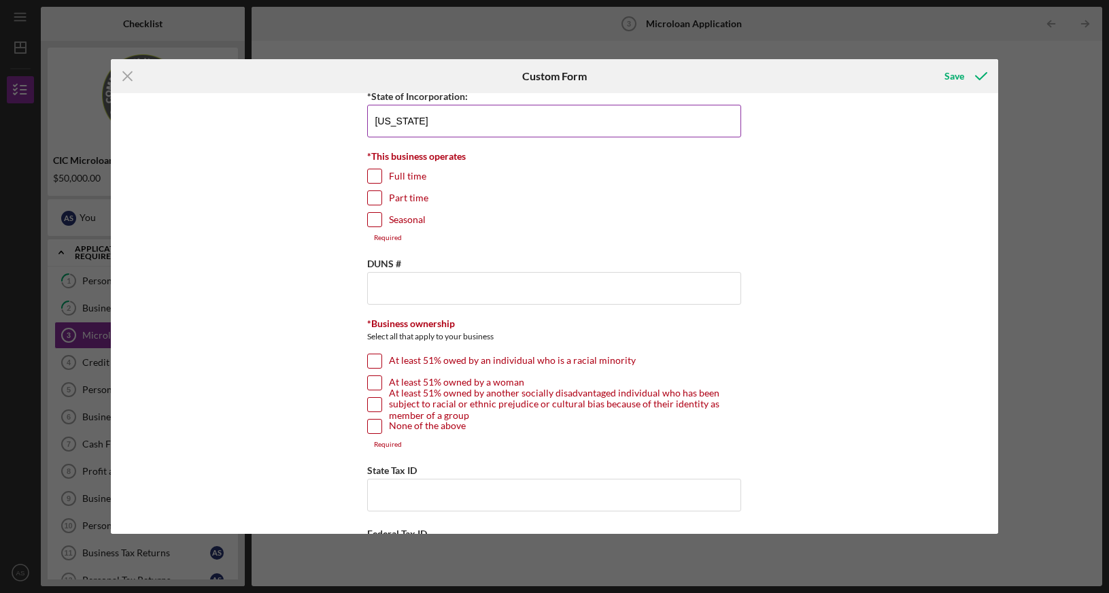
scroll to position [1811, 0]
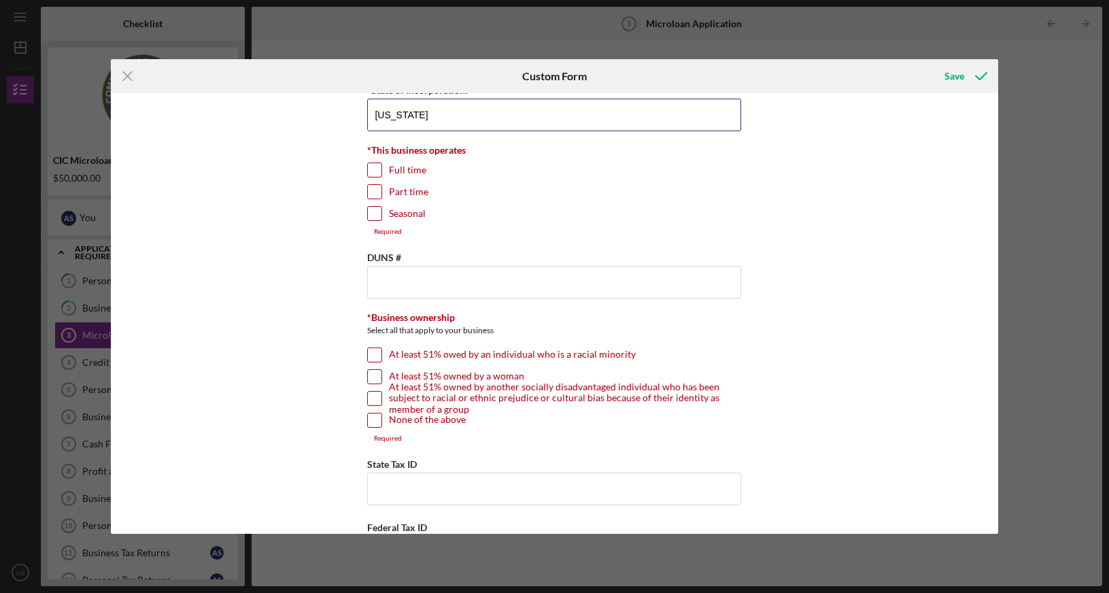
type input "[US_STATE]"
click at [373, 163] on input "Full time" at bounding box center [375, 170] width 14 height 14
checkbox input "true"
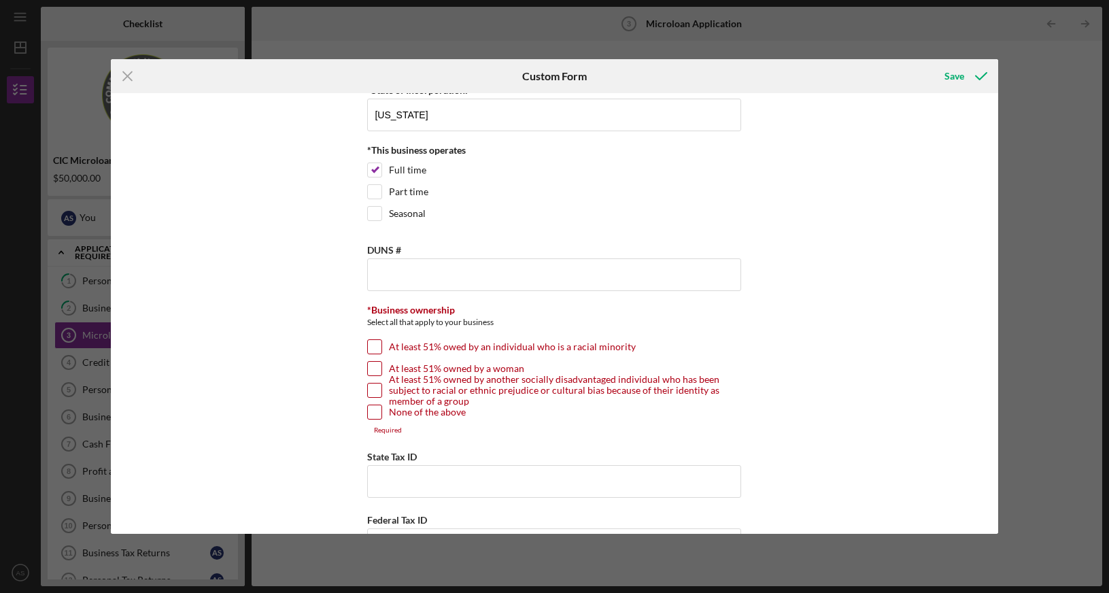
scroll to position [1881, 0]
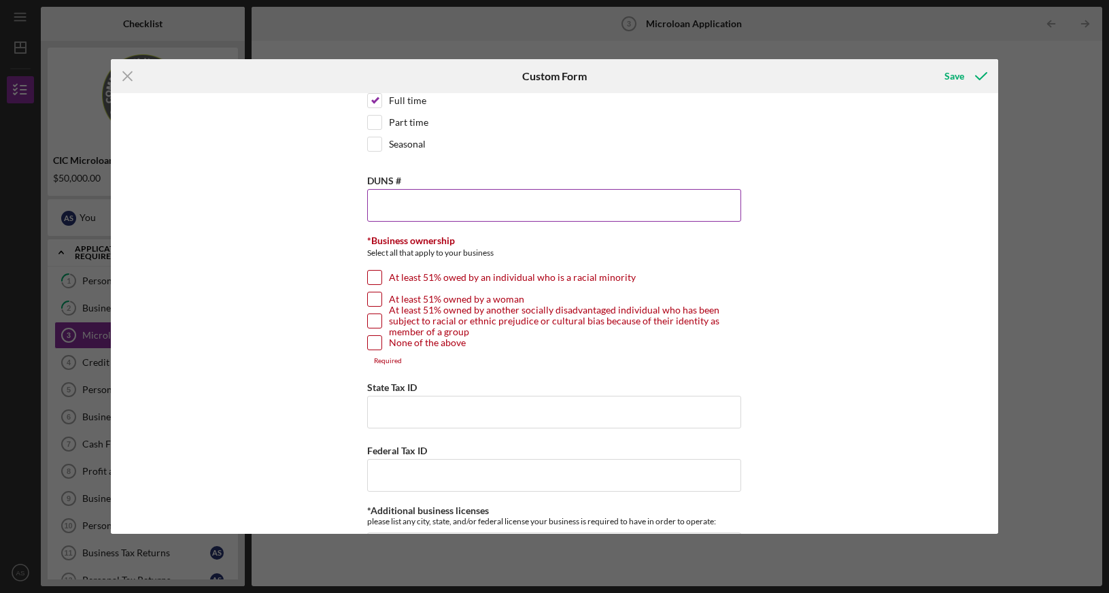
click at [384, 191] on input "DUNS #" at bounding box center [554, 205] width 374 height 33
drag, startPoint x: 405, startPoint y: 178, endPoint x: 350, endPoint y: 182, distance: 56.0
click at [350, 182] on div "MICROLOAN APPLICATION *Borrower Characteristics Please check the options that a…" at bounding box center [555, 313] width 888 height 441
copy label "DUNS #"
click at [327, 206] on div "MICROLOAN APPLICATION *Borrower Characteristics Please check the options that a…" at bounding box center [555, 313] width 888 height 441
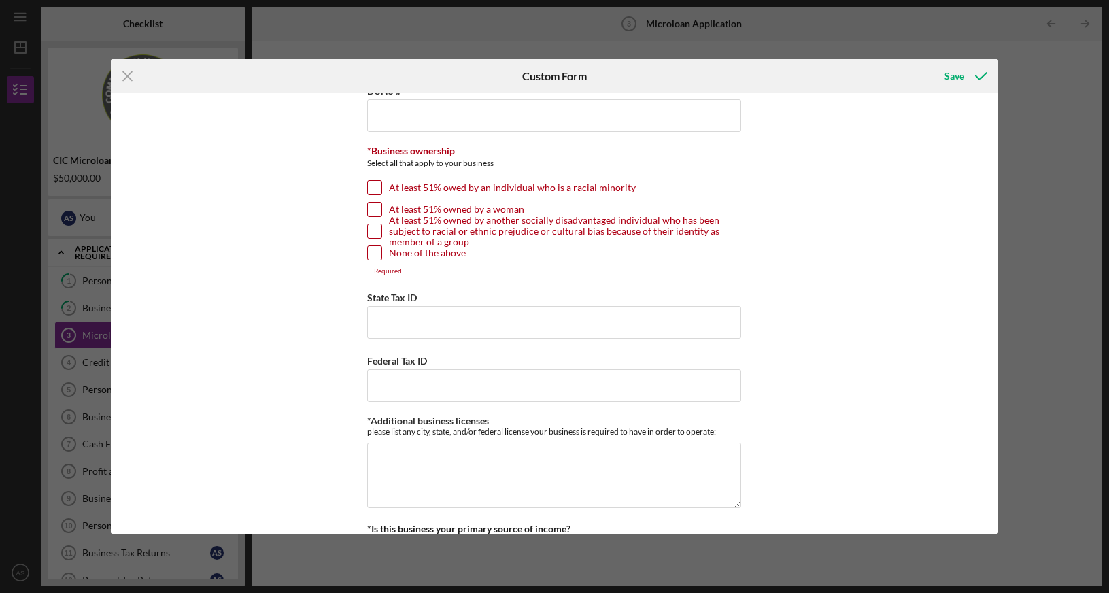
scroll to position [2089, 0]
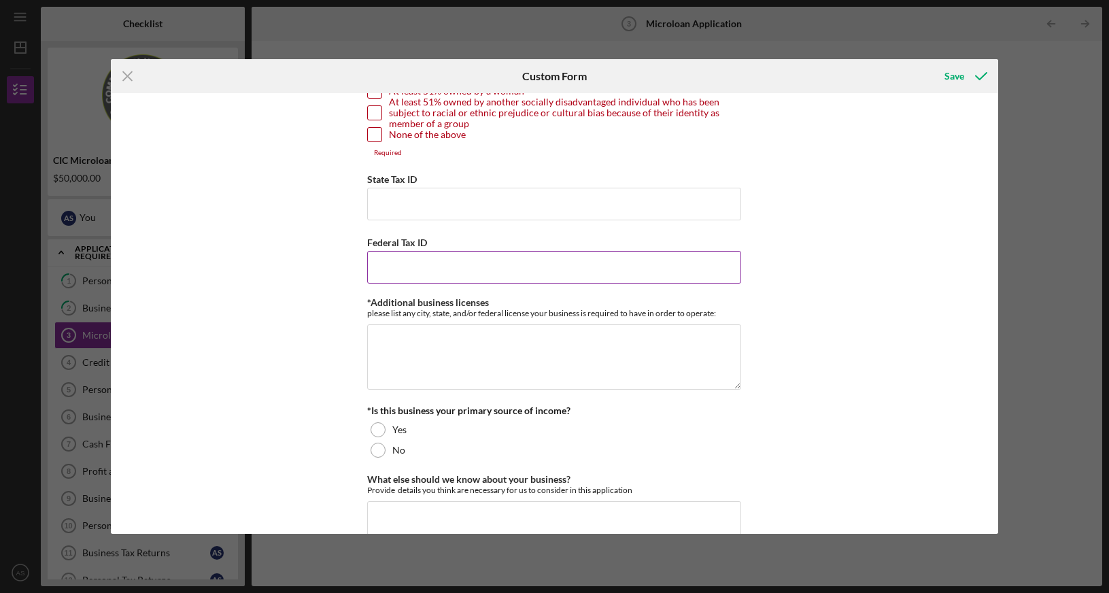
click at [391, 265] on input "Federal Tax ID" at bounding box center [554, 267] width 374 height 33
click at [388, 337] on textarea "*Additional business licenses" at bounding box center [554, 356] width 374 height 65
type textarea "DMV PC-3365"
click at [377, 266] on input "Federal Tax ID" at bounding box center [554, 267] width 374 height 33
click at [400, 268] on input "Federal Tax ID" at bounding box center [554, 267] width 374 height 33
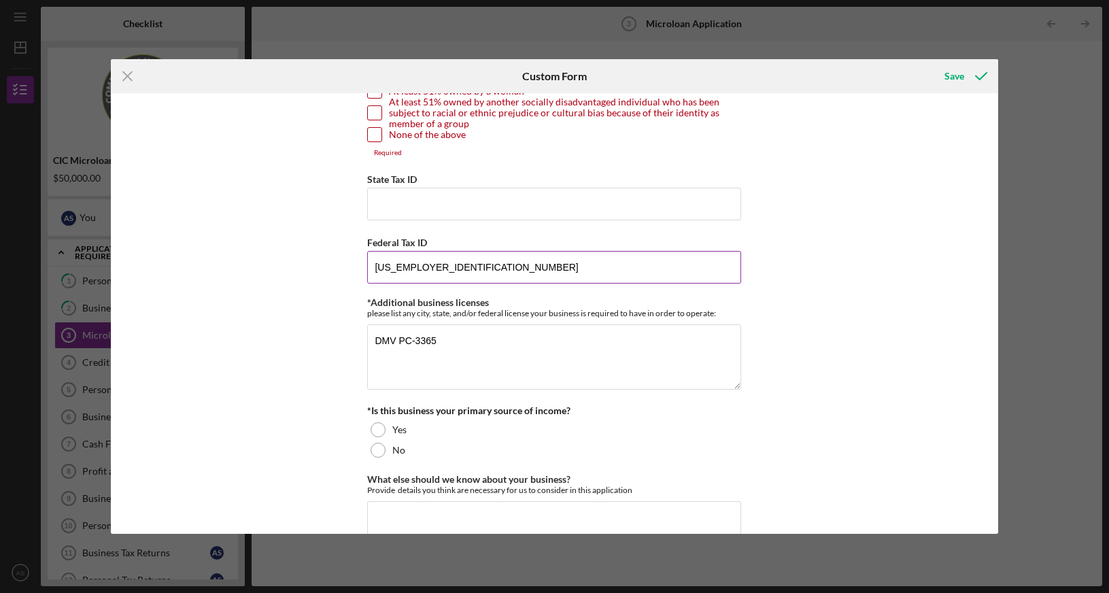
click at [500, 261] on input "[US_EMPLOYER_IDENTIFICATION_NUMBER]" at bounding box center [554, 267] width 374 height 33
type input "[US_EMPLOYER_IDENTIFICATION_NUMBER]"
click at [383, 354] on textarea "DMV PC-3365" at bounding box center [554, 356] width 374 height 65
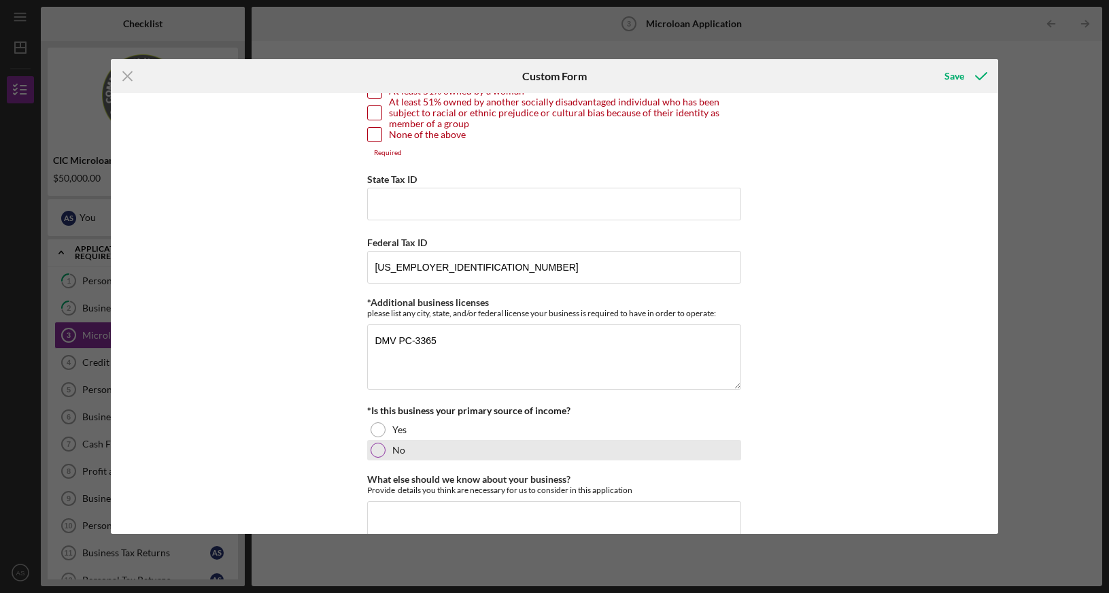
click at [381, 450] on div at bounding box center [378, 450] width 15 height 15
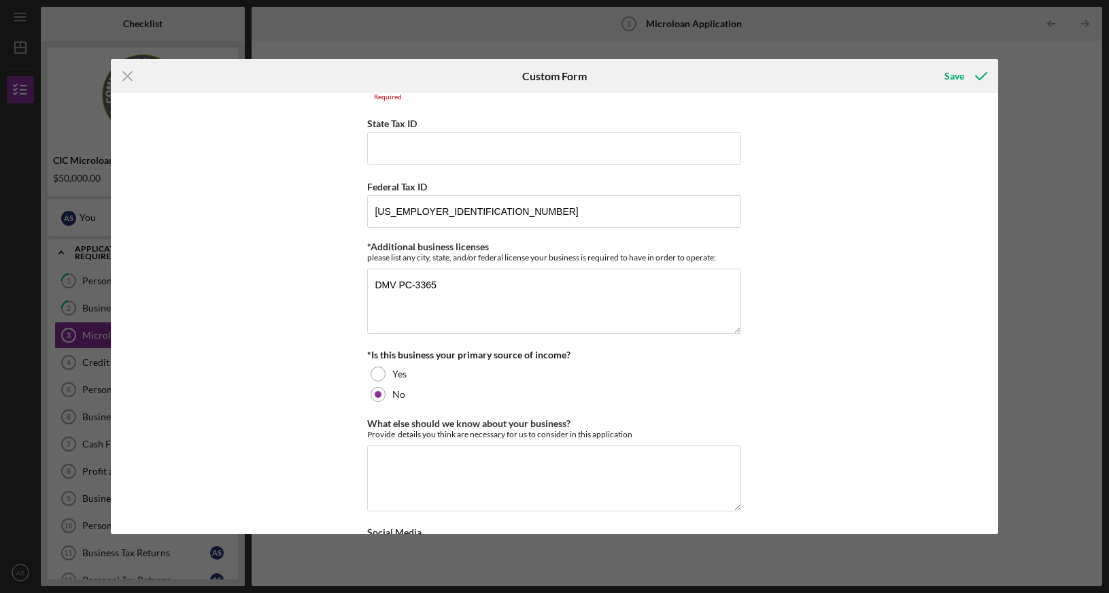
scroll to position [2297, 0]
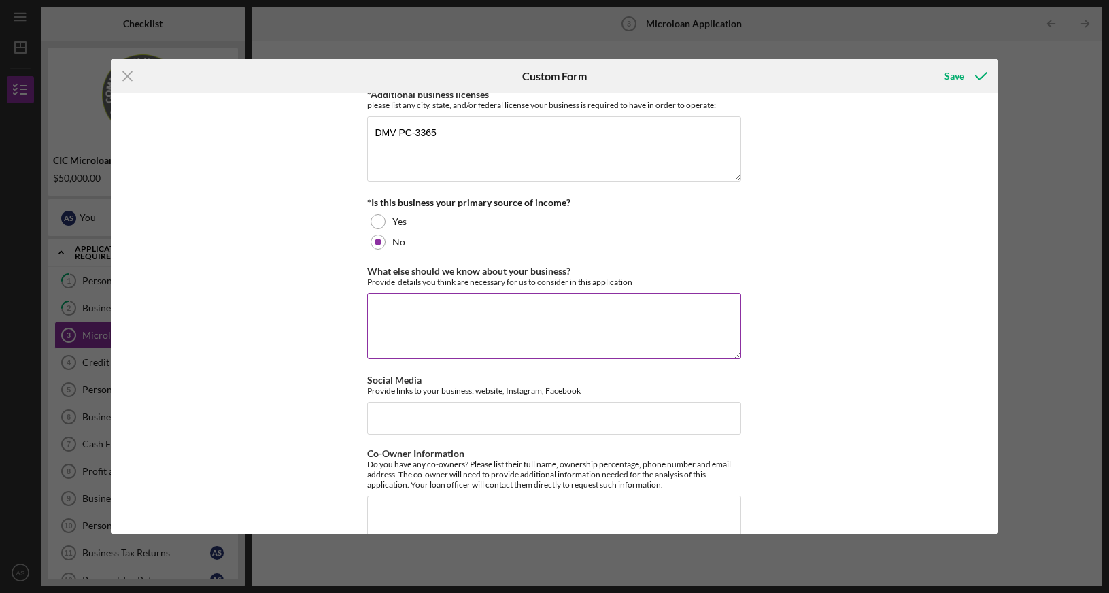
click at [405, 308] on textarea "What else should we know about your business?" at bounding box center [554, 325] width 374 height 65
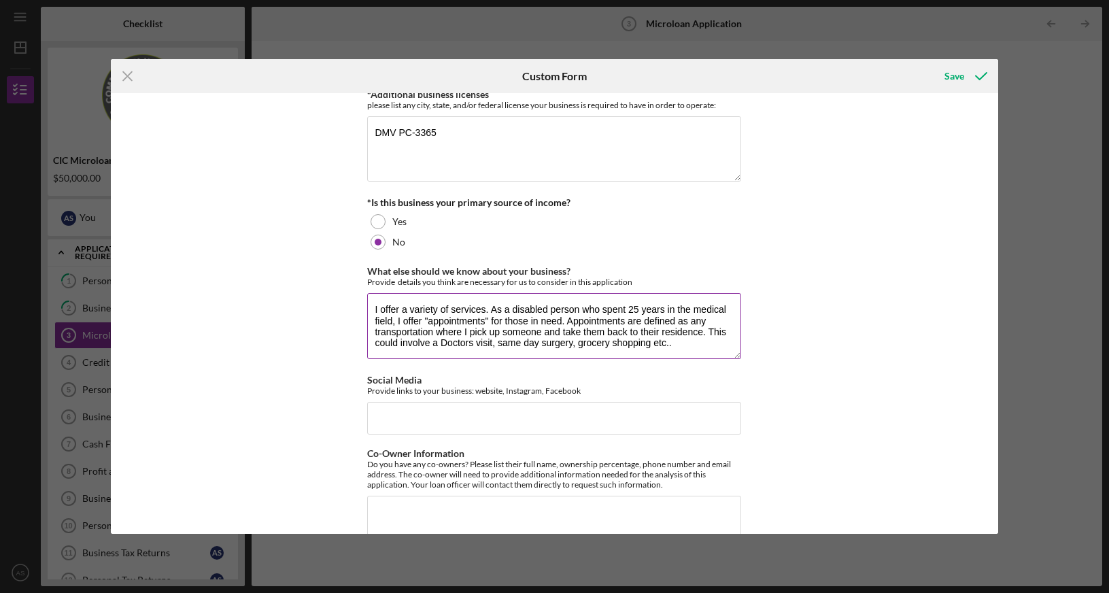
scroll to position [1, 0]
click at [705, 339] on textarea "I offer a variety of services. As a disabled person who spent 25 years in the m…" at bounding box center [554, 325] width 374 height 65
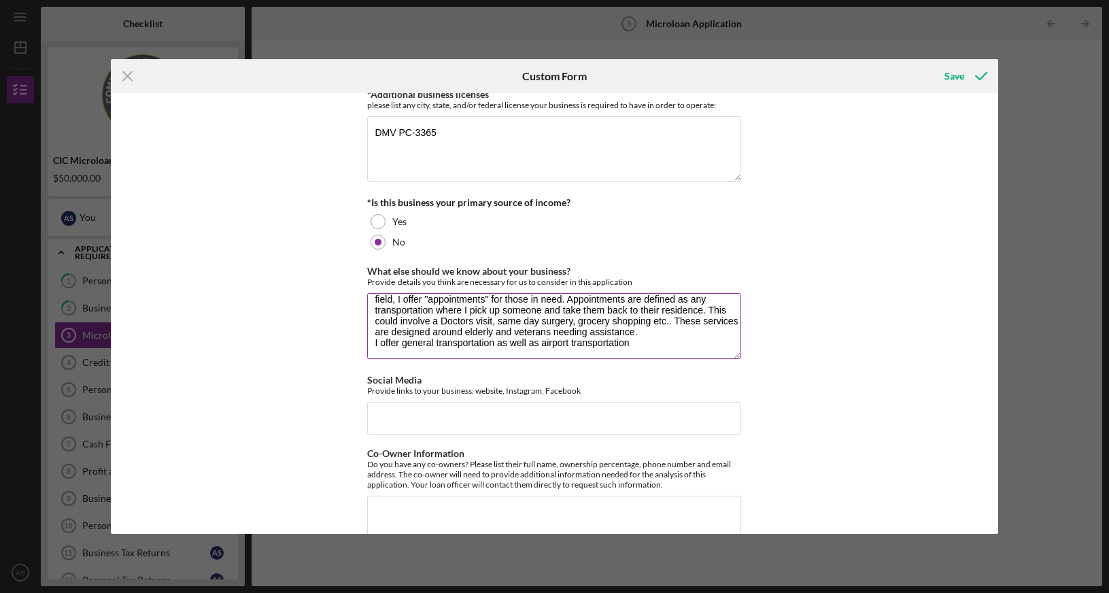
click at [654, 342] on textarea "I offer a variety of services. As a disabled person who spent 25 years in the m…" at bounding box center [554, 325] width 374 height 65
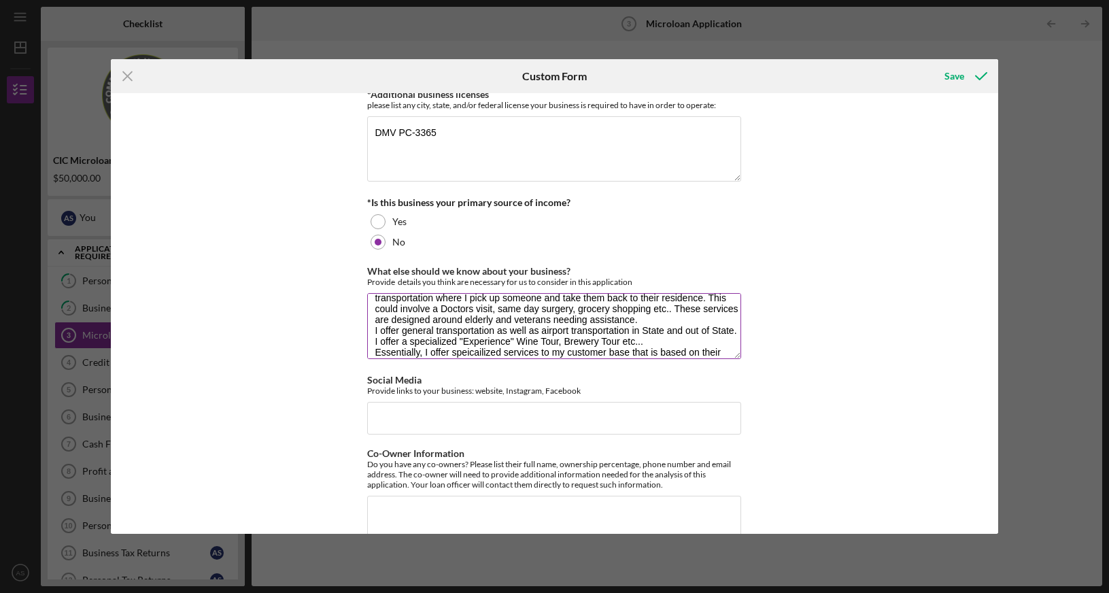
scroll to position [45, 0]
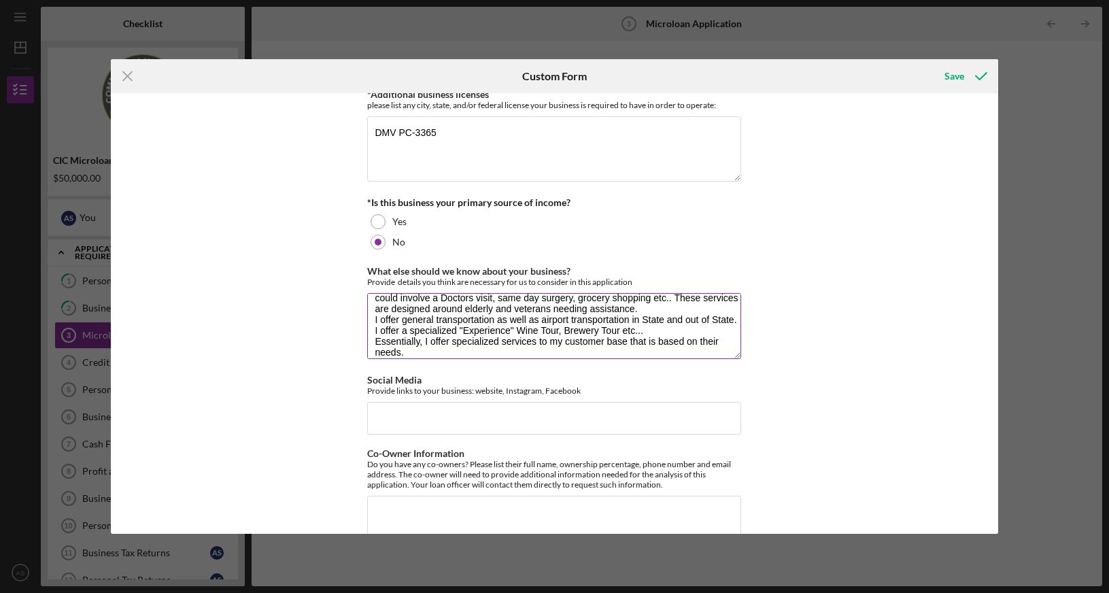
click at [437, 348] on textarea "I offer a variety of services. As a disabled person who spent 25 years in the m…" at bounding box center [554, 325] width 374 height 65
click at [473, 350] on textarea "I offer a variety of services. As a disabled person who spent 25 years in the m…" at bounding box center [554, 325] width 374 height 65
type textarea "I offer a variety of services. As a disabled person who spent 25 years in the m…"
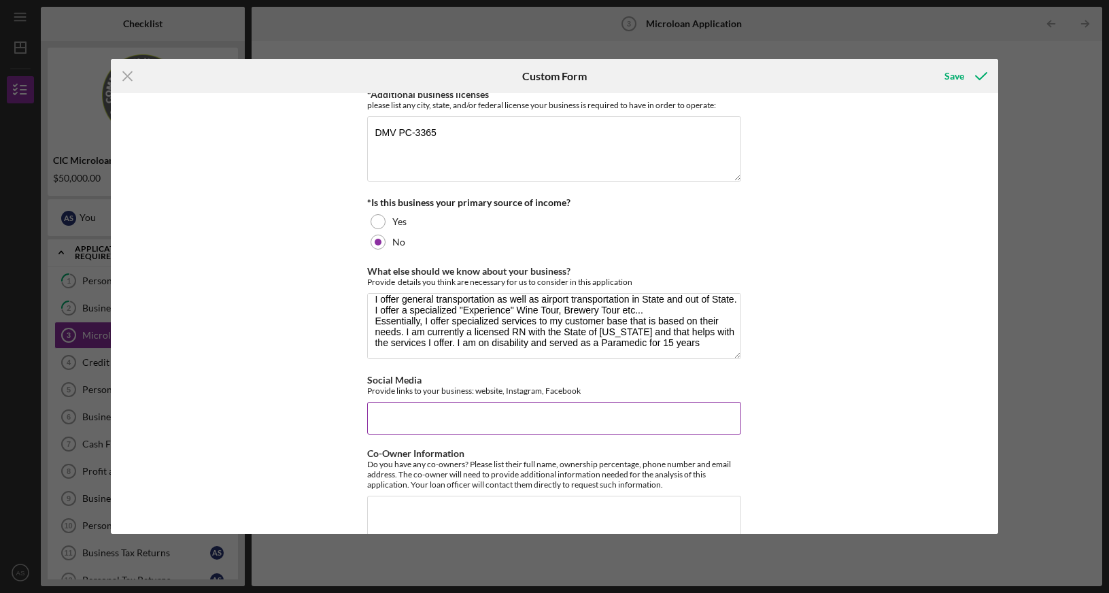
click at [433, 407] on input "Social Media" at bounding box center [554, 418] width 374 height 33
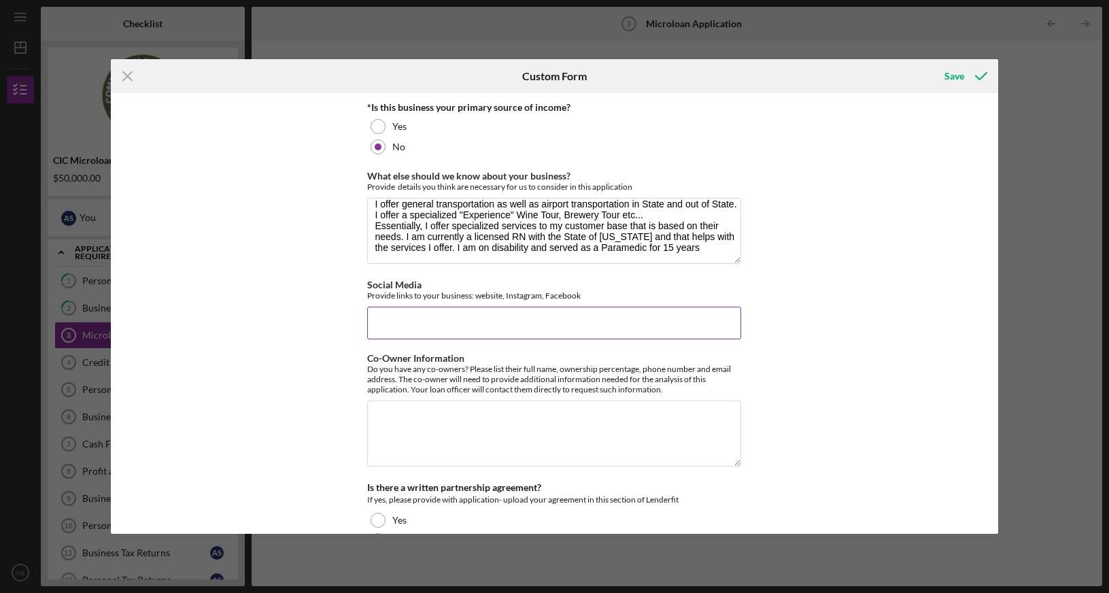
scroll to position [2436, 0]
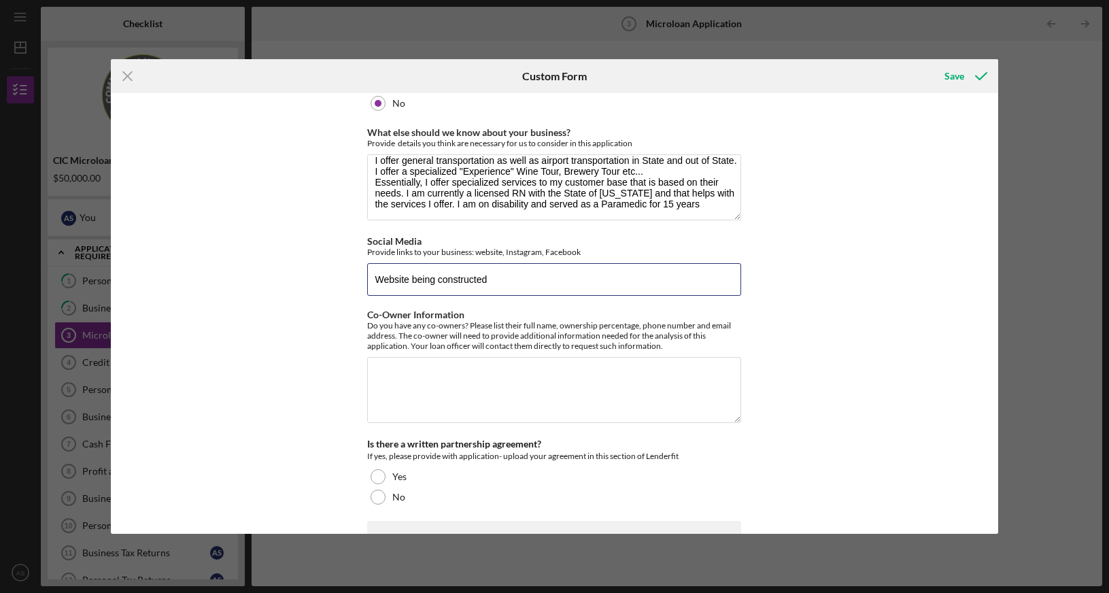
type input "Website being constructed"
click at [931, 63] on button "Save" at bounding box center [964, 76] width 67 height 27
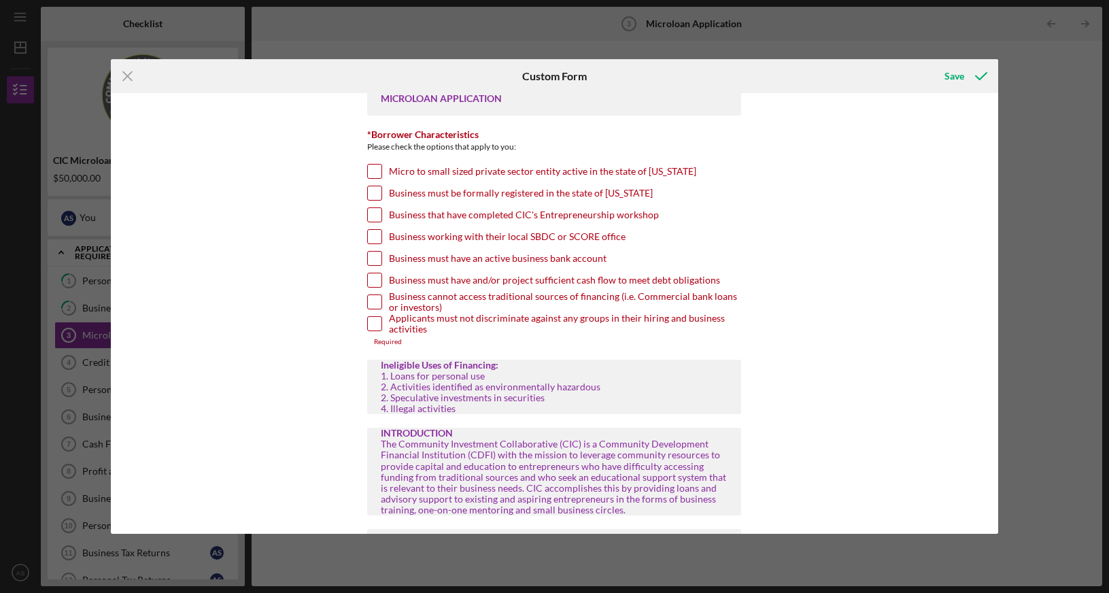
scroll to position [0, 0]
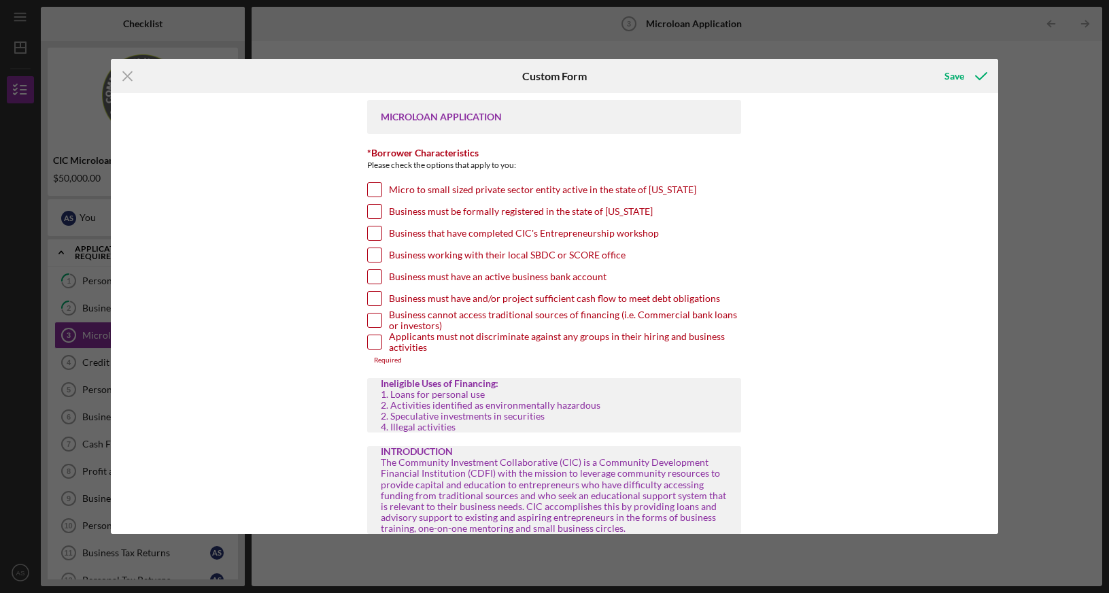
click at [376, 190] on input "Micro to small sized private sector entity active in the state of [US_STATE]" at bounding box center [375, 190] width 14 height 14
checkbox input "true"
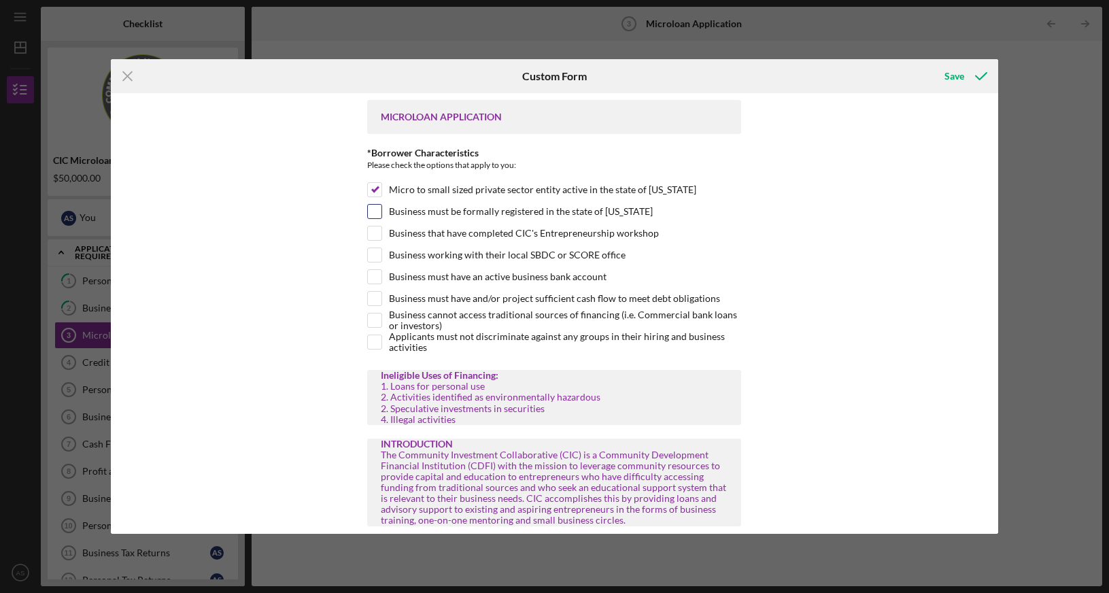
click at [373, 205] on input "Business must be formally registered in the state of [US_STATE]" at bounding box center [375, 212] width 14 height 14
checkbox input "true"
click at [375, 237] on input "Business that have completed CIC's Entrepreneurship workshop" at bounding box center [375, 233] width 14 height 14
checkbox input "false"
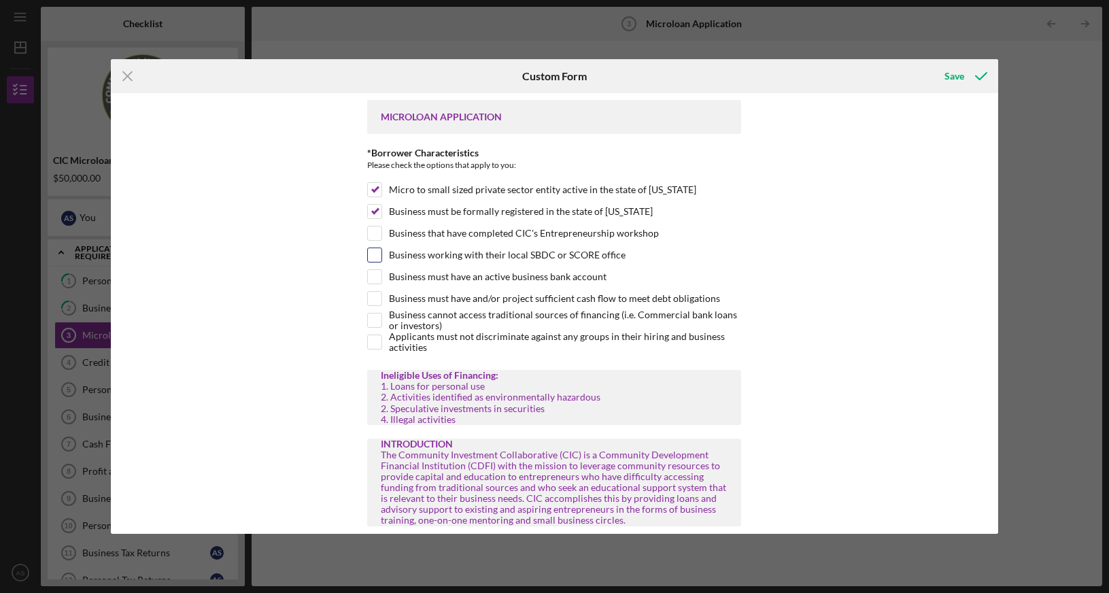
click at [379, 260] on input "Business working with their local SBDC or SCORE office" at bounding box center [375, 255] width 14 height 14
checkbox input "true"
click at [374, 275] on input "Business must have an active business bank account" at bounding box center [375, 277] width 14 height 14
checkbox input "true"
click at [371, 293] on input "Business must have and/or project sufficient cash flow to meet debt obligations" at bounding box center [375, 299] width 14 height 14
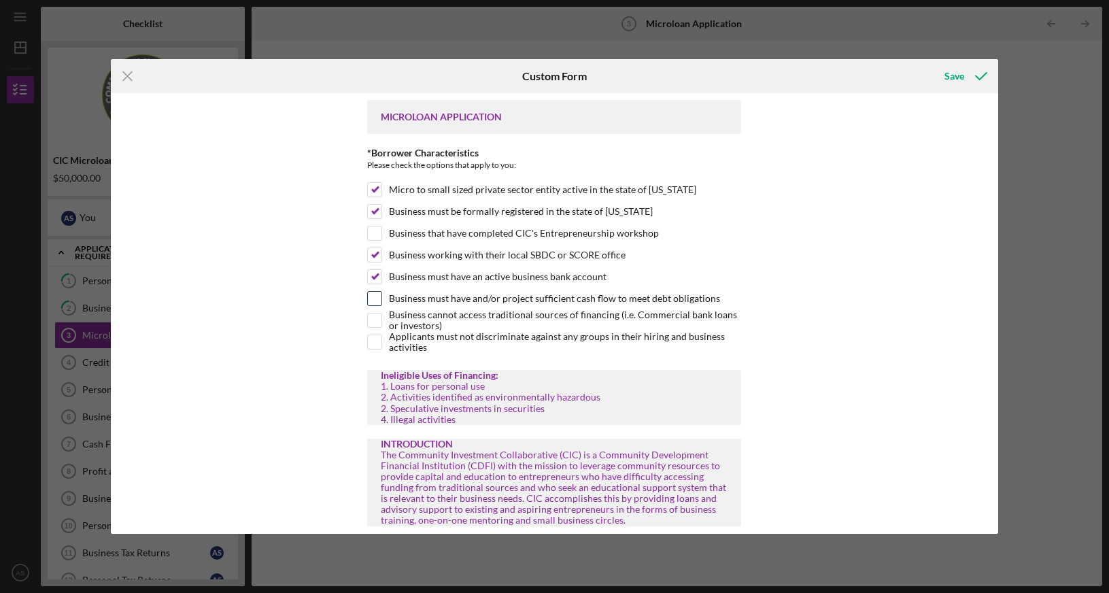
checkbox input "true"
click at [373, 321] on input "Business cannot access traditional sources of financing (i.e. Commercial bank l…" at bounding box center [375, 321] width 14 height 14
checkbox input "true"
click at [375, 343] on input "Applicants must not discriminate against any groups in their hiring and busines…" at bounding box center [375, 342] width 14 height 14
checkbox input "true"
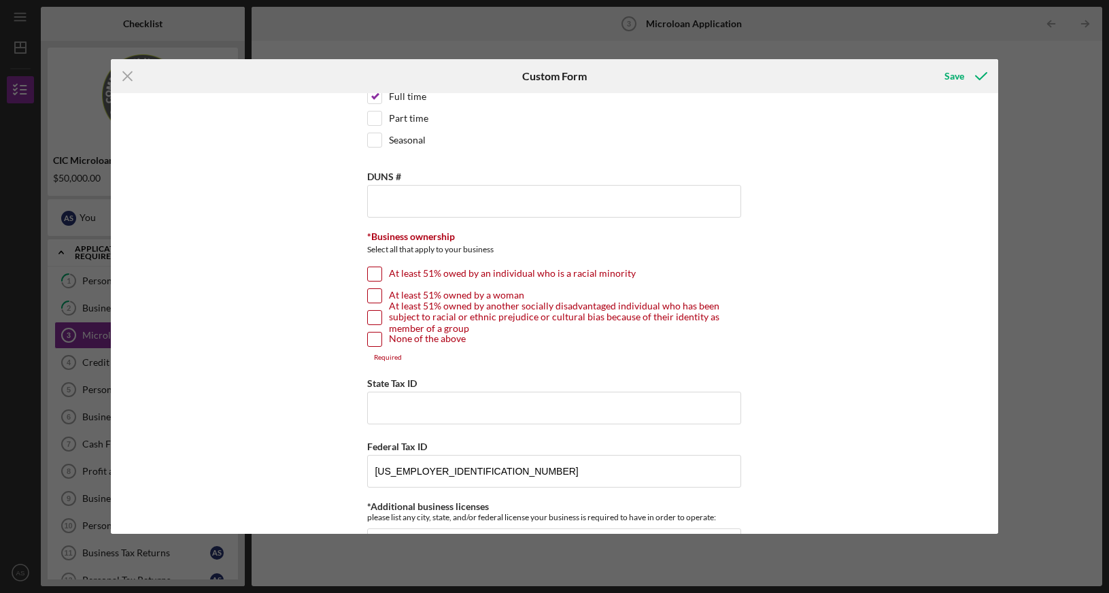
scroll to position [1873, 0]
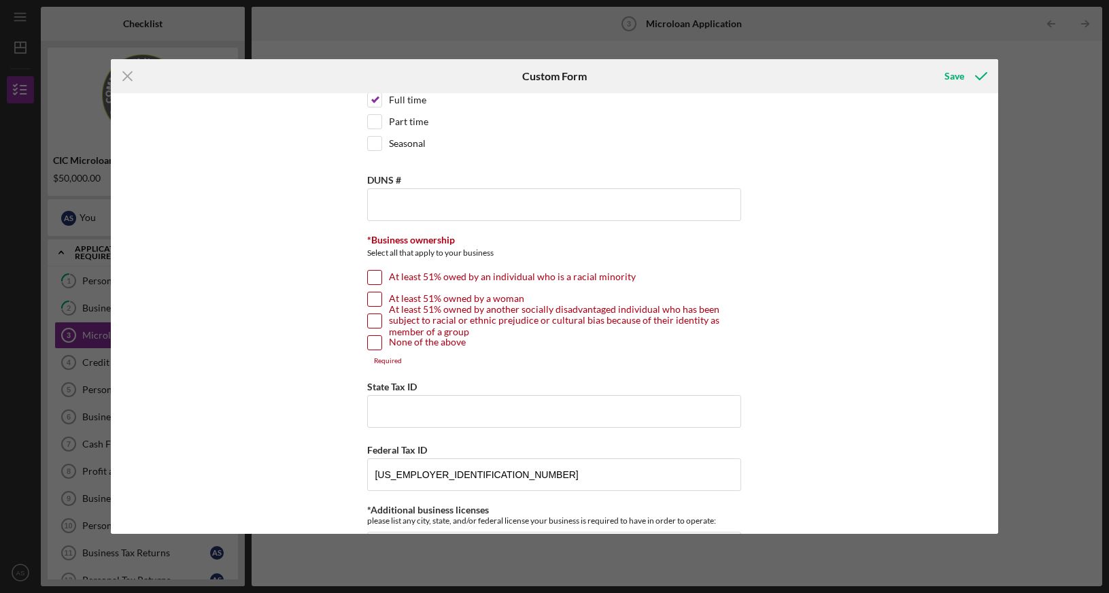
click at [376, 339] on input "None of the above" at bounding box center [375, 343] width 14 height 14
checkbox input "true"
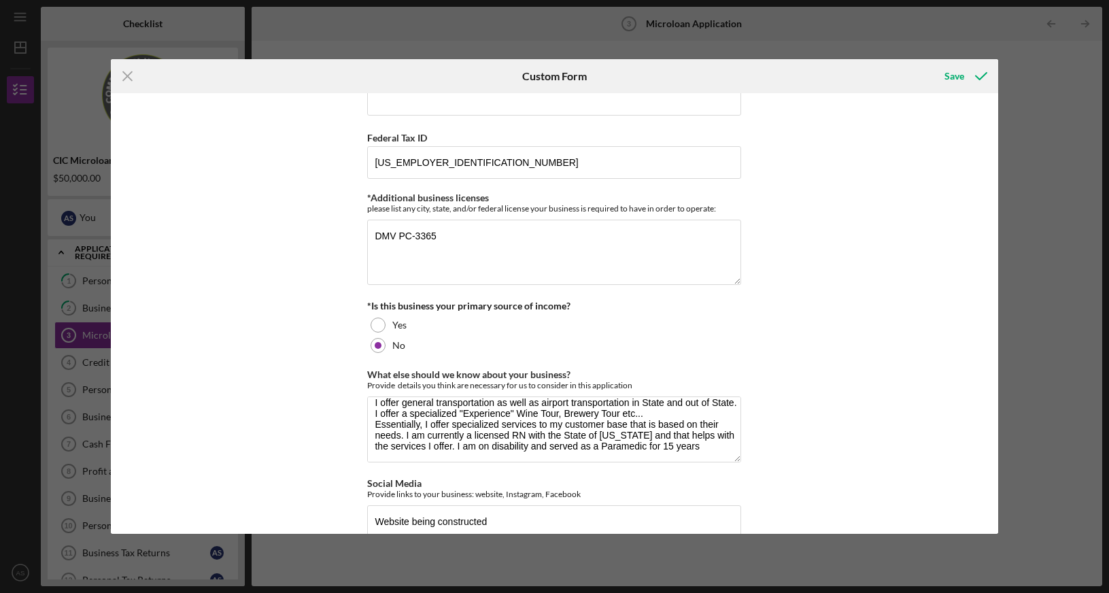
scroll to position [2220, 0]
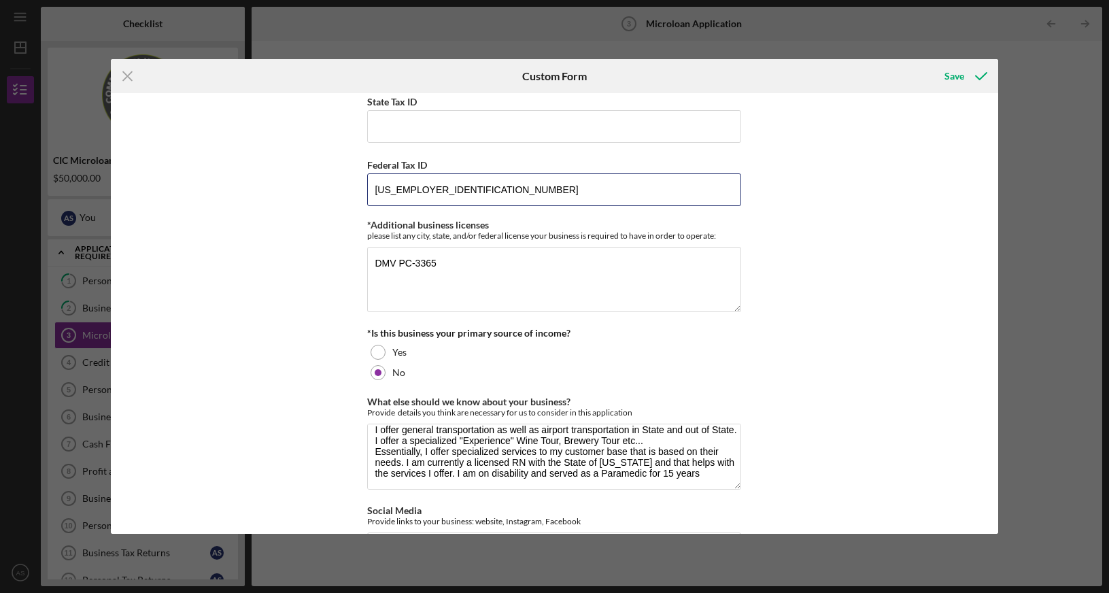
click at [456, 197] on input "[US_EMPLOYER_IDENTIFICATION_NUMBER]" at bounding box center [554, 189] width 374 height 33
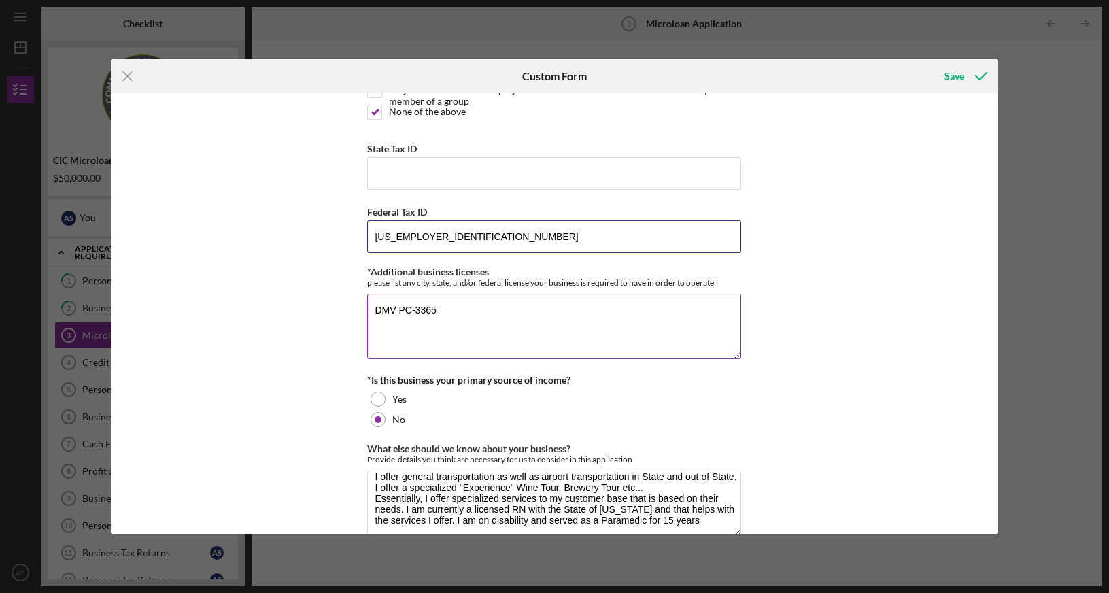
scroll to position [2081, 0]
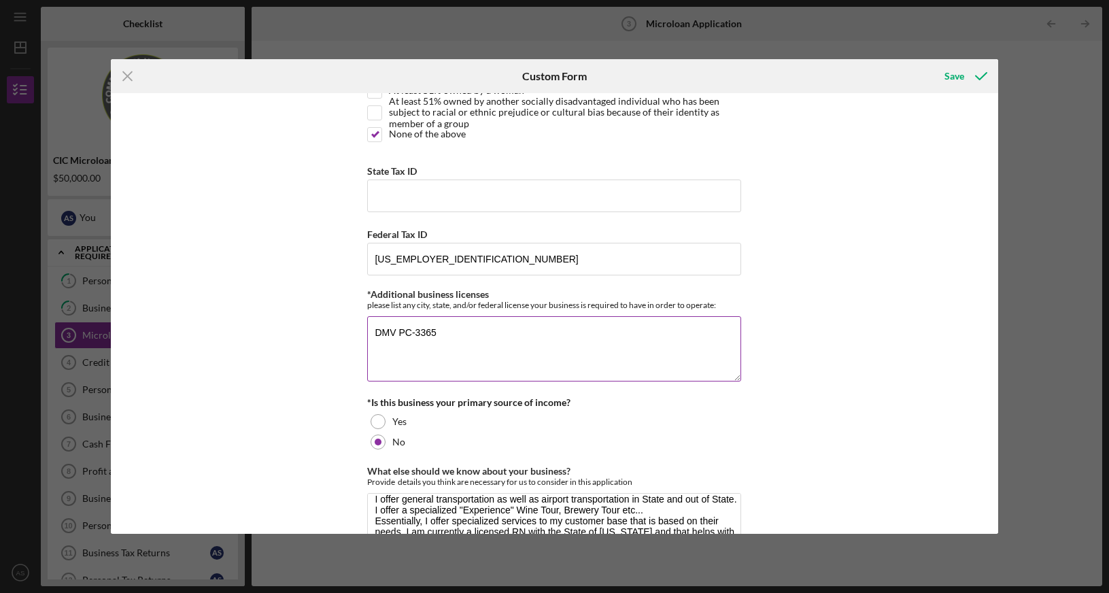
click at [445, 330] on textarea "DMV PC-3365" at bounding box center [554, 348] width 374 height 65
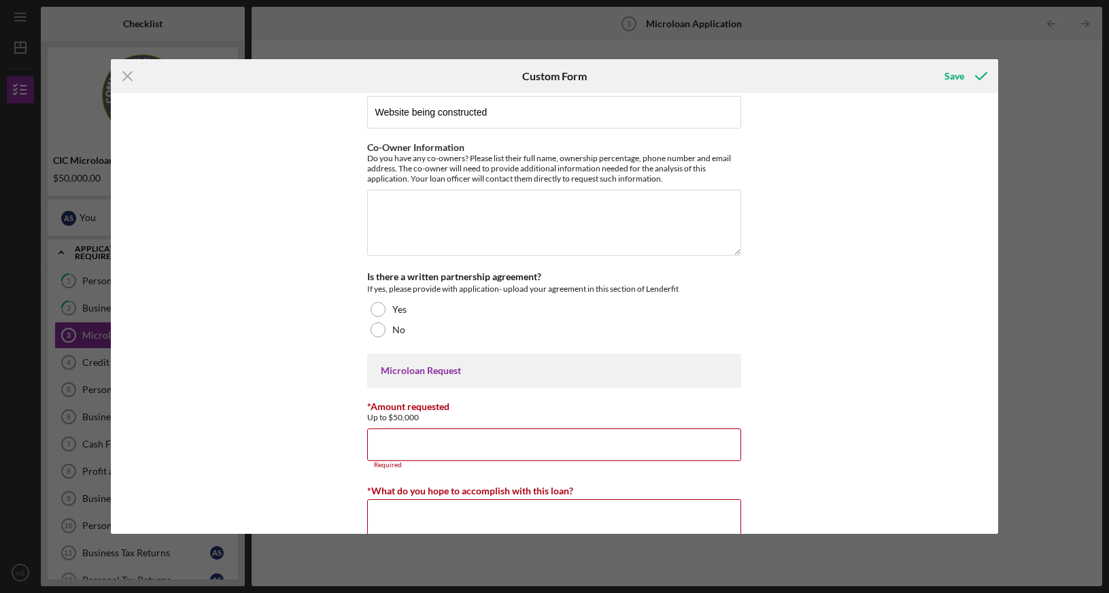
scroll to position [2497, 0]
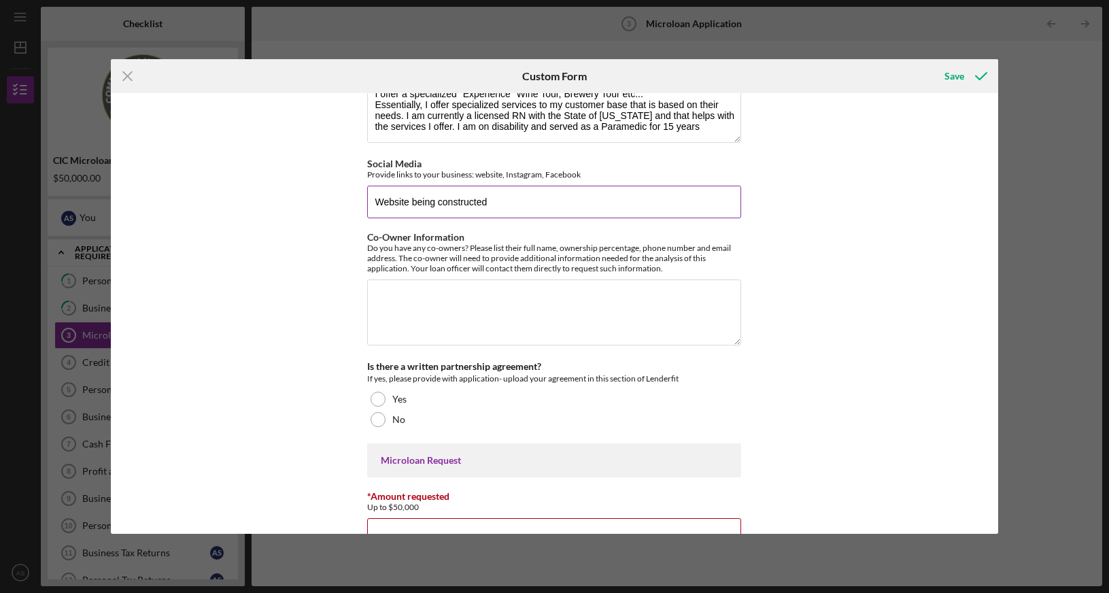
type textarea "DMV PC-3365 VA RN 0001277802"
click at [501, 192] on input "Website being constructed" at bounding box center [554, 202] width 374 height 33
click at [502, 196] on input "Website being constructed," at bounding box center [554, 202] width 374 height 33
paste input "[URL][DOMAIN_NAME]"
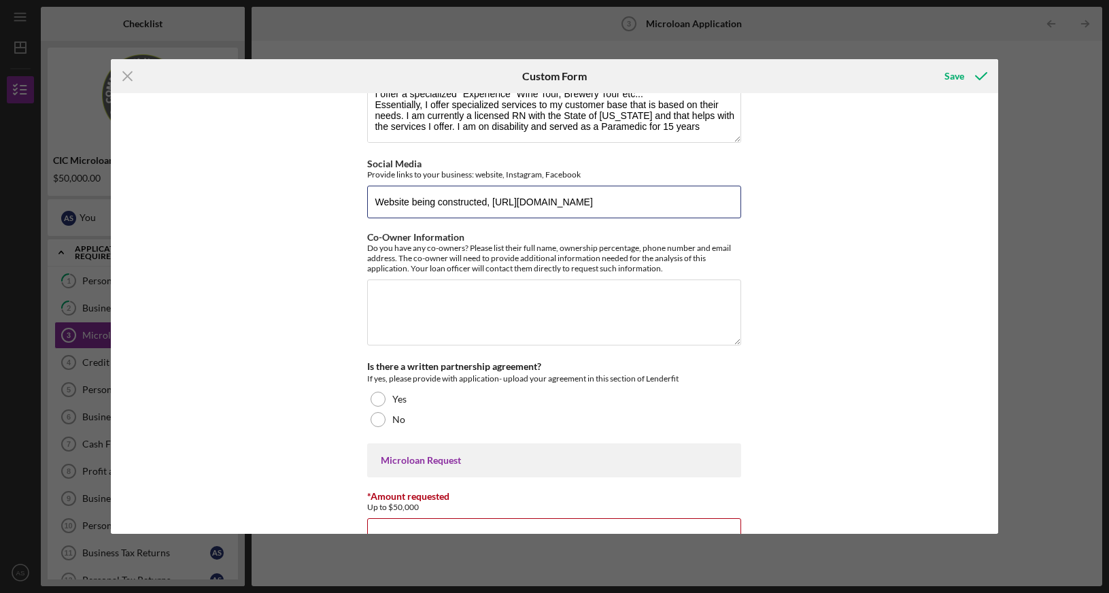
paste input "[URL][DOMAIN_NAME]"
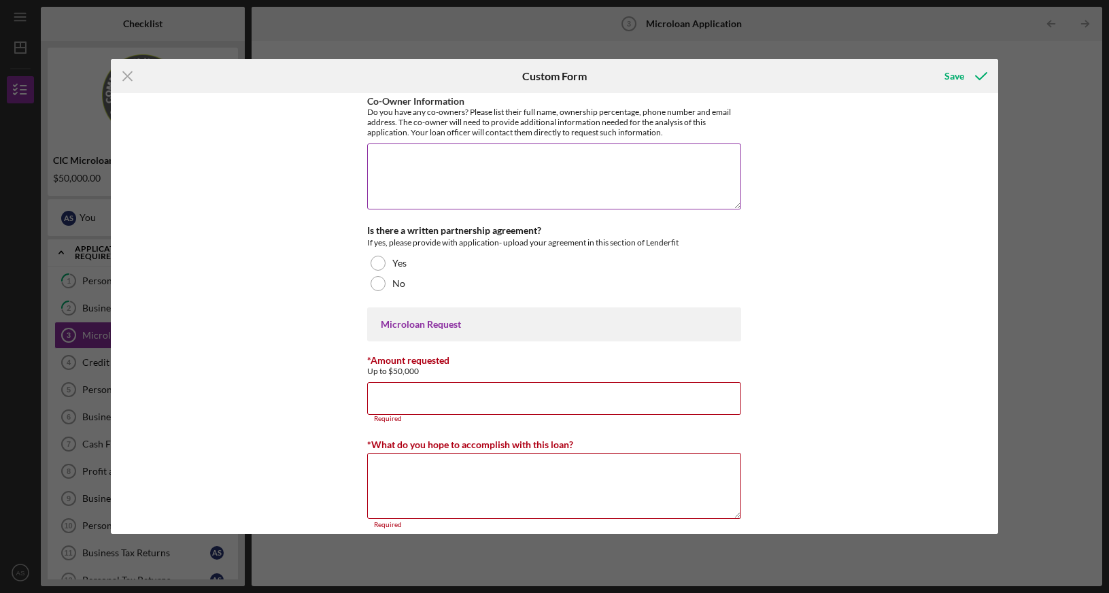
scroll to position [2636, 0]
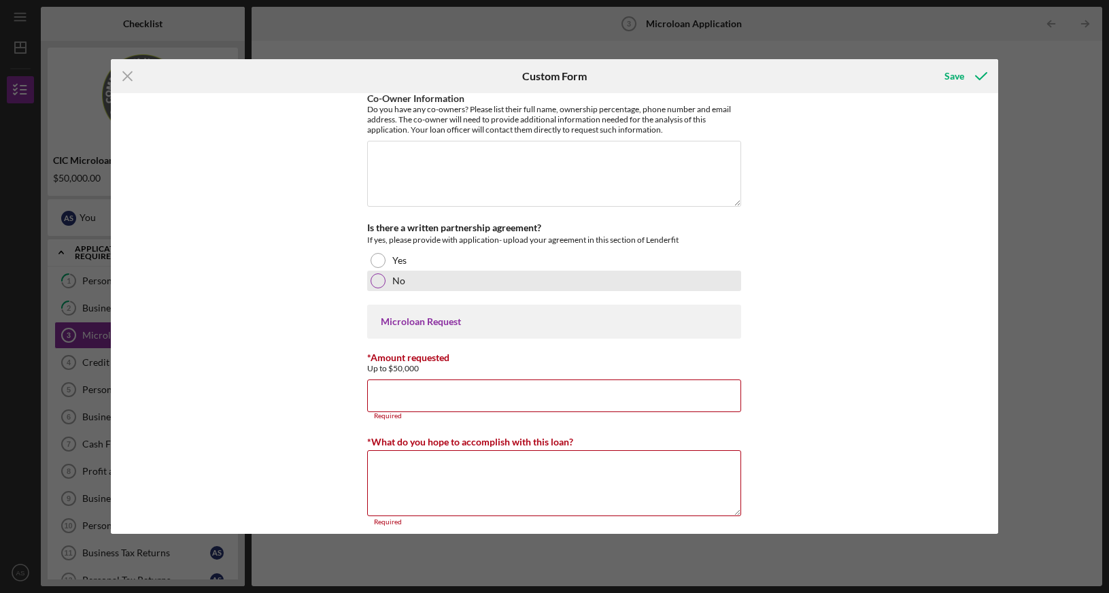
type input "Website being constructed, [URL][DOMAIN_NAME] [URL][DOMAIN_NAME]"
click at [376, 273] on div at bounding box center [378, 280] width 15 height 15
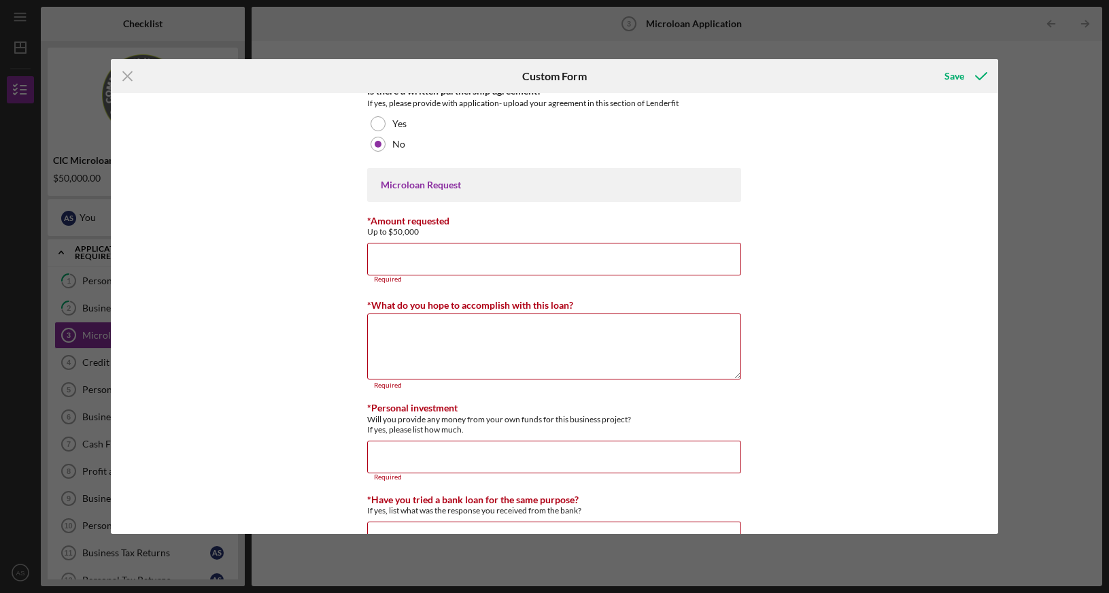
scroll to position [2775, 0]
click at [392, 257] on input "*Amount requested" at bounding box center [554, 257] width 374 height 33
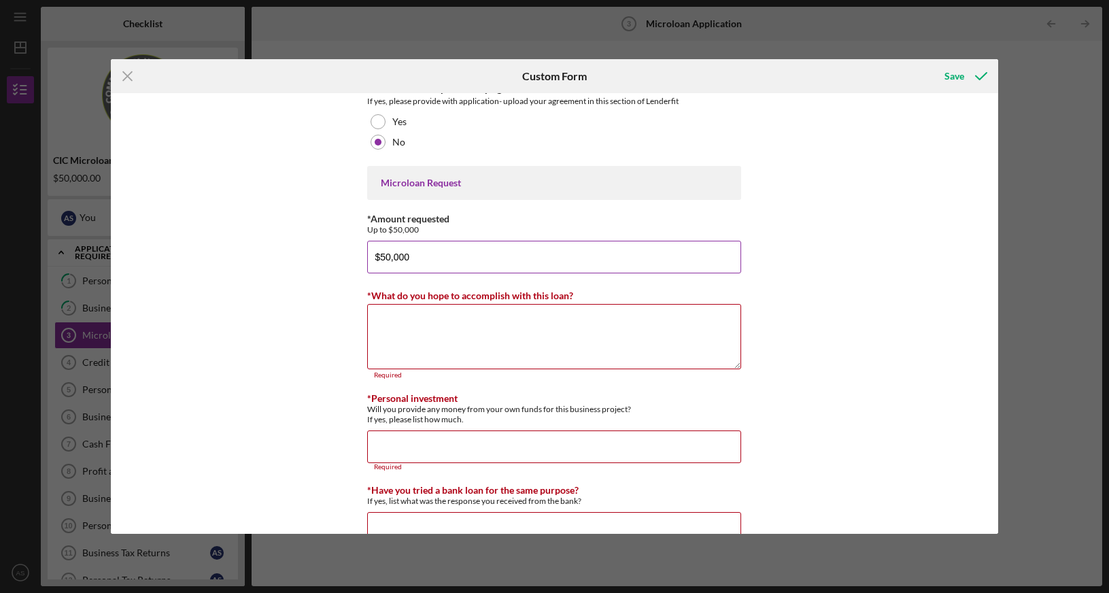
scroll to position [2844, 0]
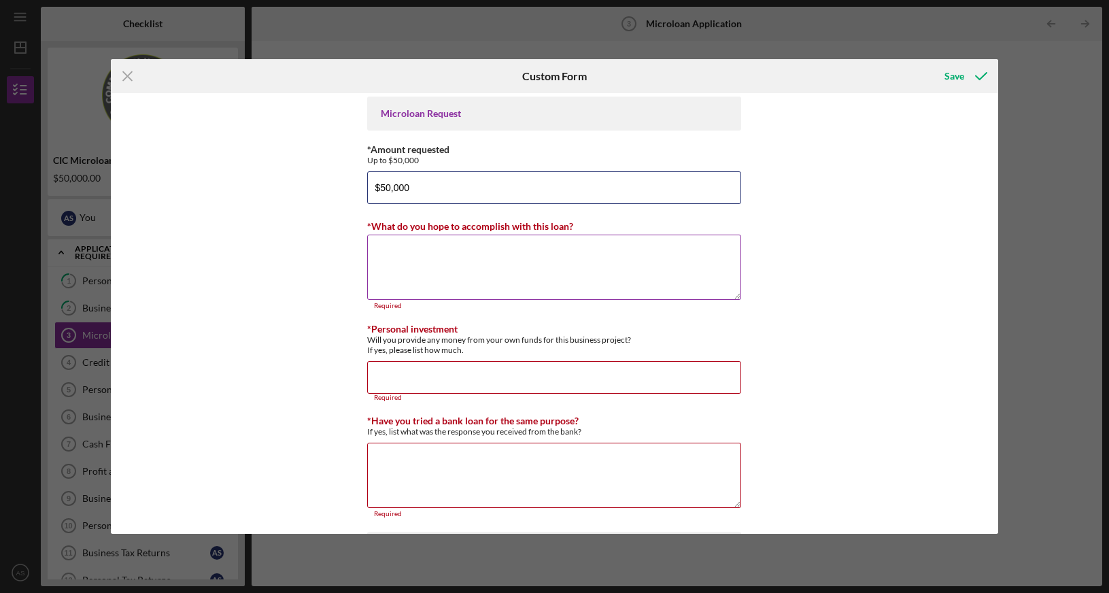
type input "$50,000"
click at [409, 250] on textarea "*What do you hope to accomplish with this loan?" at bounding box center [554, 267] width 374 height 65
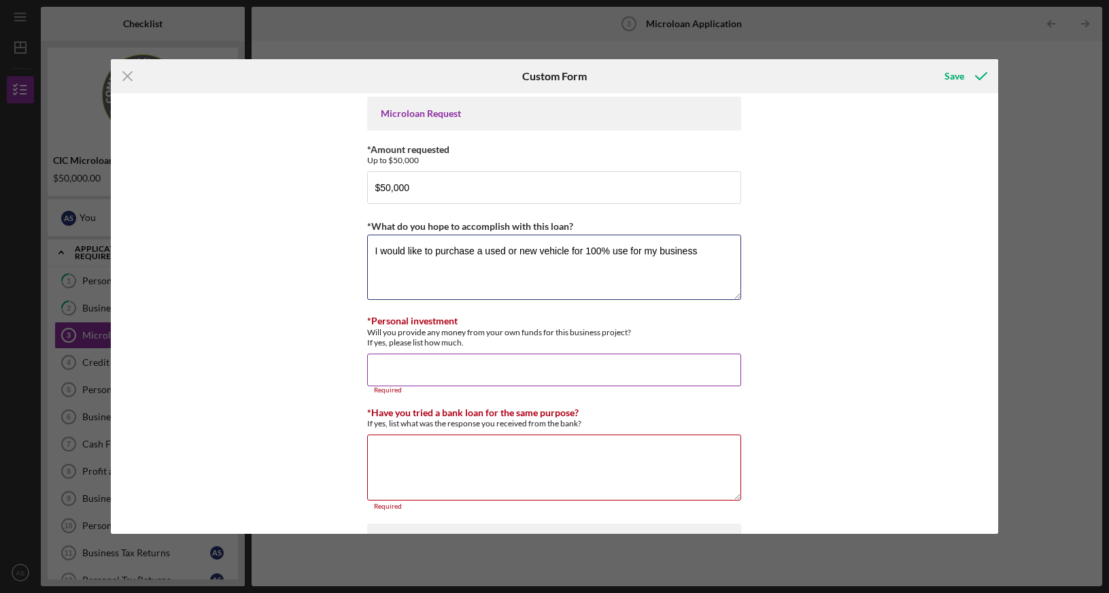
type textarea "I would like to purchase a used or new vehicle for 100% use for my business"
click at [399, 354] on input "*Personal investment" at bounding box center [554, 370] width 374 height 33
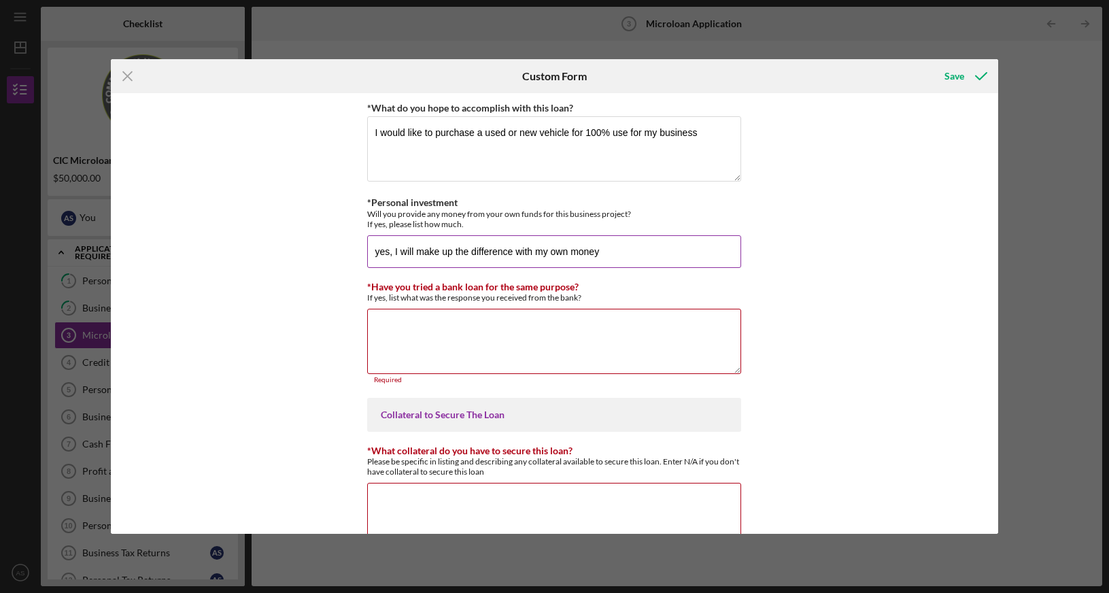
scroll to position [2983, 0]
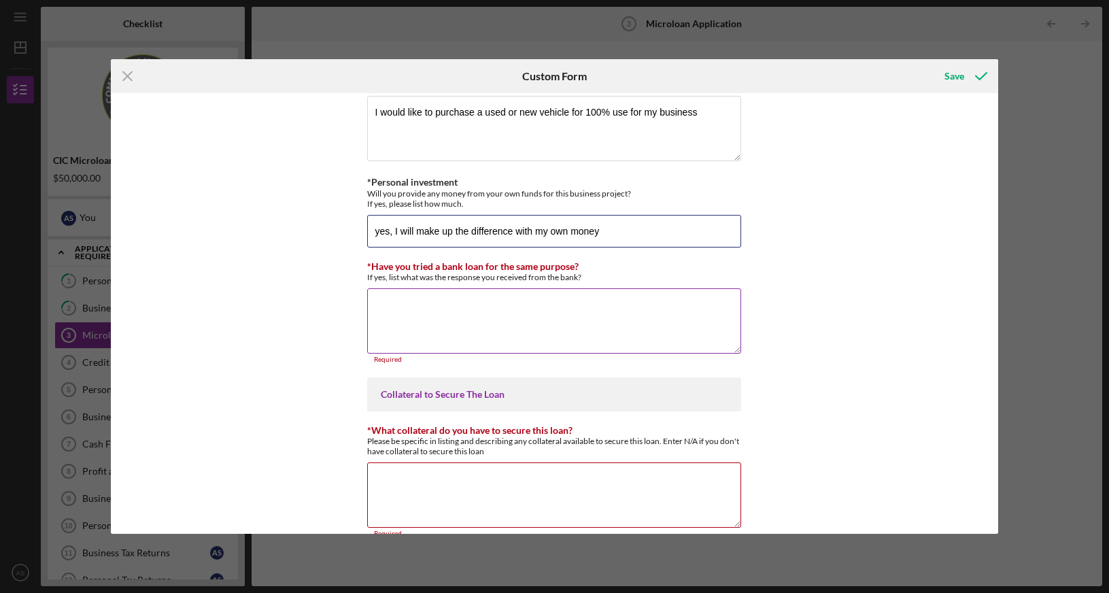
type input "yes, I will make up the difference with my own money"
click at [417, 304] on textarea "*Have you tried a bank loan for the same purpose?" at bounding box center [554, 320] width 374 height 65
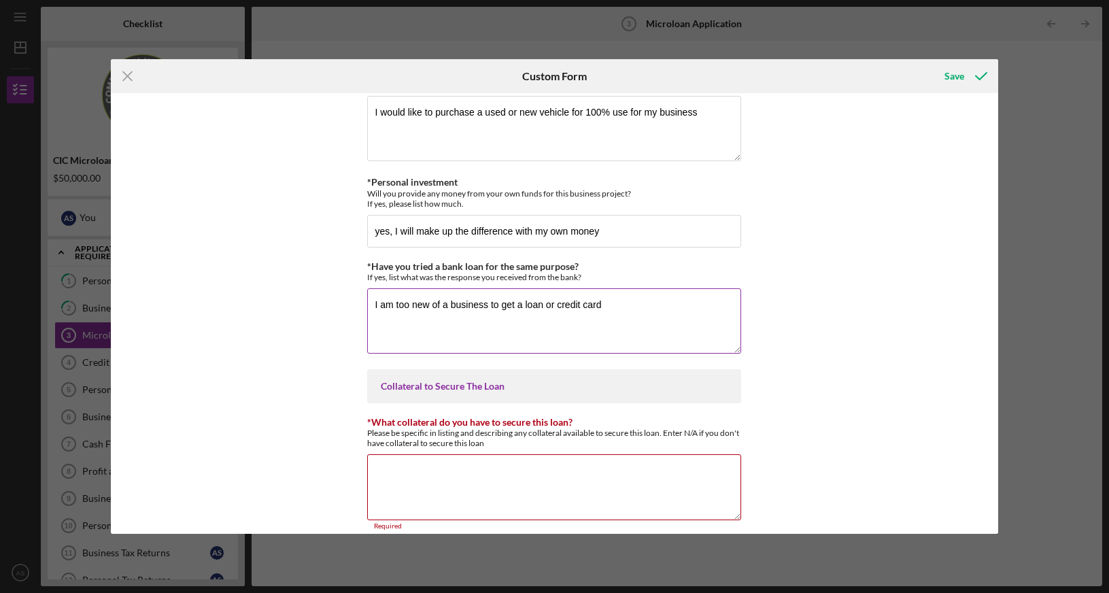
click at [522, 324] on textarea "I am too new of a business to get a loan or credit card" at bounding box center [554, 320] width 374 height 65
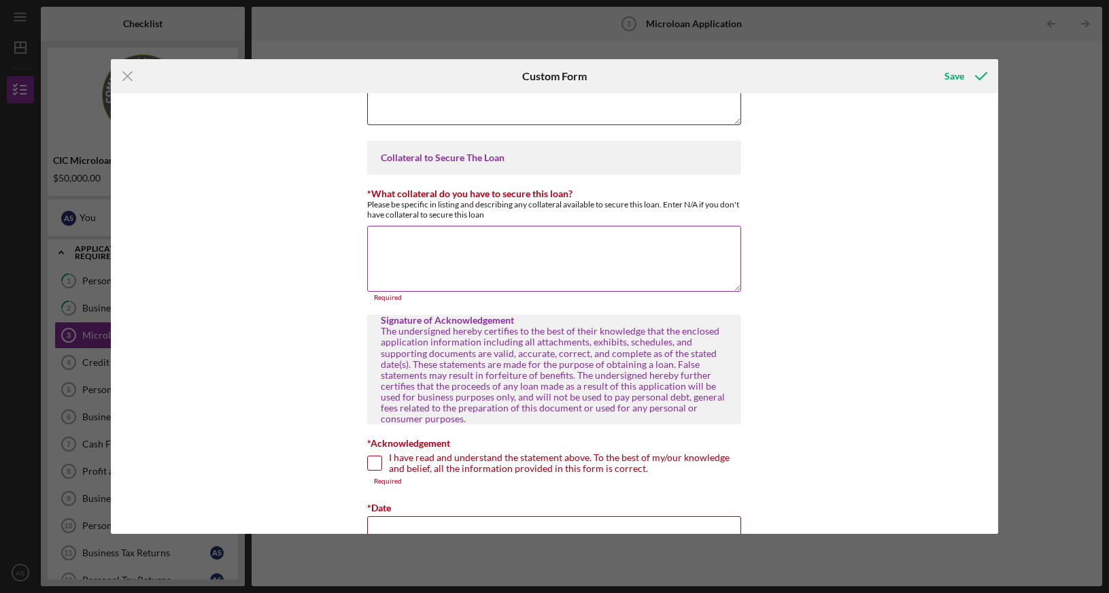
scroll to position [3260, 0]
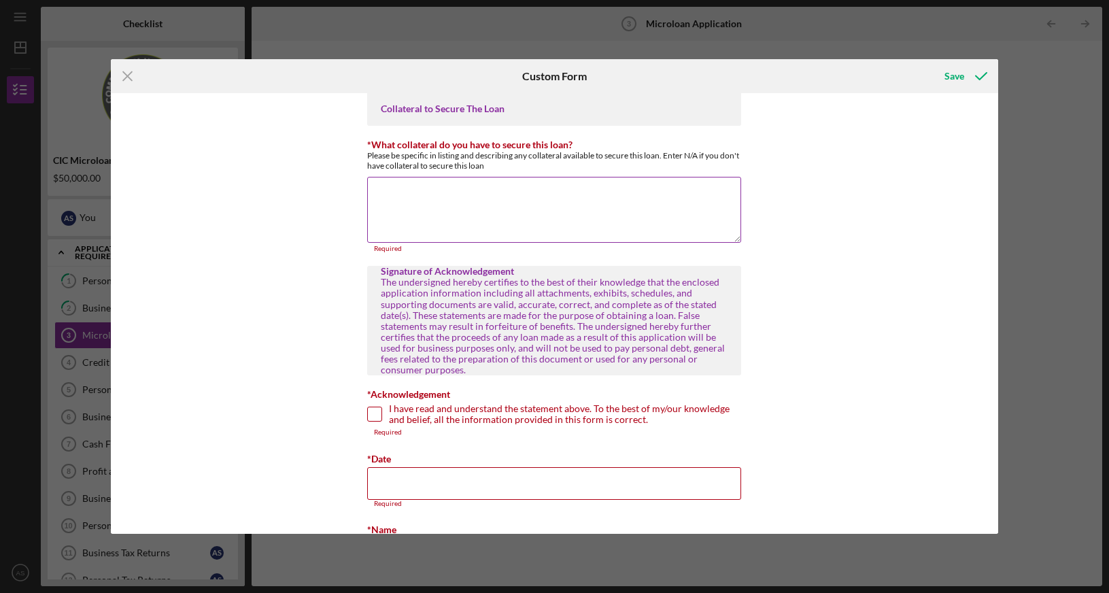
type textarea "I am too new of a business to get a loan or credit card"
click at [462, 200] on textarea "*What collateral do you have to secure this loan?" at bounding box center [554, 209] width 374 height 65
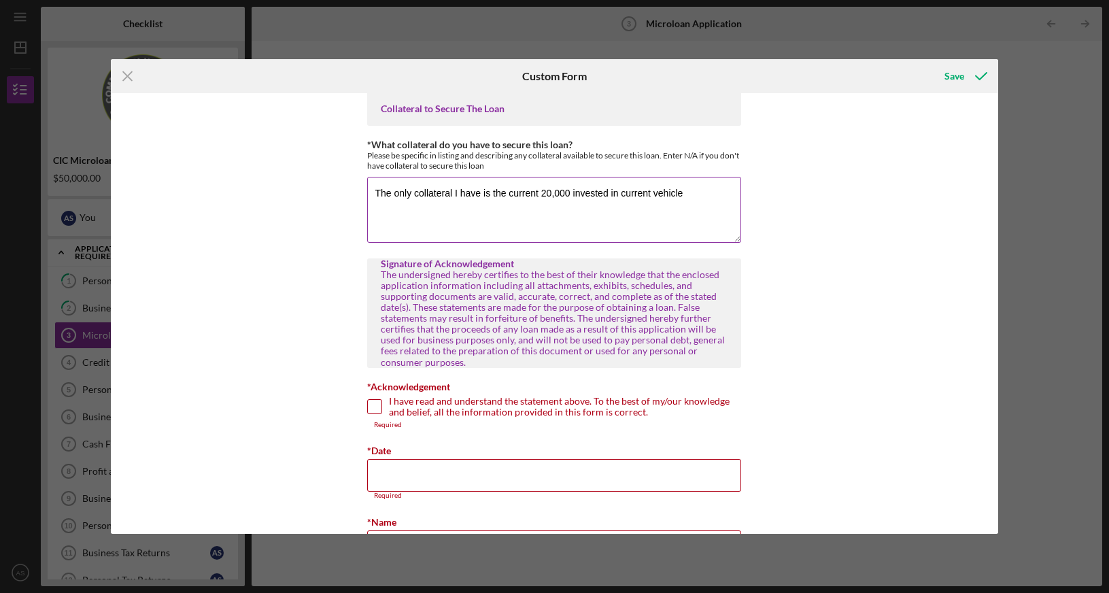
click at [528, 183] on textarea "The only collateral I have is the current 20,000 invested in current vehicle" at bounding box center [554, 209] width 374 height 65
click at [667, 192] on textarea "The only collateral I have is the 20,000 invested in current vehicle" at bounding box center [554, 209] width 374 height 65
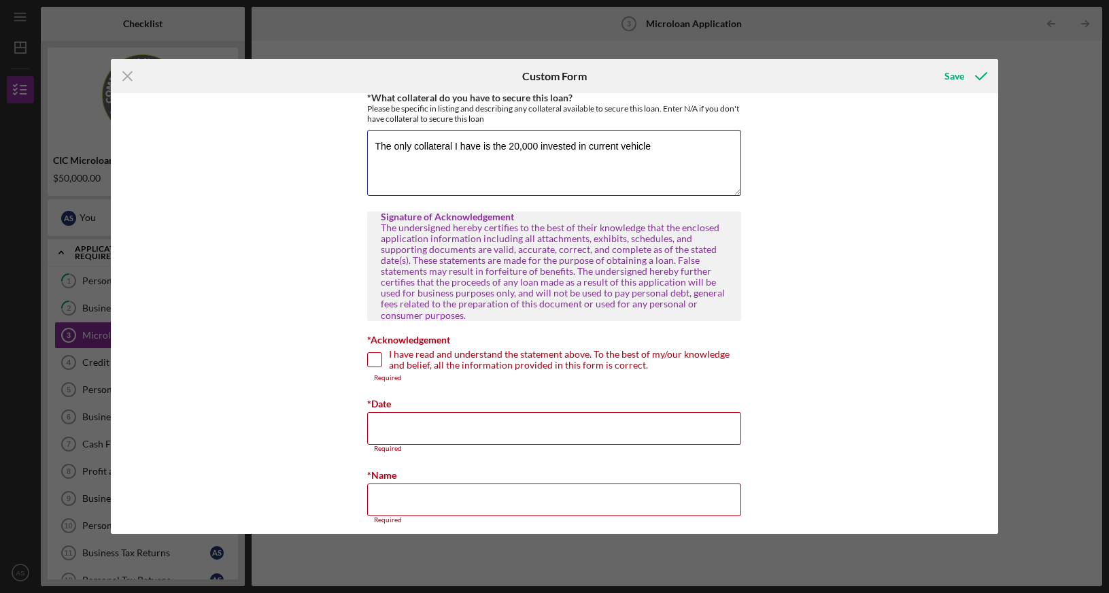
type textarea "The only collateral I have is the 20,000 invested in current vehicle"
click at [378, 353] on input "I have read and understand the statement above. To the best of my/our knowledge…" at bounding box center [375, 360] width 14 height 14
checkbox input "true"
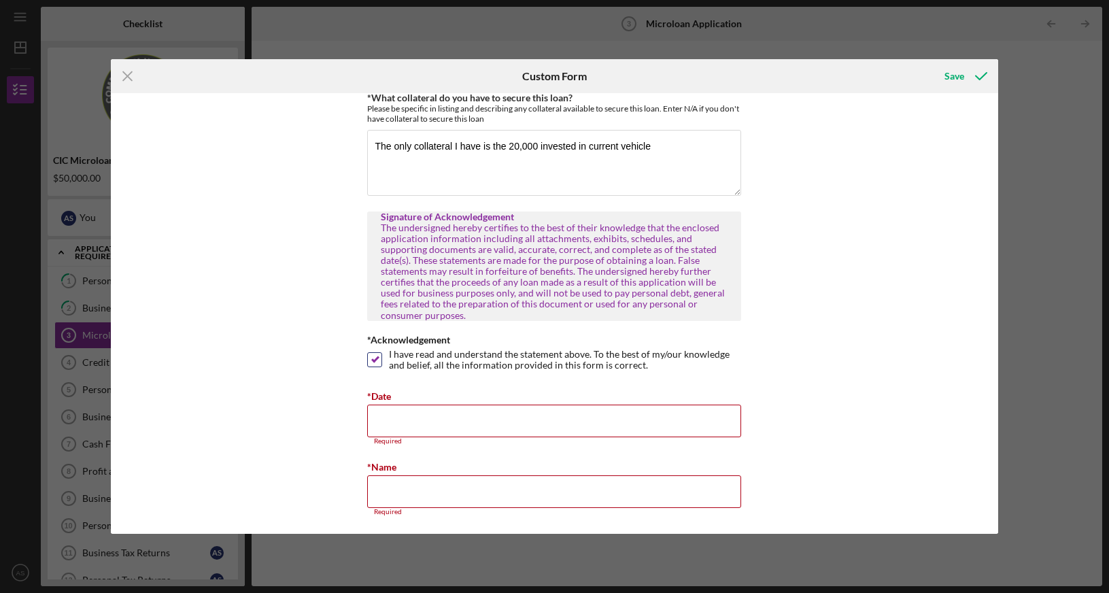
scroll to position [3299, 0]
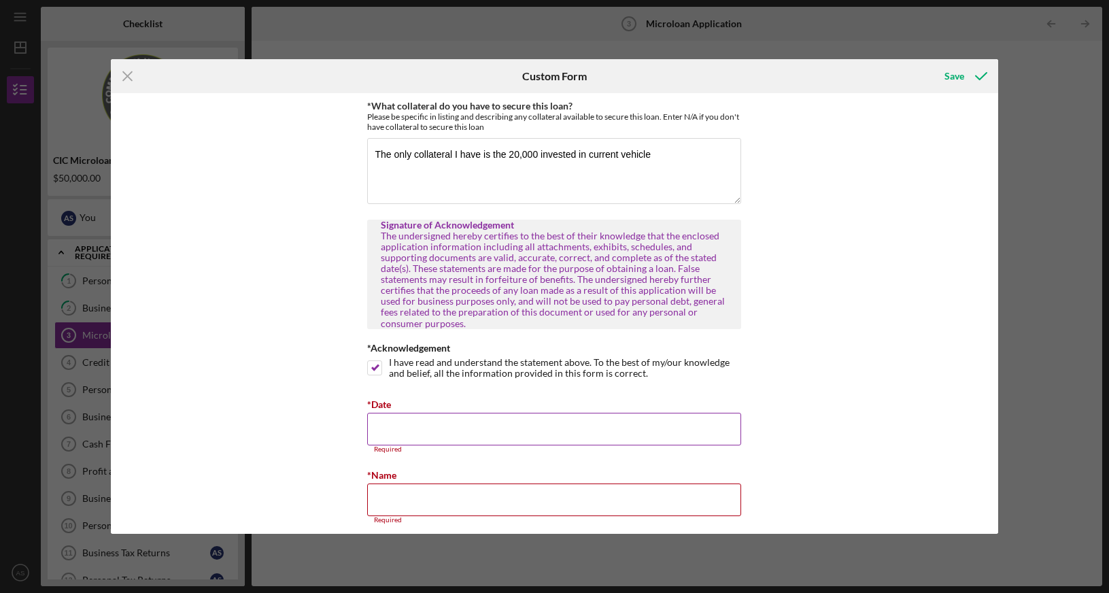
click at [386, 413] on input "*Date" at bounding box center [554, 429] width 374 height 33
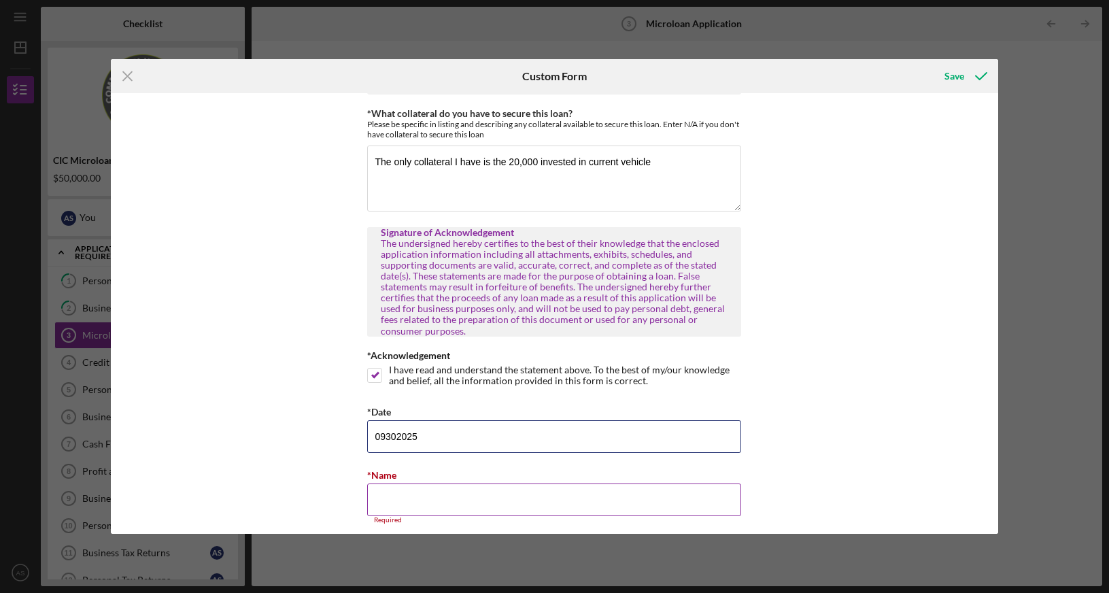
type input "09302025"
click at [414, 492] on input "*Name" at bounding box center [554, 500] width 374 height 33
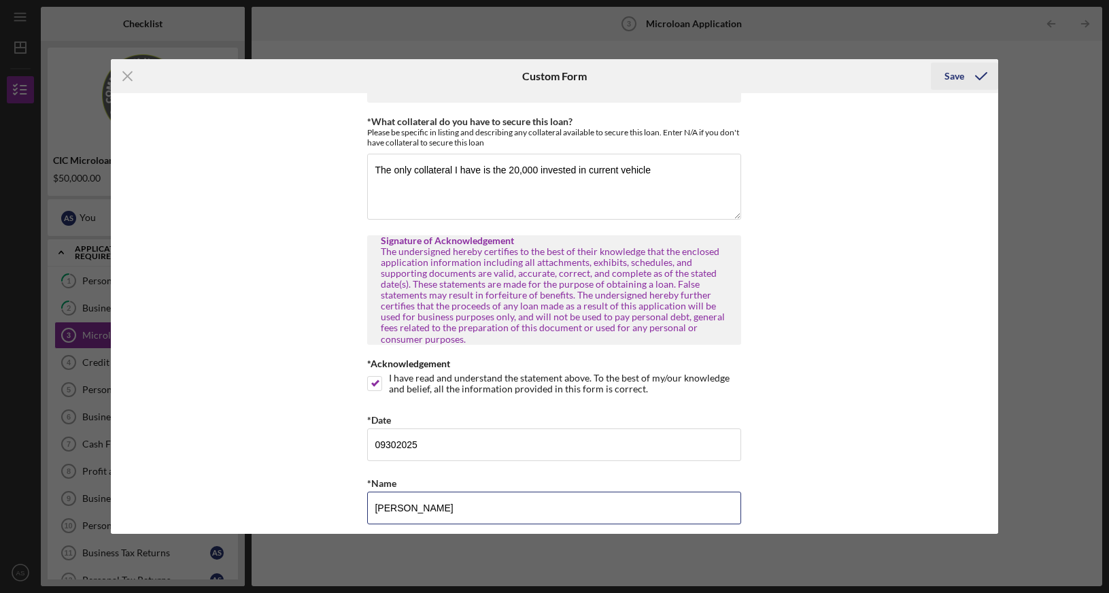
type input "[PERSON_NAME]"
click at [954, 75] on div "Save" at bounding box center [955, 76] width 20 height 27
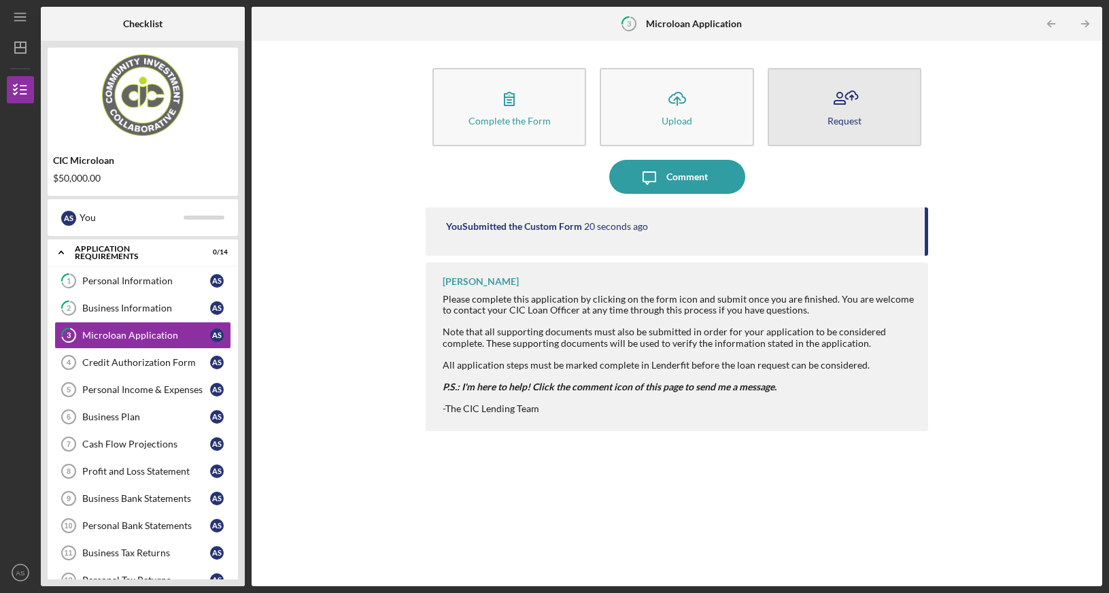
click at [846, 99] on icon "button" at bounding box center [851, 95] width 12 height 8
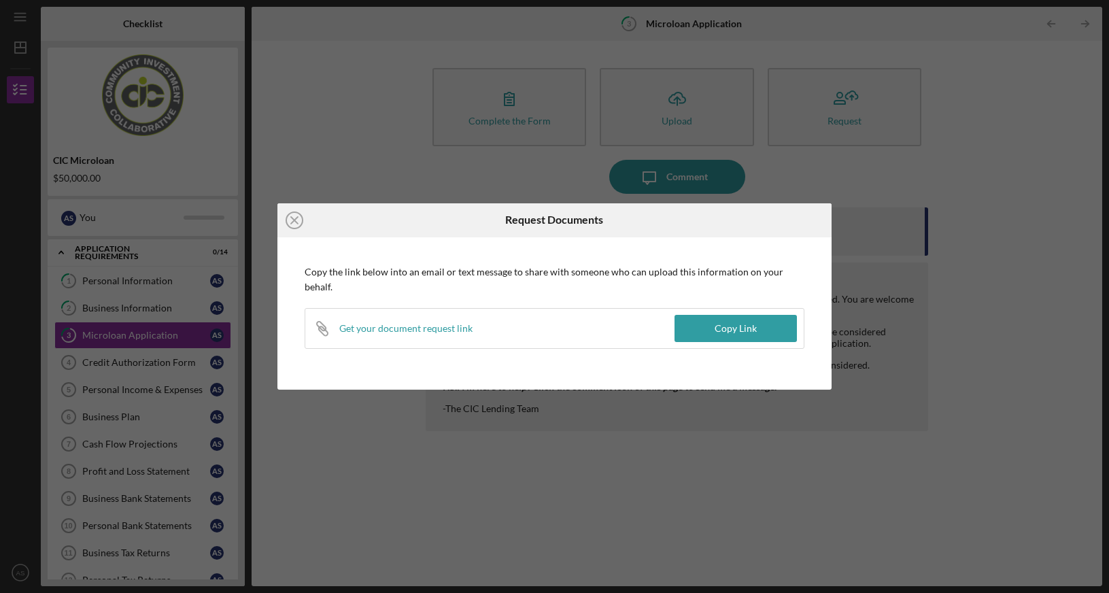
click at [861, 169] on div "Icon/Close Request Documents Copy the link below into an email or text message …" at bounding box center [554, 296] width 1109 height 593
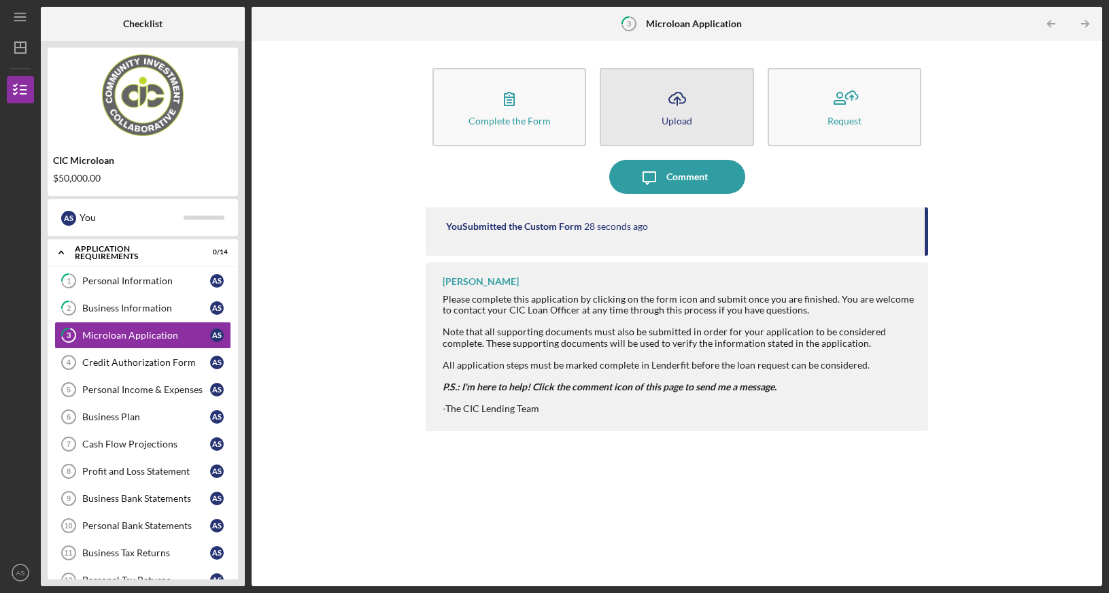
click at [690, 116] on div "Upload" at bounding box center [677, 121] width 31 height 10
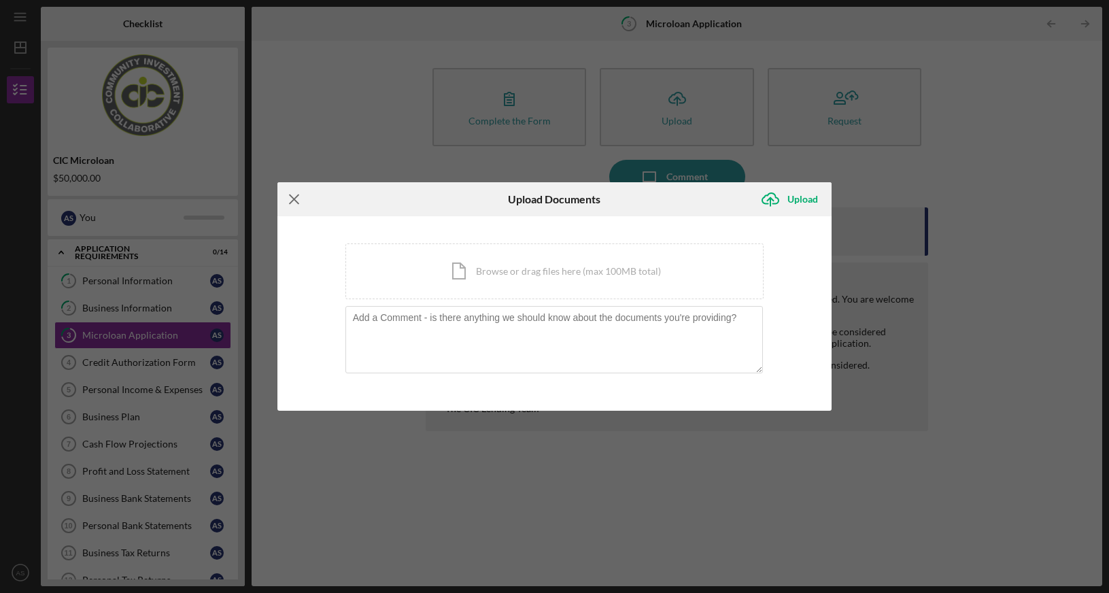
click at [294, 201] on line at bounding box center [294, 199] width 9 height 9
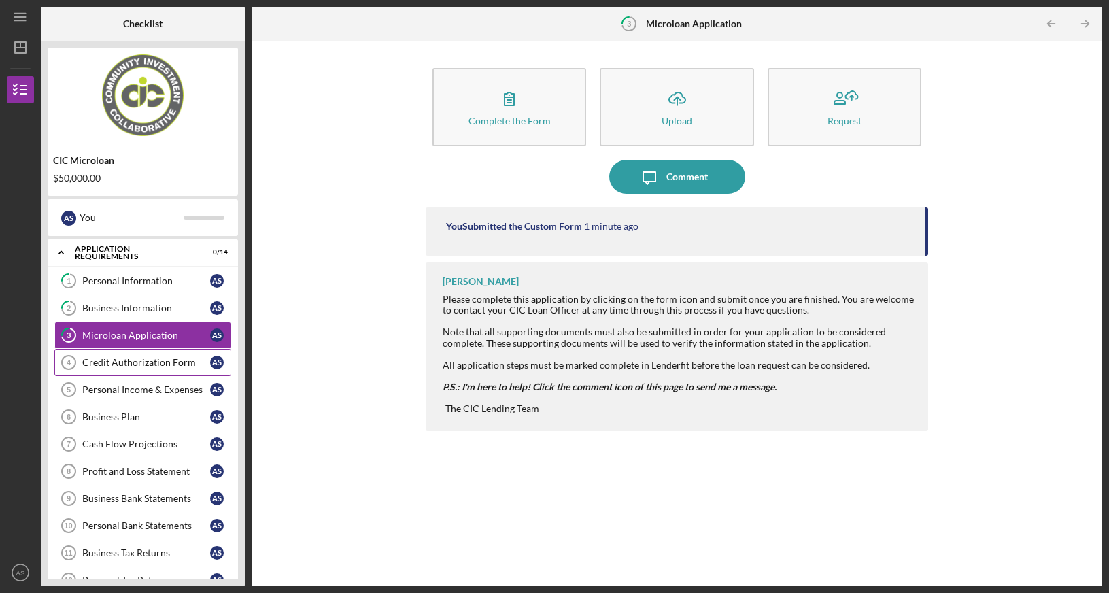
click at [145, 365] on div "Credit Authorization Form" at bounding box center [146, 362] width 128 height 11
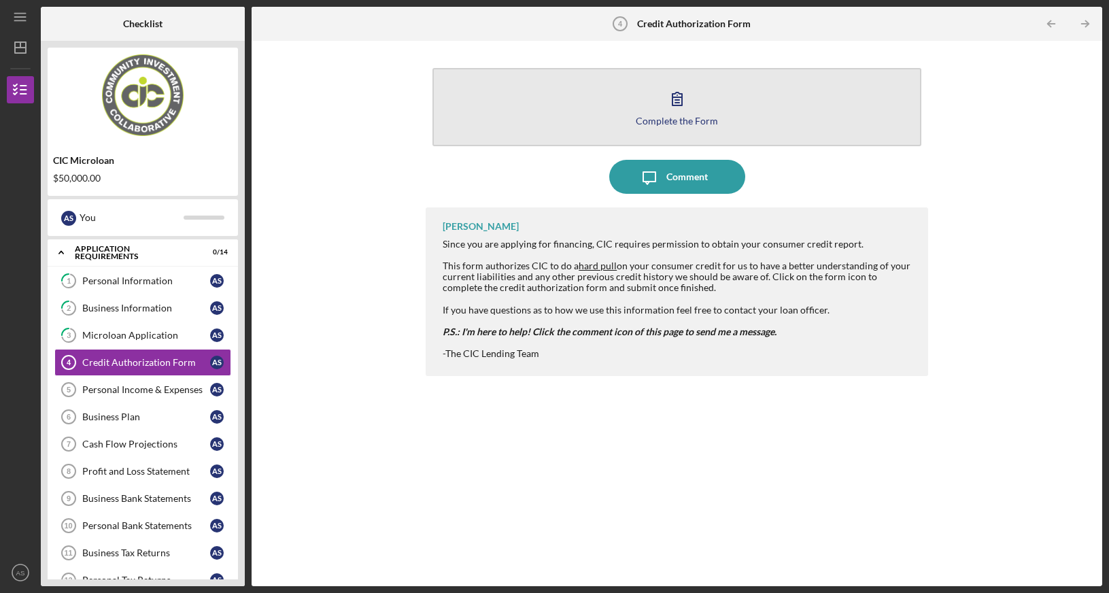
click at [632, 101] on button "Complete the Form Form" at bounding box center [677, 107] width 489 height 78
click at [677, 105] on icon "button" at bounding box center [677, 99] width 34 height 34
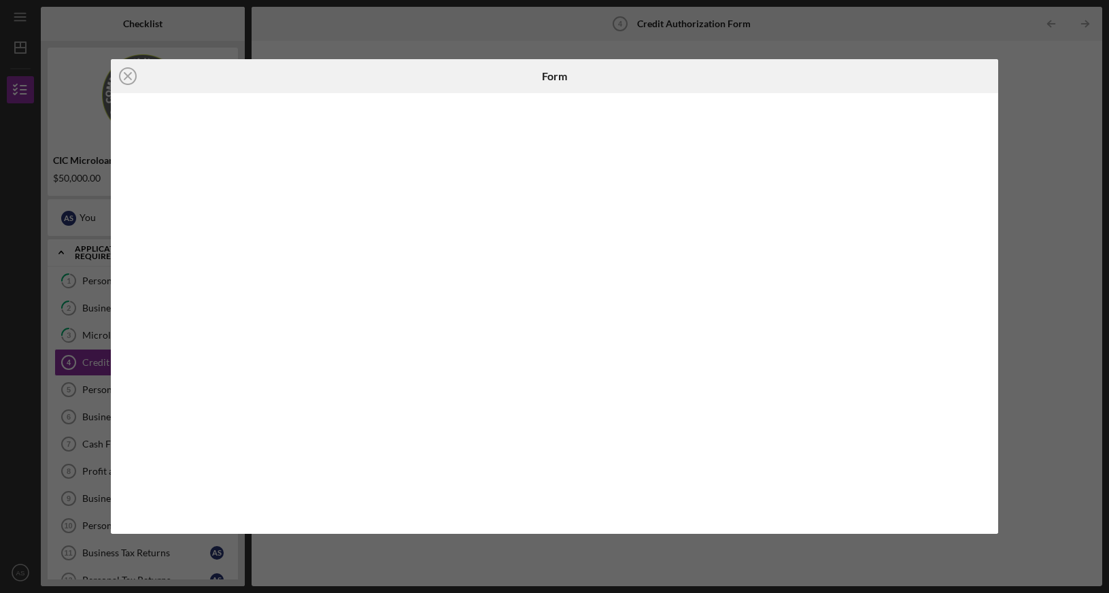
click at [358, 184] on iframe at bounding box center [555, 314] width 862 height 414
click at [132, 76] on icon "Icon/Close" at bounding box center [128, 76] width 34 height 34
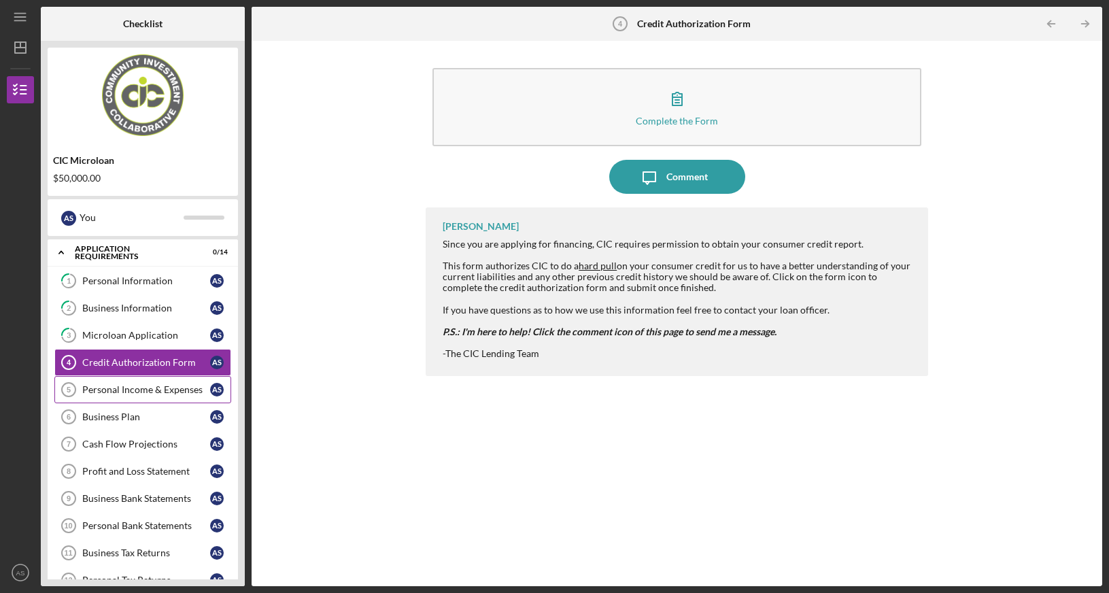
click at [150, 388] on div "Personal Income & Expenses" at bounding box center [146, 389] width 128 height 11
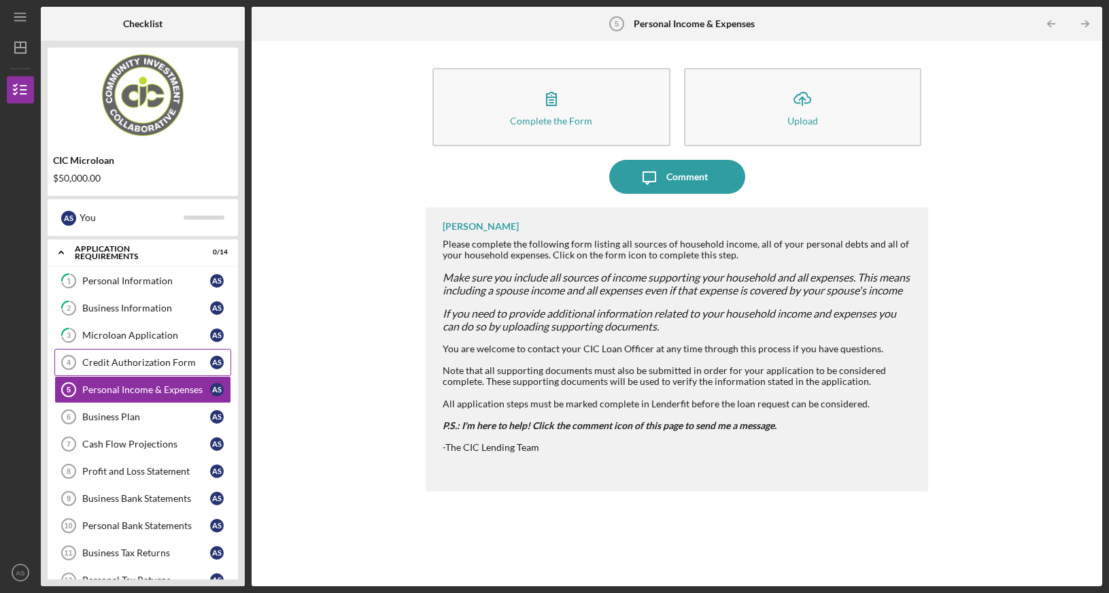
click at [150, 369] on link "Credit Authorization Form 4 Credit Authorization Form A S" at bounding box center [142, 362] width 177 height 27
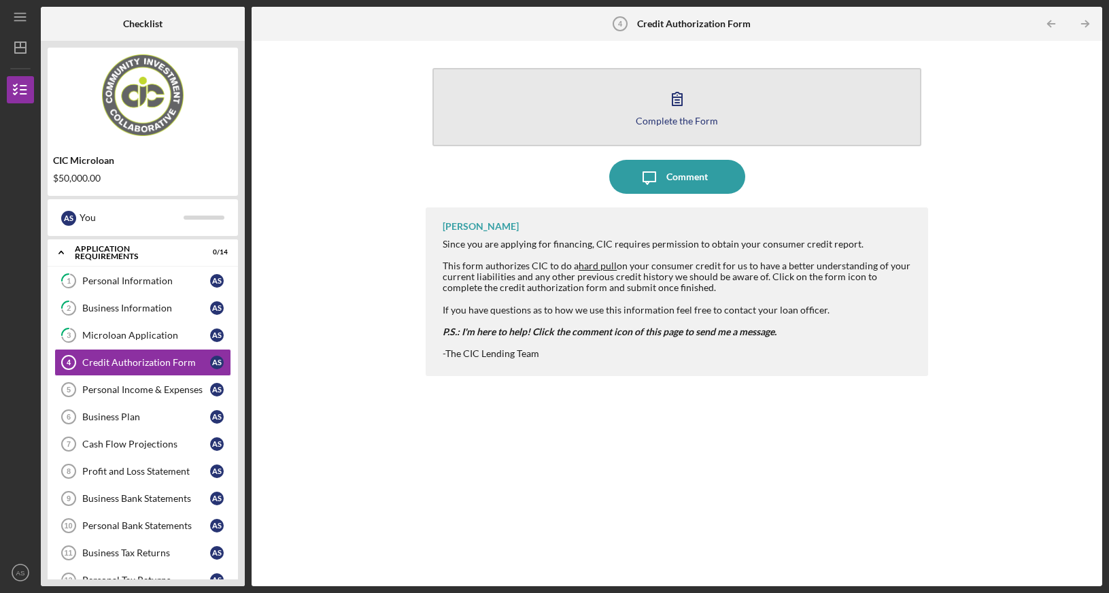
click at [689, 101] on icon "button" at bounding box center [677, 99] width 34 height 34
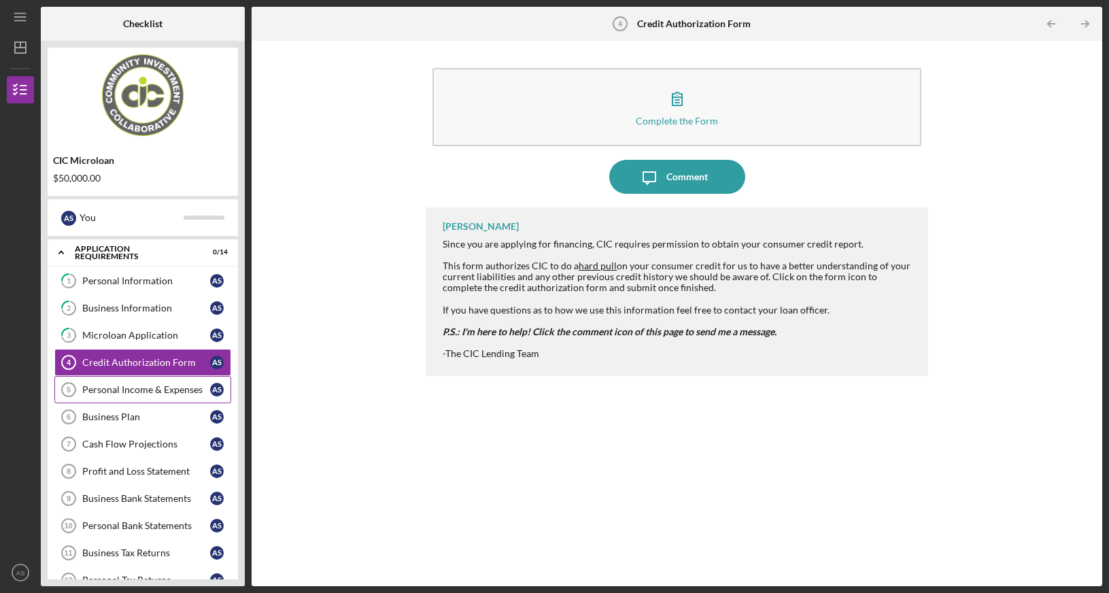
click at [155, 390] on div "Personal Income & Expenses" at bounding box center [146, 389] width 128 height 11
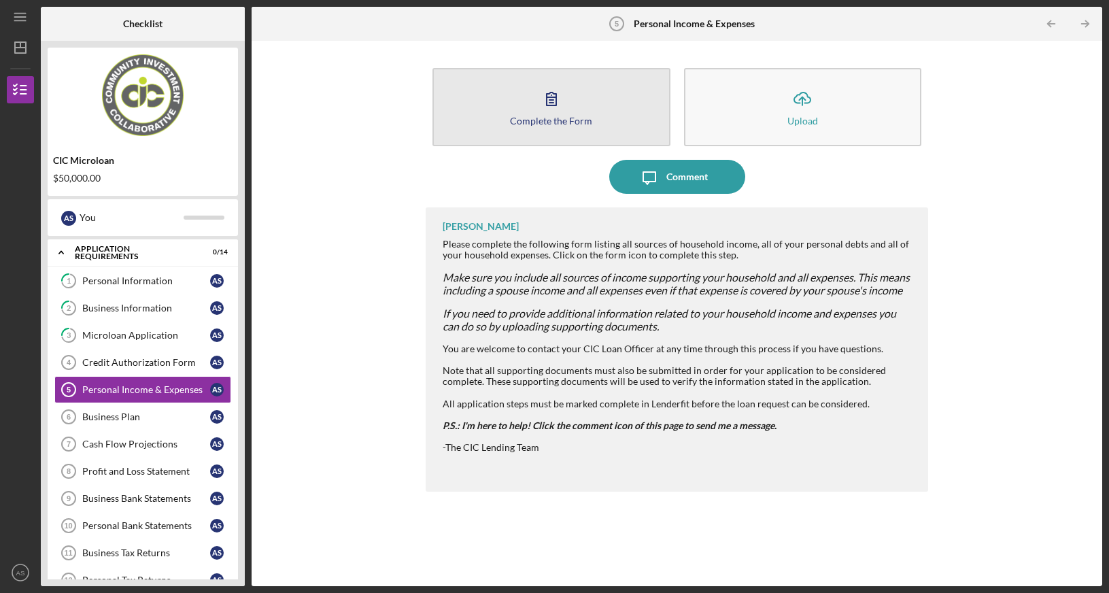
click at [518, 101] on button "Complete the Form Form" at bounding box center [551, 107] width 237 height 78
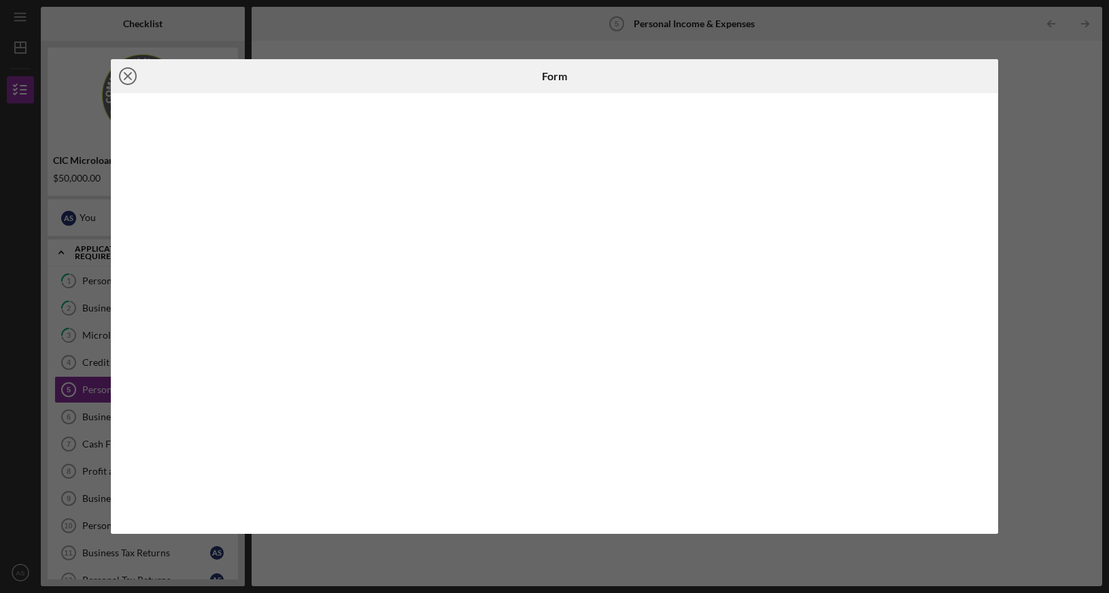
click at [127, 75] on line at bounding box center [127, 76] width 7 height 7
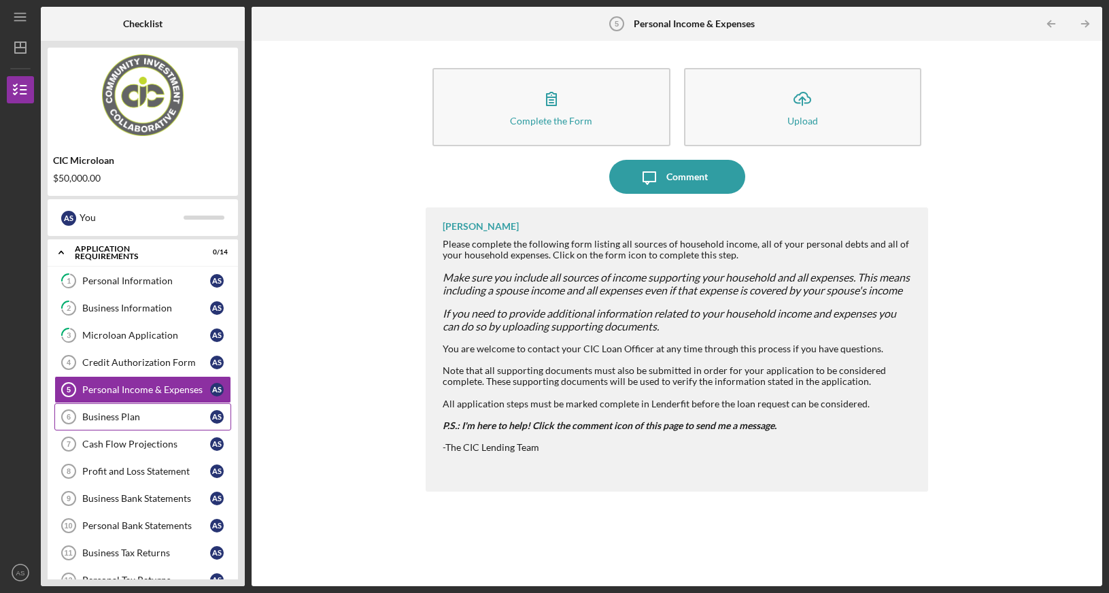
click at [127, 418] on div "Business Plan" at bounding box center [146, 416] width 128 height 11
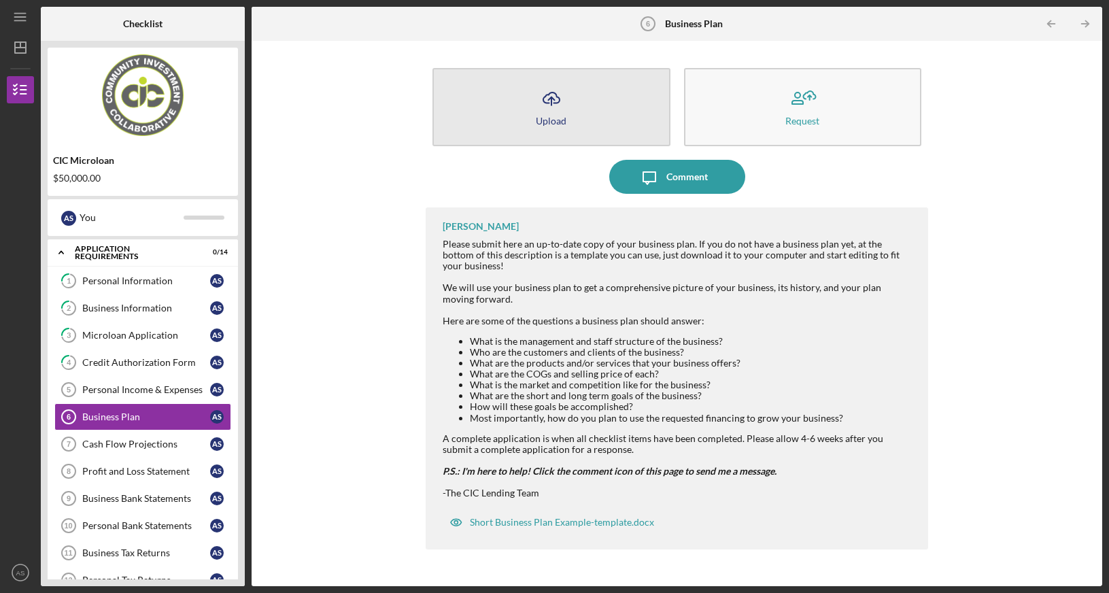
click at [552, 98] on polyline "button" at bounding box center [551, 98] width 6 height 3
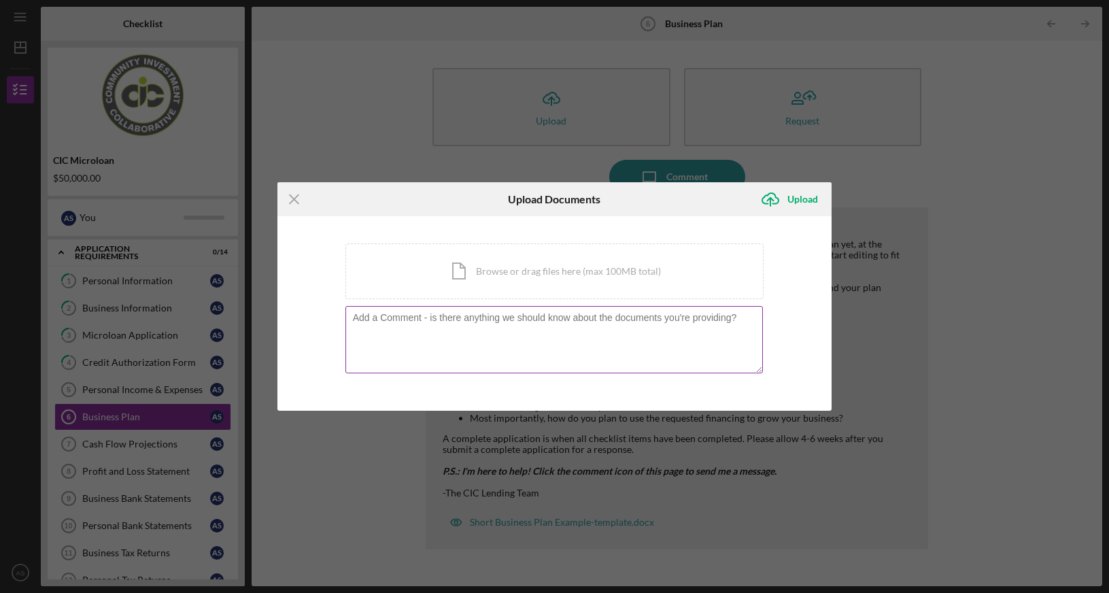
click at [532, 354] on textarea at bounding box center [554, 339] width 418 height 67
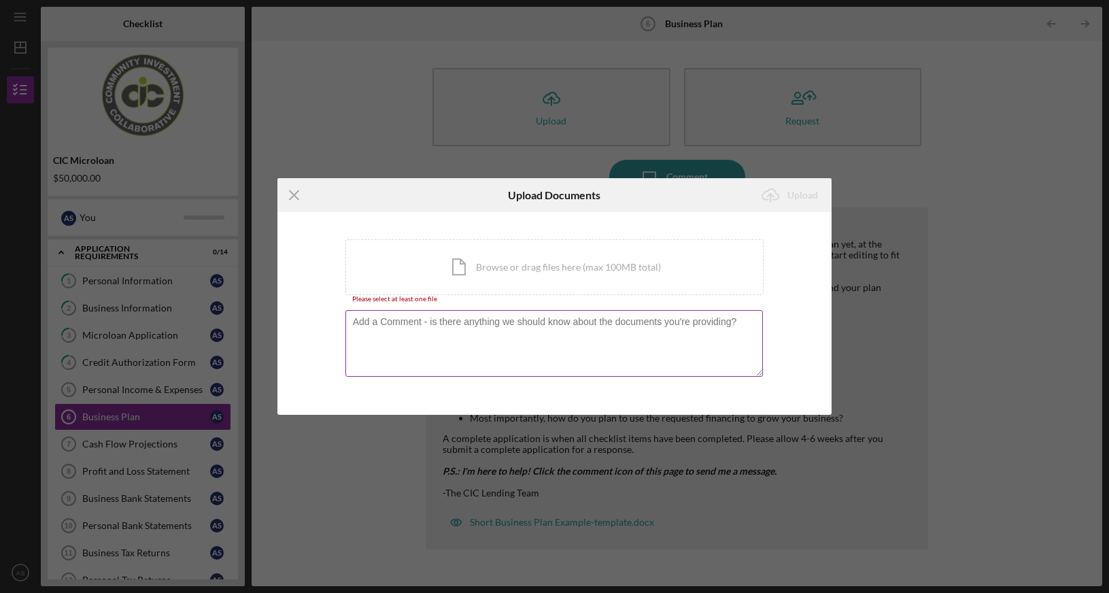
click at [424, 337] on textarea at bounding box center [554, 343] width 418 height 67
click at [435, 305] on div "You're uploading documents related to Business Plan . Icon/Document Browse or d…" at bounding box center [554, 313] width 419 height 148
click at [403, 300] on div "Please select at least one file" at bounding box center [554, 299] width 419 height 8
click at [467, 271] on div "Icon/Document Browse or drag files here (max 100MB total) Tap to choose files o…" at bounding box center [554, 267] width 419 height 56
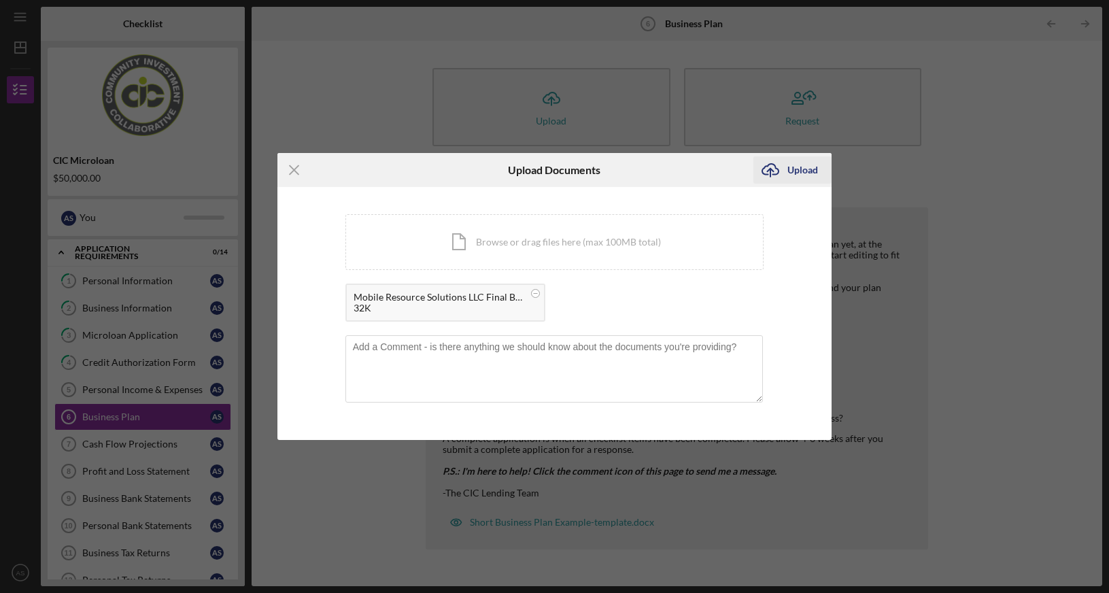
click at [794, 171] on div "Upload" at bounding box center [803, 169] width 31 height 27
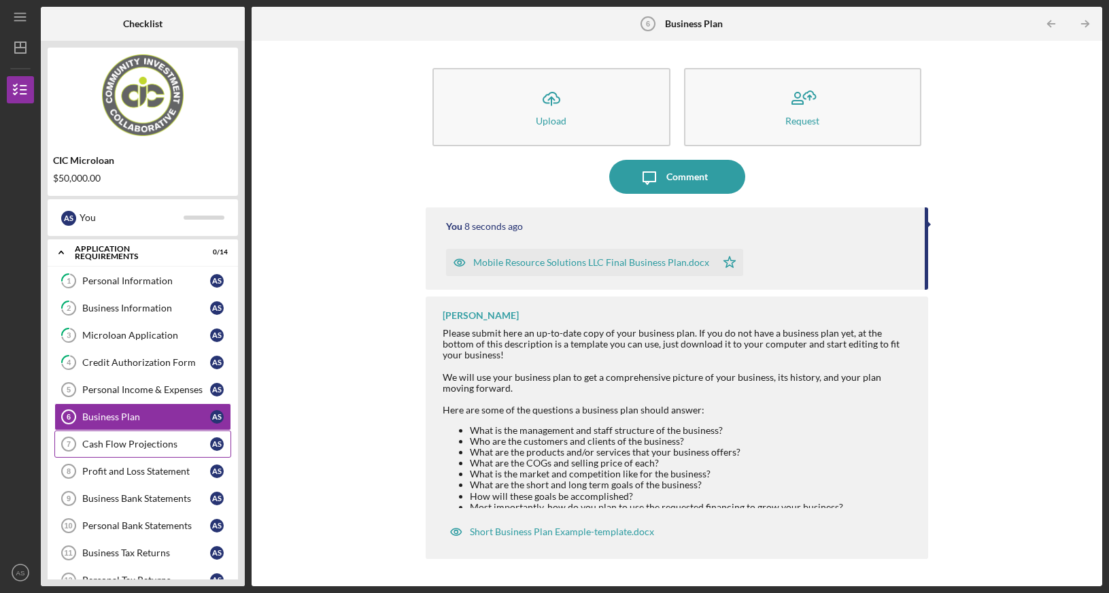
click at [131, 448] on div "Cash Flow Projections" at bounding box center [146, 444] width 128 height 11
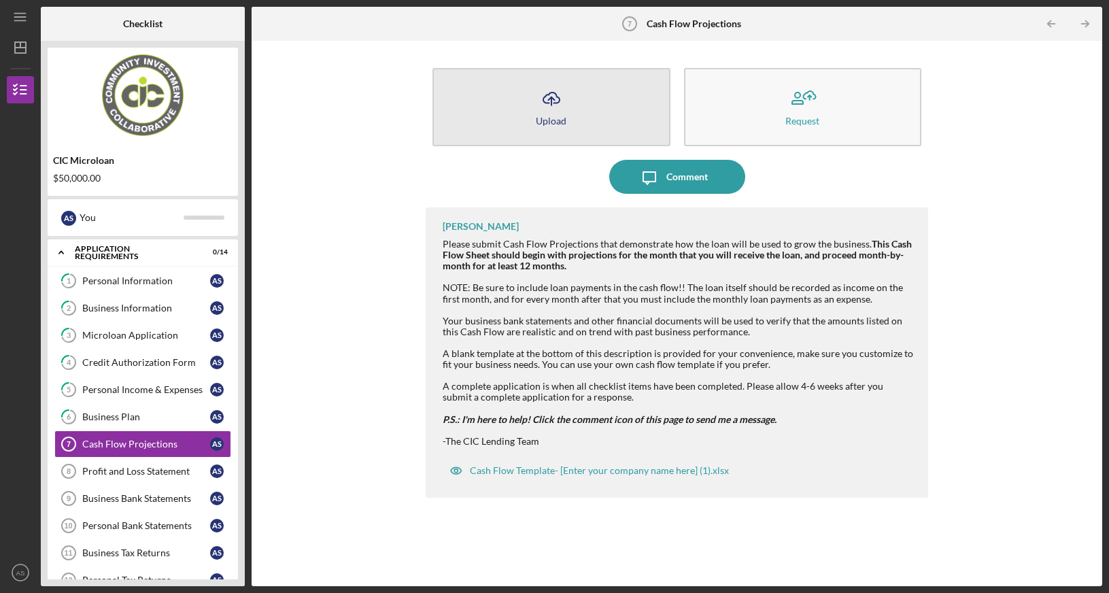
click at [545, 99] on icon "Icon/Upload" at bounding box center [552, 99] width 34 height 34
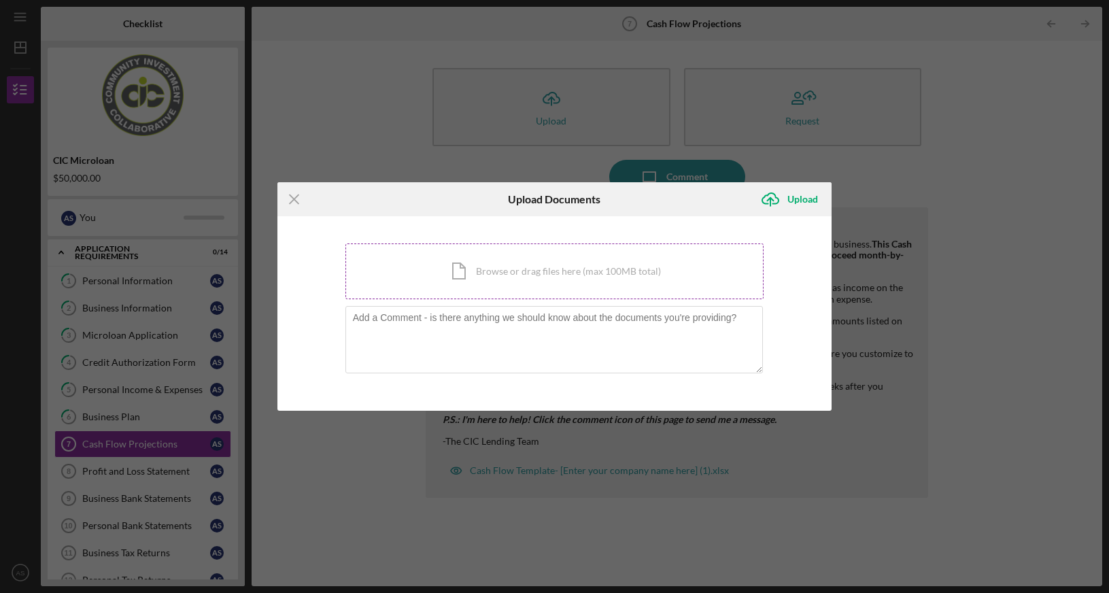
click at [524, 275] on div "Icon/Document Browse or drag files here (max 100MB total) Tap to choose files o…" at bounding box center [554, 271] width 419 height 56
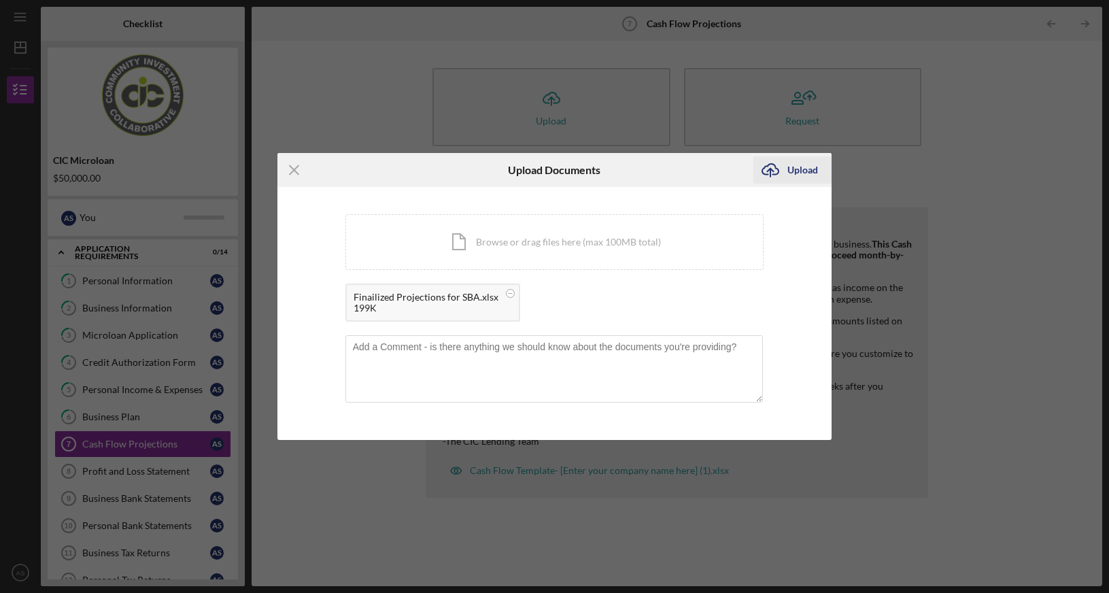
click at [803, 170] on div "Upload" at bounding box center [803, 169] width 31 height 27
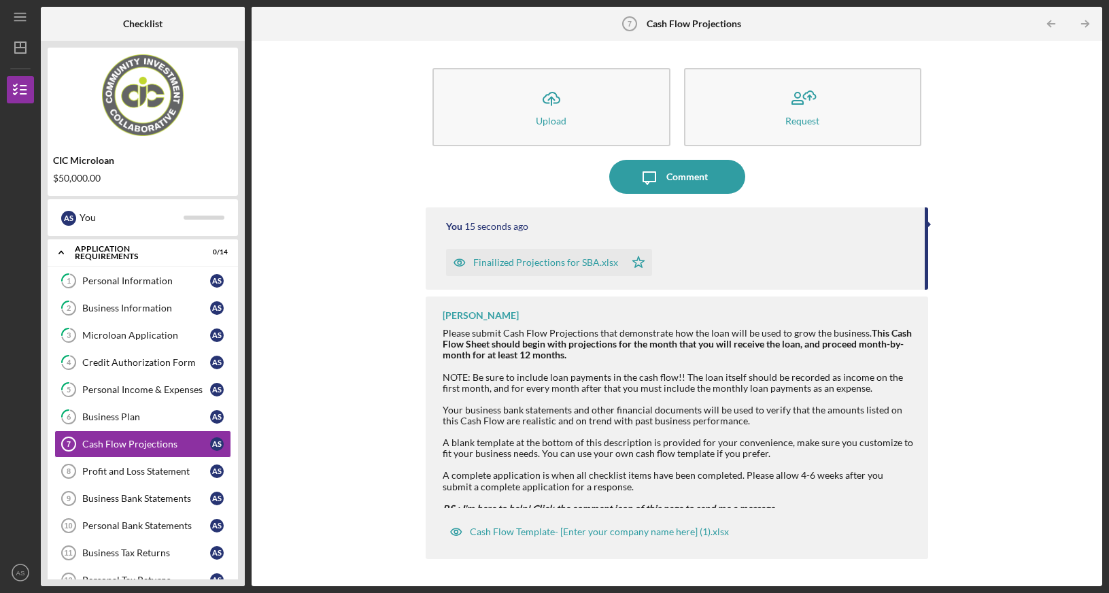
click at [414, 281] on div "Icon/Upload Upload Request Icon/Message Comment You 15 seconds ago Finailized P…" at bounding box center [676, 314] width 837 height 532
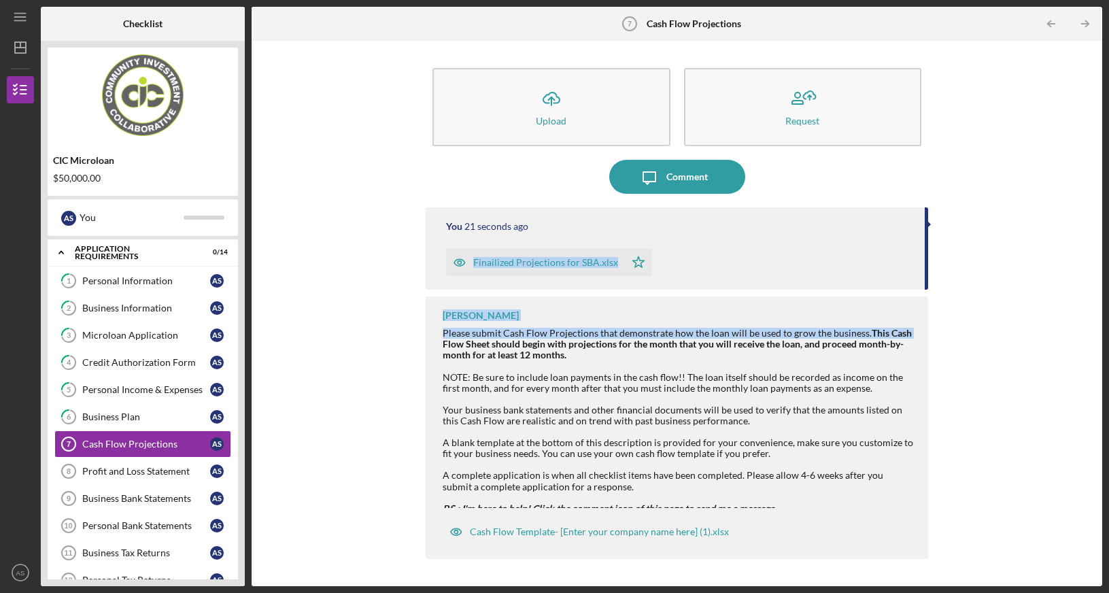
drag, startPoint x: 924, startPoint y: 248, endPoint x: 937, endPoint y: 272, distance: 27.7
click at [922, 292] on div "You 21 seconds ago Finailized Projections for SBA.xlsx Icon/Star [PERSON_NAME] …" at bounding box center [677, 386] width 503 height 358
drag, startPoint x: 929, startPoint y: 277, endPoint x: 929, endPoint y: 301, distance: 23.8
click at [929, 301] on div "Icon/Upload Upload Request Icon/Message Comment You 21 seconds ago Finailized P…" at bounding box center [676, 314] width 837 height 532
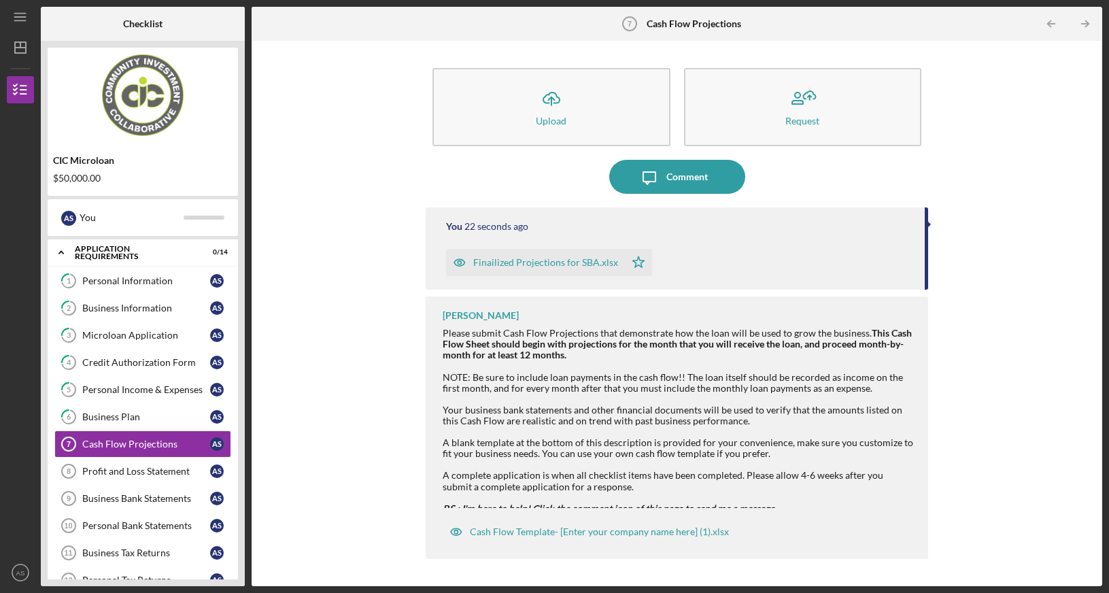
click at [992, 277] on div "Icon/Upload Upload Request Icon/Message Comment You 22 seconds ago Finailized P…" at bounding box center [676, 314] width 837 height 532
click at [127, 474] on div "Profit and Loss Statement" at bounding box center [146, 471] width 128 height 11
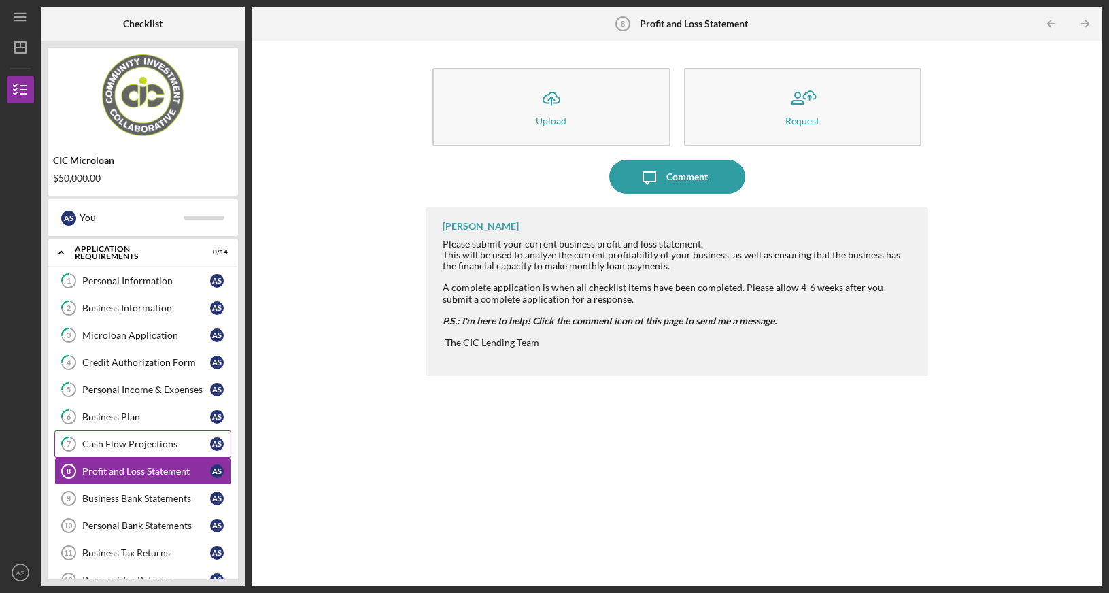
click at [127, 447] on div "Cash Flow Projections" at bounding box center [146, 444] width 128 height 11
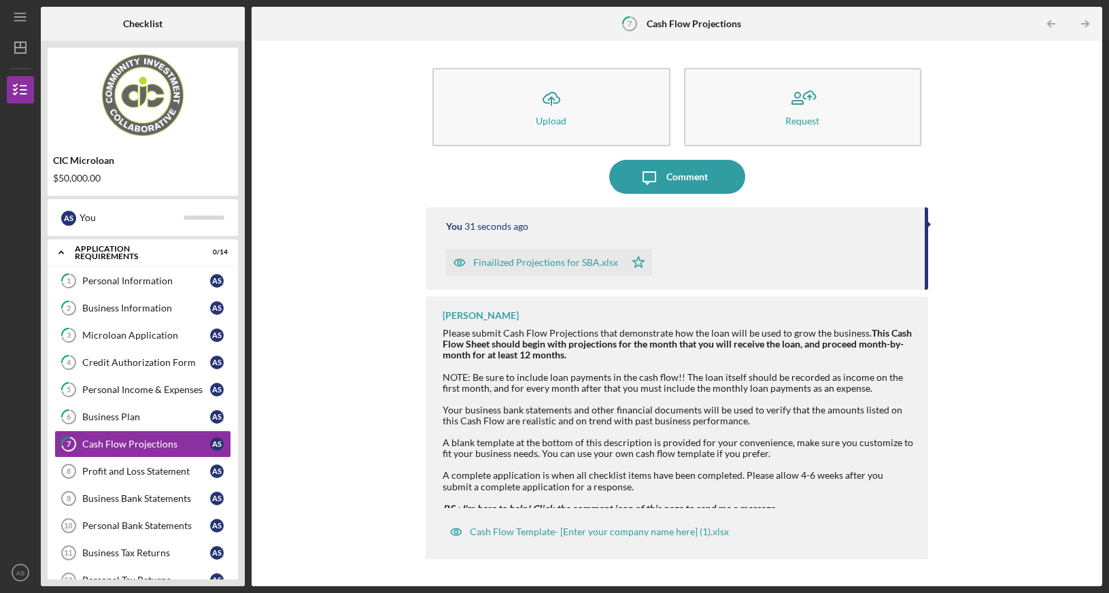
click at [328, 397] on div "Icon/Upload Upload Request Icon/Message Comment You 31 seconds ago Finailized P…" at bounding box center [676, 314] width 837 height 532
click at [1085, 22] on icon "Icon/Table Pagination Arrow" at bounding box center [1086, 24] width 31 height 31
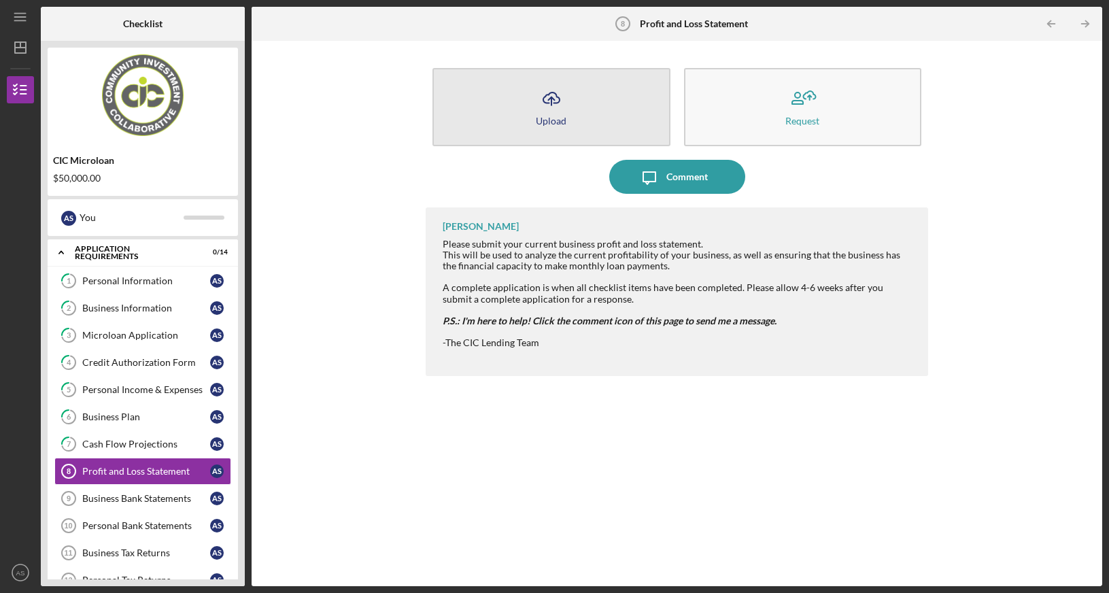
click at [547, 103] on icon "button" at bounding box center [551, 97] width 16 height 10
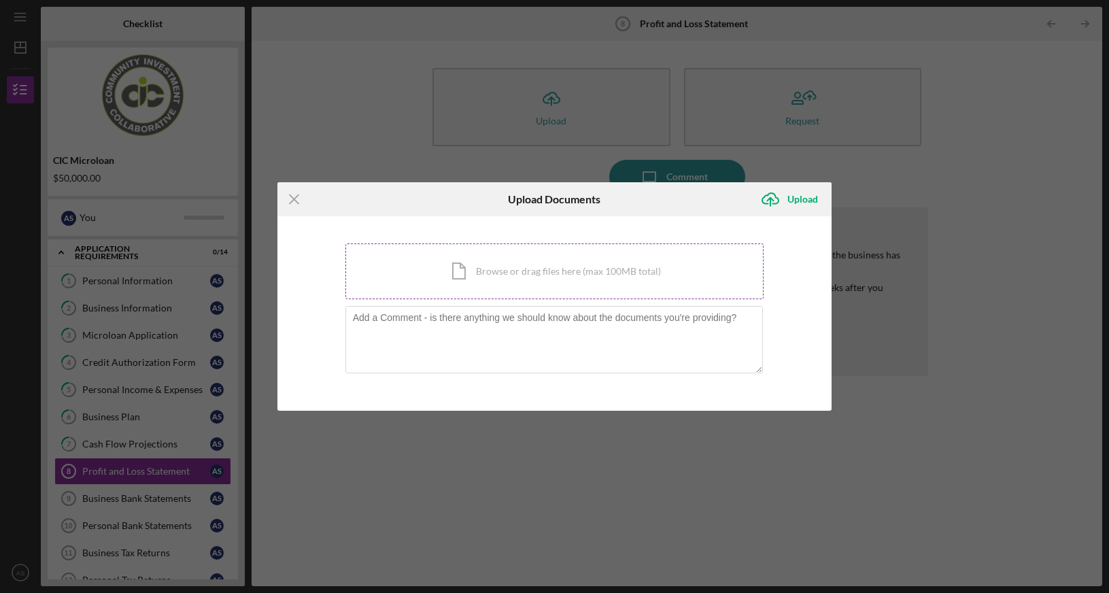
click at [538, 267] on div "Icon/Document Browse or drag files here (max 100MB total) Tap to choose files o…" at bounding box center [554, 271] width 419 height 56
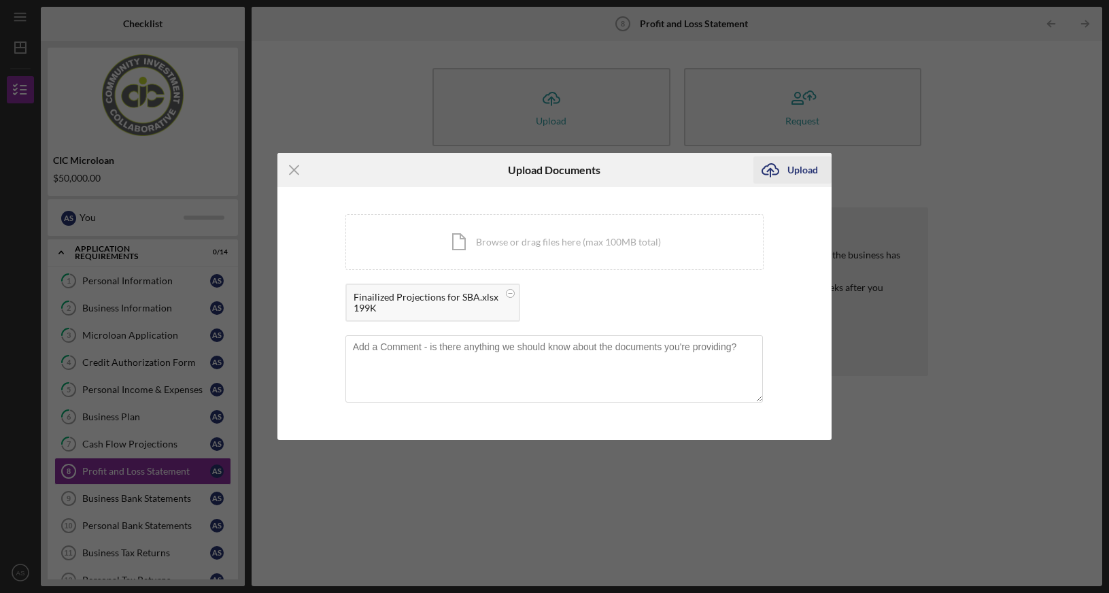
click at [803, 170] on div "Upload" at bounding box center [803, 169] width 31 height 27
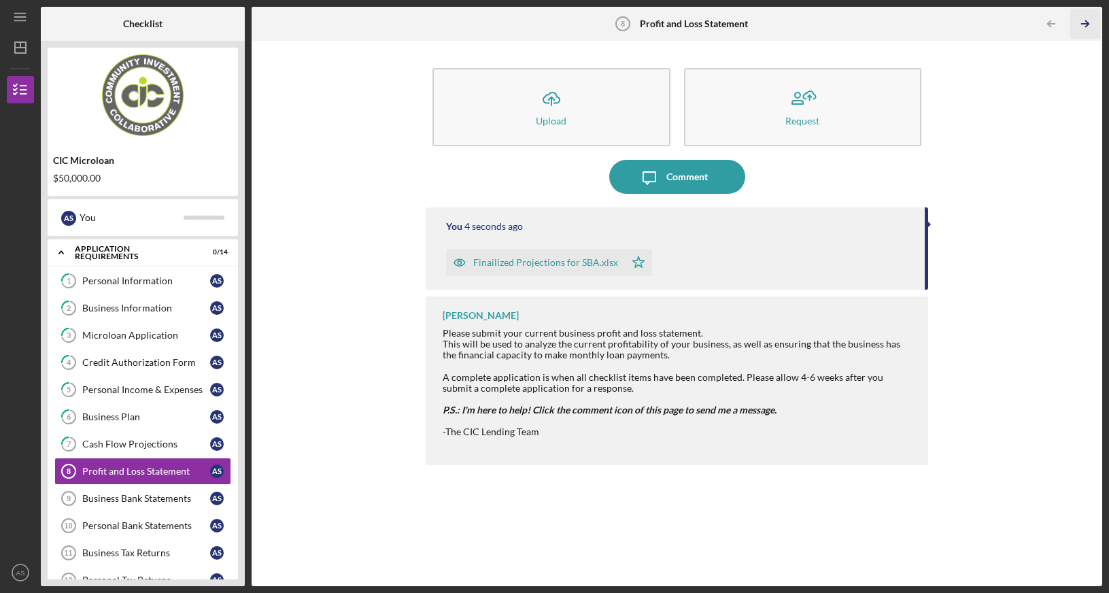
click at [1081, 22] on icon "Icon/Table Pagination Arrow" at bounding box center [1086, 24] width 31 height 31
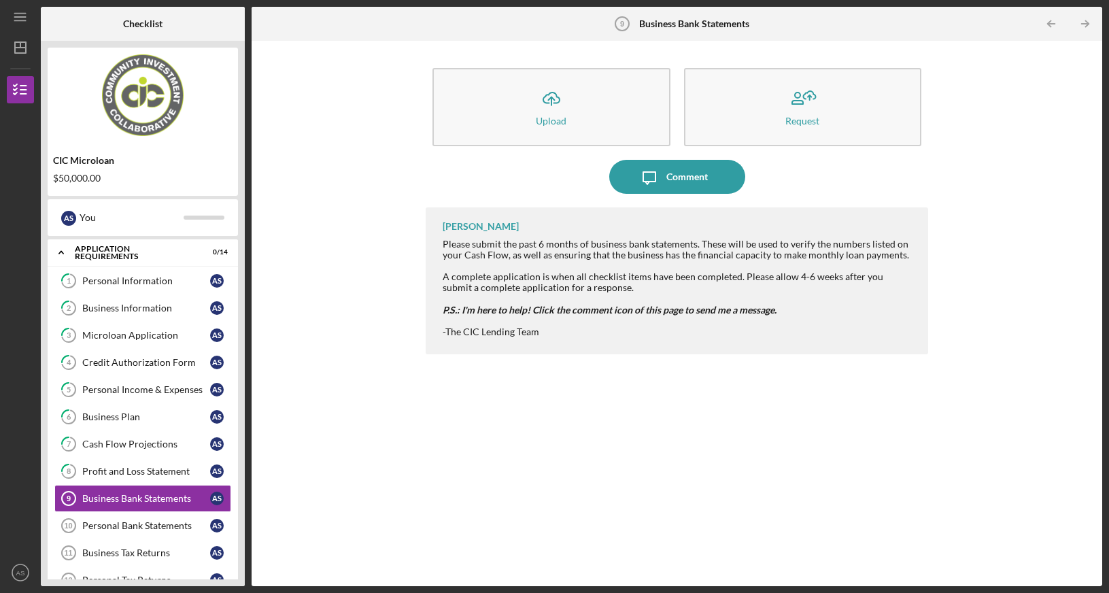
click at [964, 107] on div "Icon/Upload Upload Request Icon/Message Comment [PERSON_NAME] Please submit the…" at bounding box center [676, 314] width 837 height 532
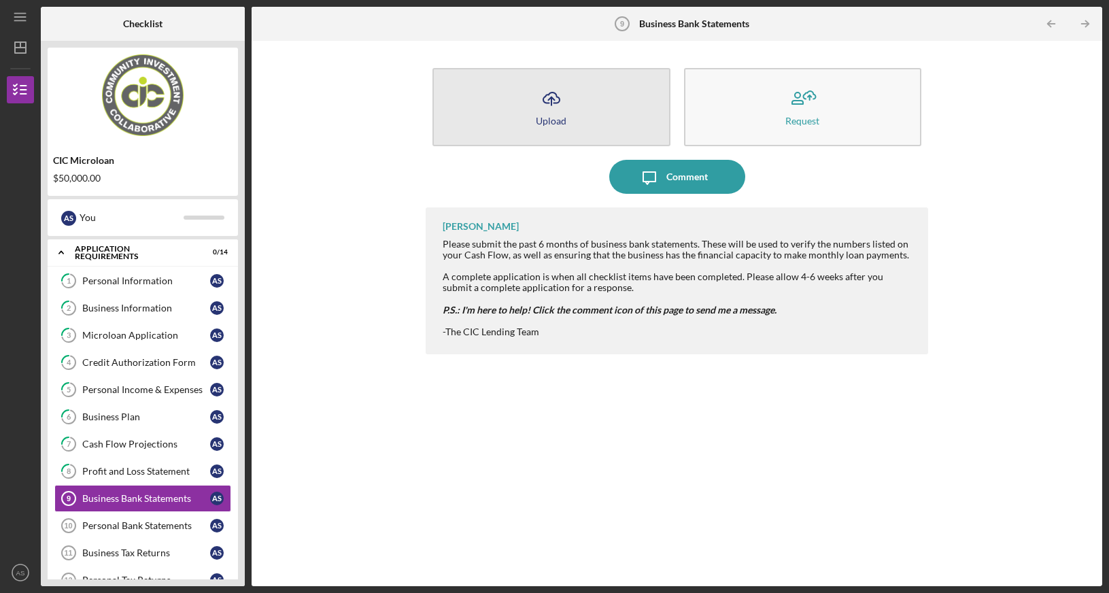
click at [528, 105] on button "Icon/Upload Upload" at bounding box center [551, 107] width 237 height 78
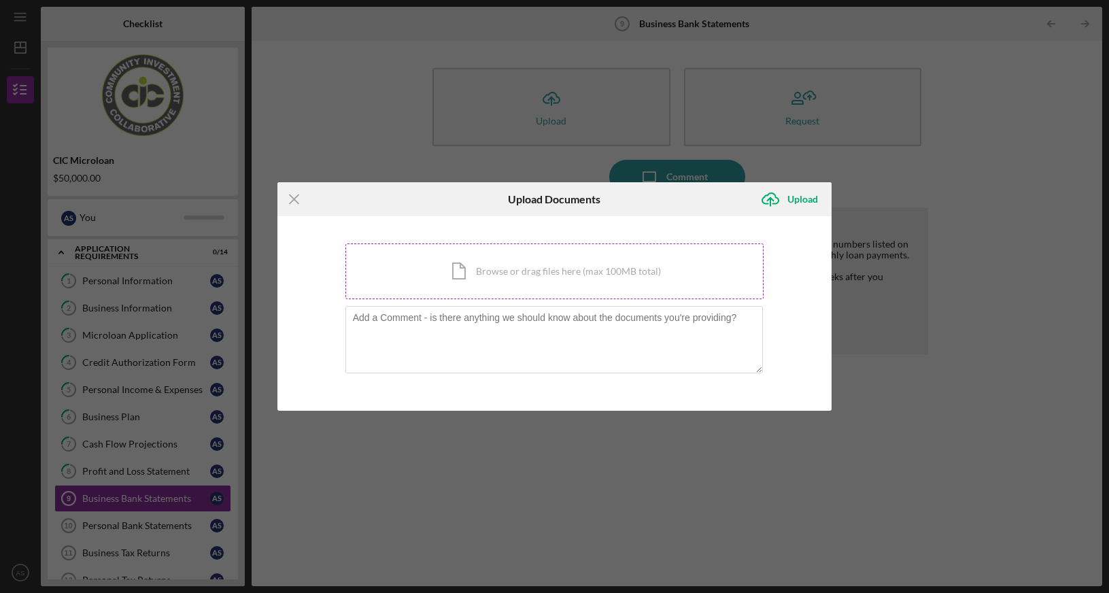
click at [513, 282] on div "Icon/Document Browse or drag files here (max 100MB total) Tap to choose files o…" at bounding box center [554, 271] width 419 height 56
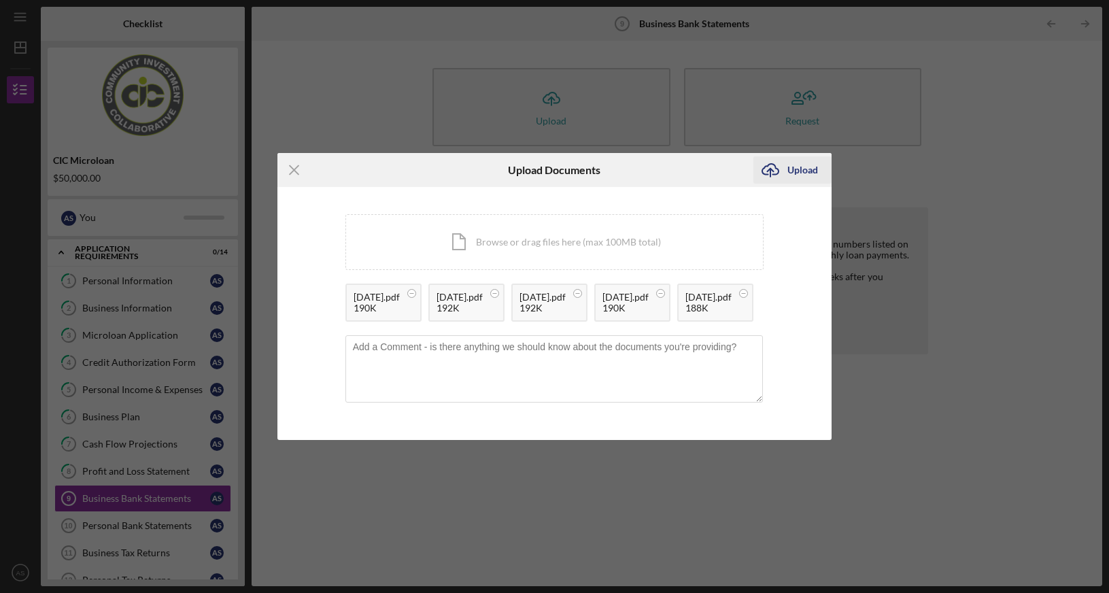
click at [798, 156] on div "Upload" at bounding box center [803, 169] width 31 height 27
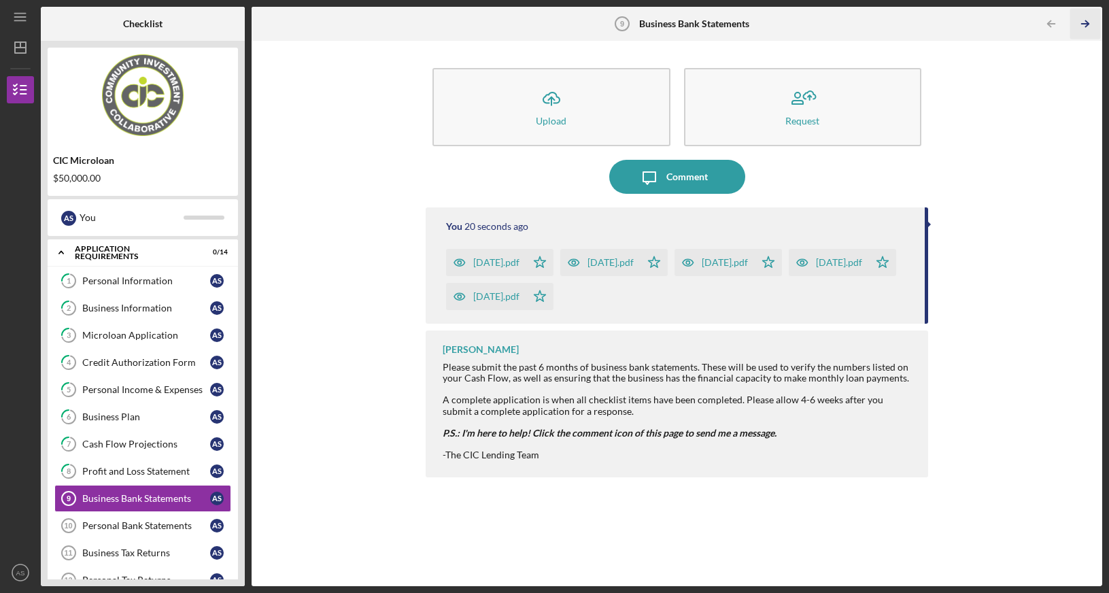
click at [1088, 20] on icon "Icon/Table Pagination Arrow" at bounding box center [1086, 24] width 31 height 31
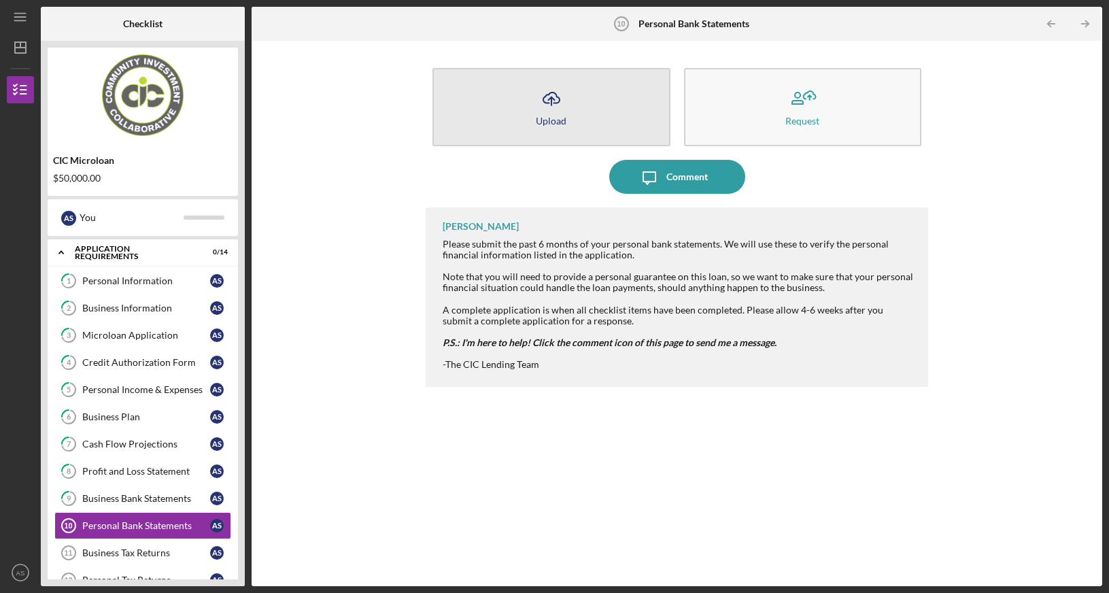
click at [541, 99] on icon "Icon/Upload" at bounding box center [552, 99] width 34 height 34
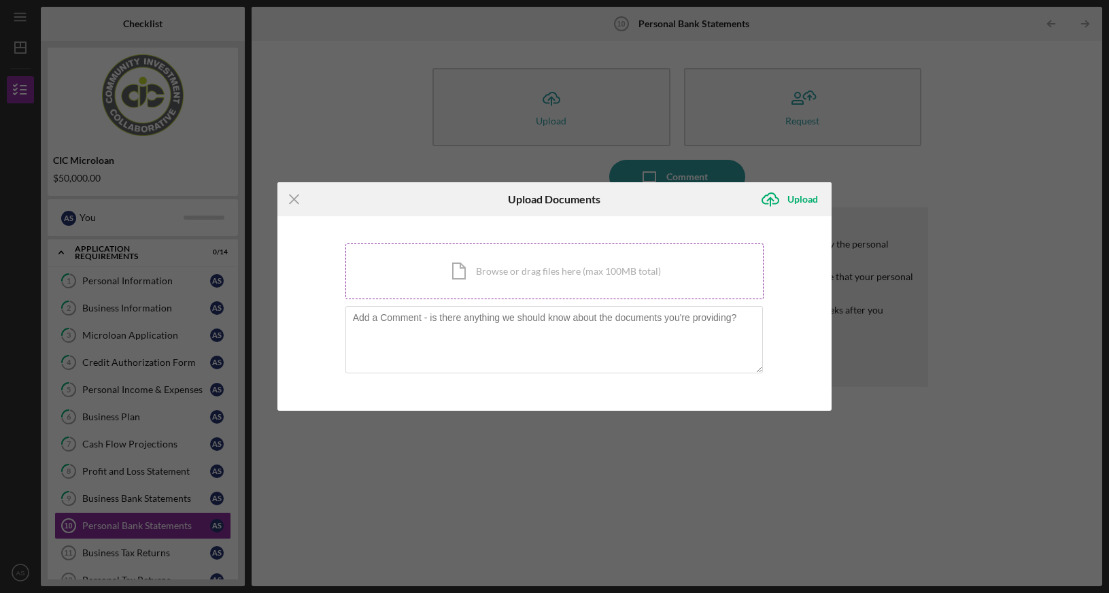
click at [511, 268] on div "Icon/Document Browse or drag files here (max 100MB total) Tap to choose files o…" at bounding box center [554, 271] width 419 height 56
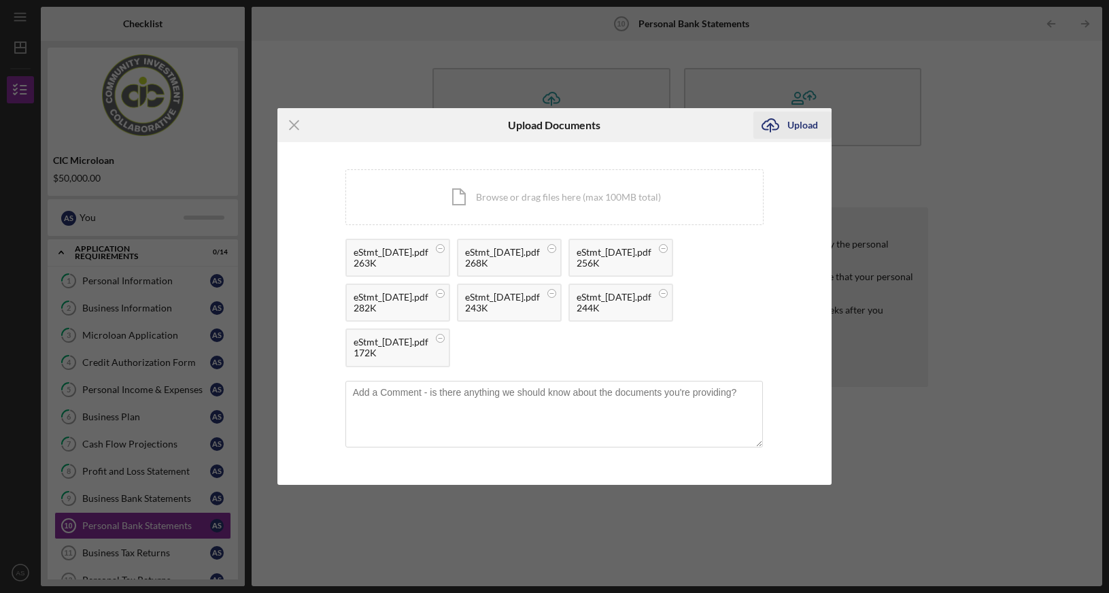
click at [800, 128] on div "Upload" at bounding box center [803, 125] width 31 height 27
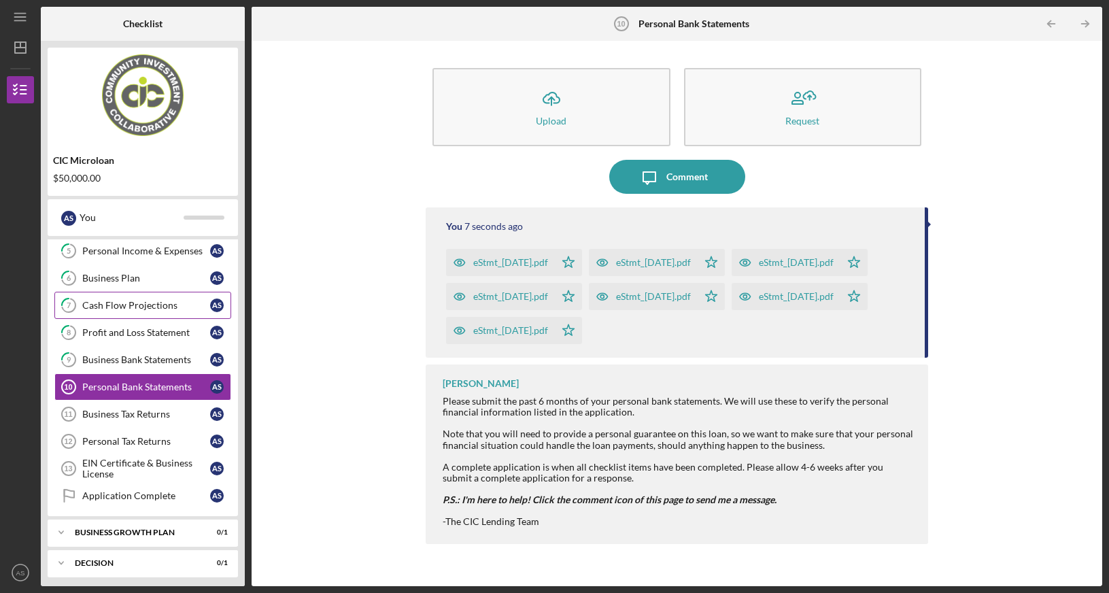
scroll to position [174, 0]
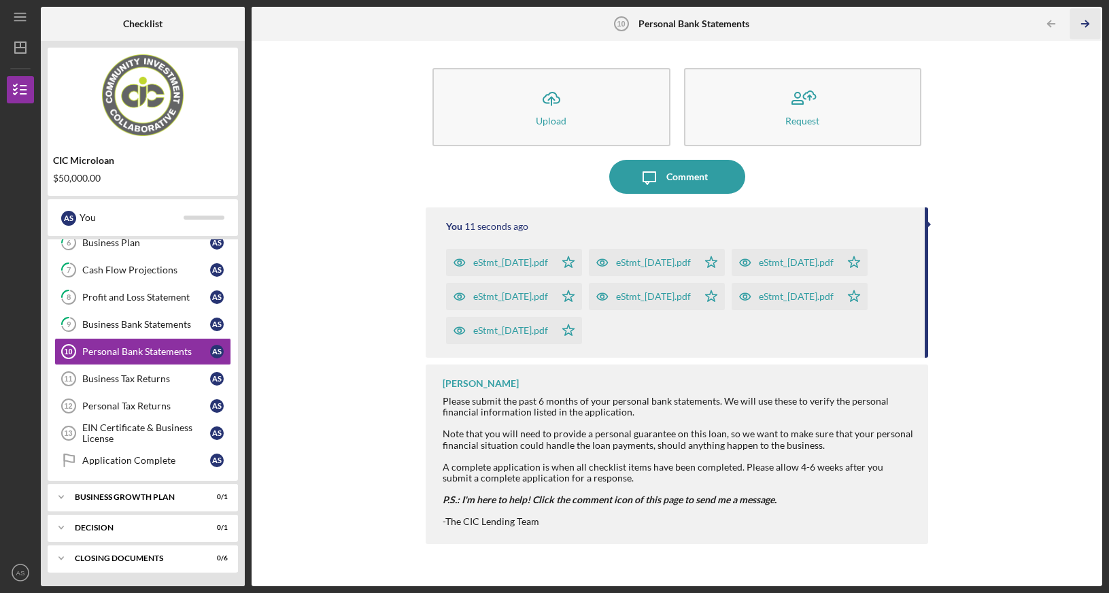
click at [1088, 24] on line "button" at bounding box center [1085, 24] width 7 height 0
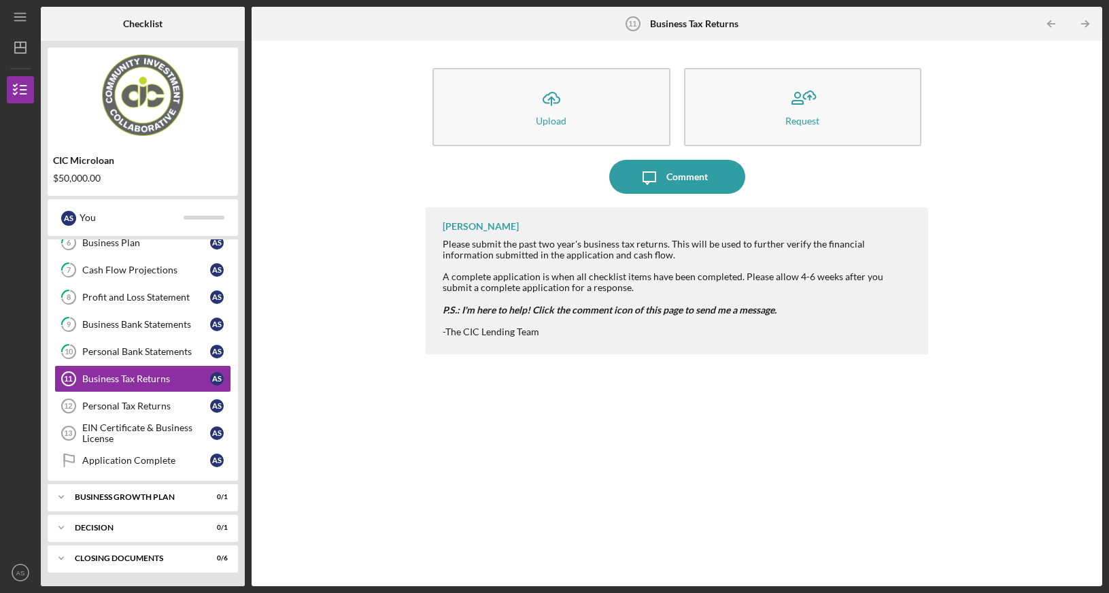
click at [1088, 24] on line "button" at bounding box center [1085, 24] width 7 height 0
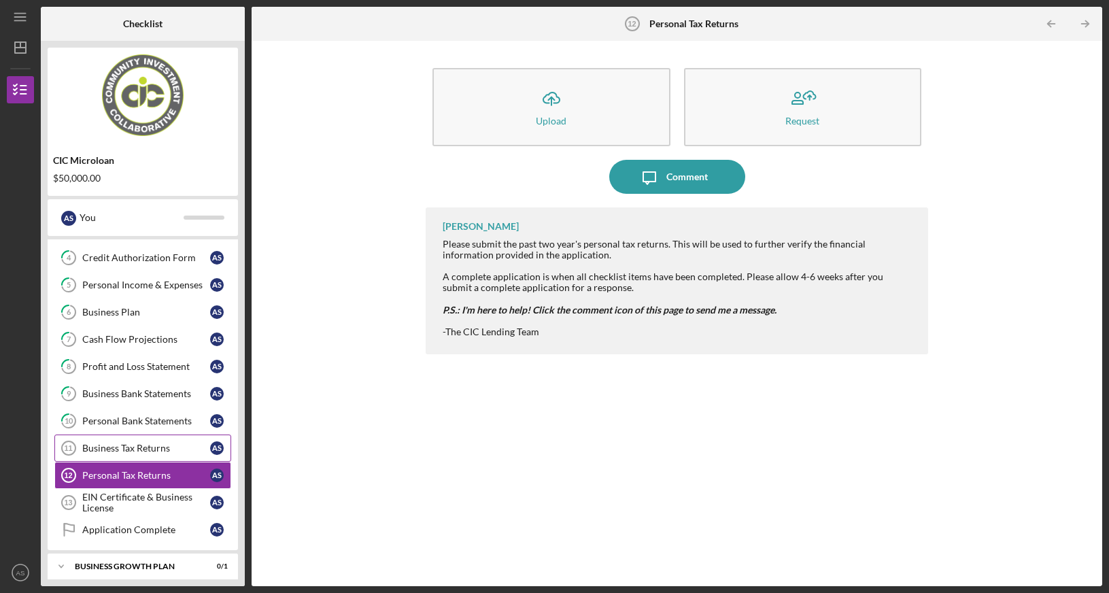
scroll to position [174, 0]
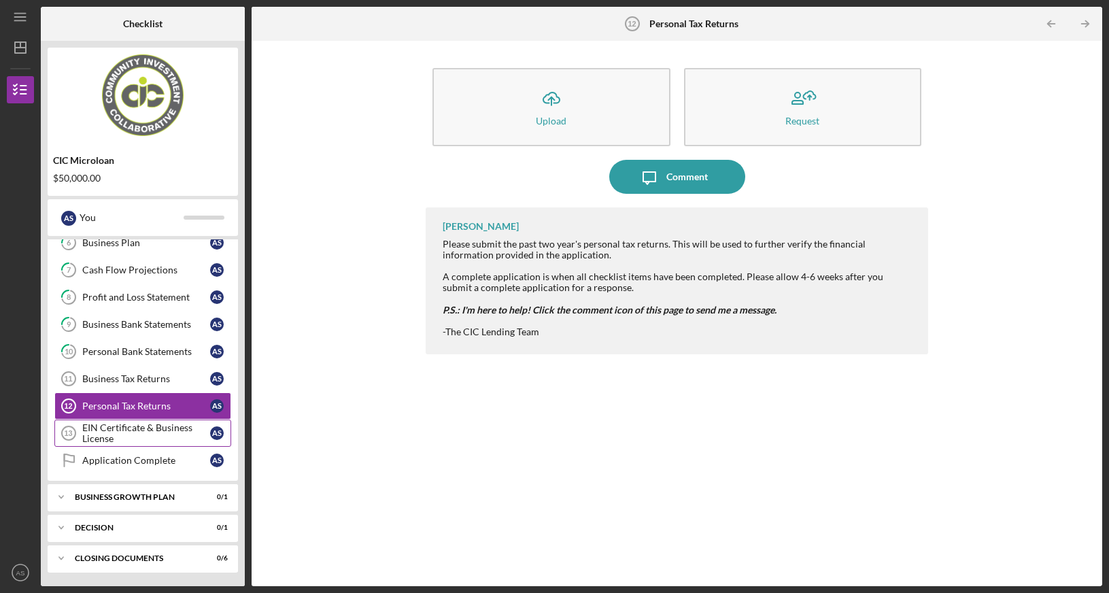
click at [135, 431] on div "EIN Certificate & Business License" at bounding box center [146, 433] width 128 height 22
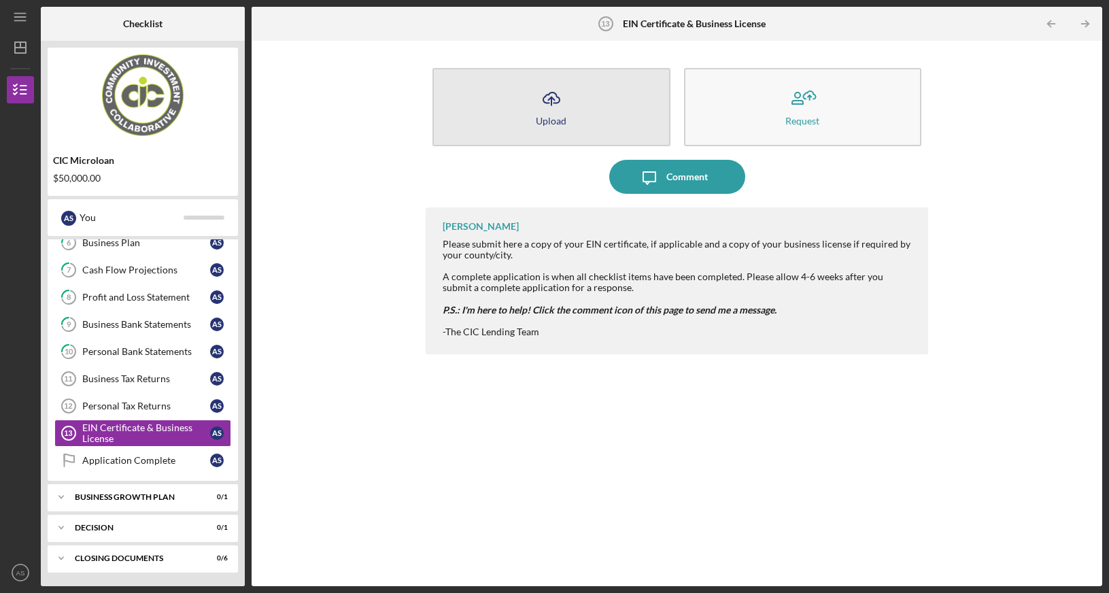
click at [535, 93] on button "Icon/Upload Upload" at bounding box center [551, 107] width 237 height 78
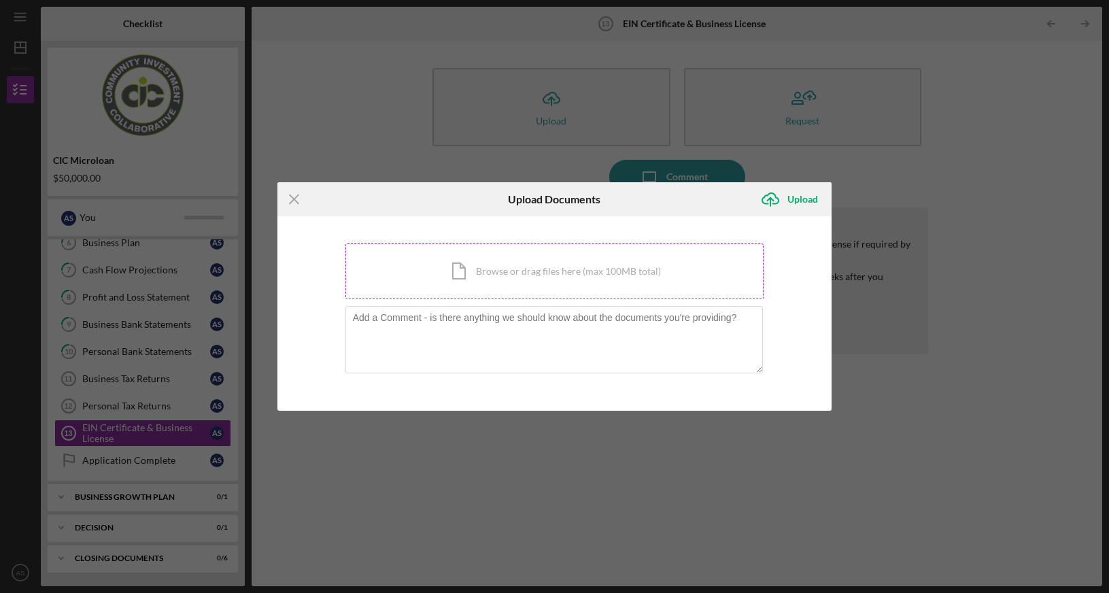
click at [504, 263] on div "Icon/Document Browse or drag files here (max 100MB total) Tap to choose files o…" at bounding box center [554, 271] width 419 height 56
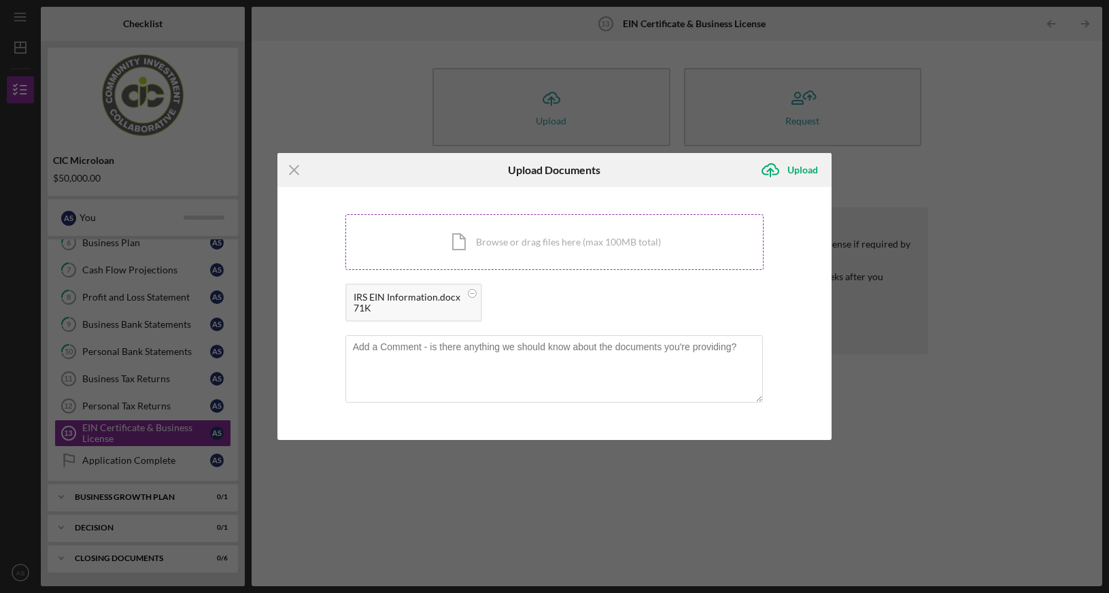
click at [535, 243] on div "Icon/Document Browse or drag files here (max 100MB total) Tap to choose files o…" at bounding box center [554, 242] width 419 height 56
click at [801, 164] on div "Upload" at bounding box center [803, 169] width 31 height 27
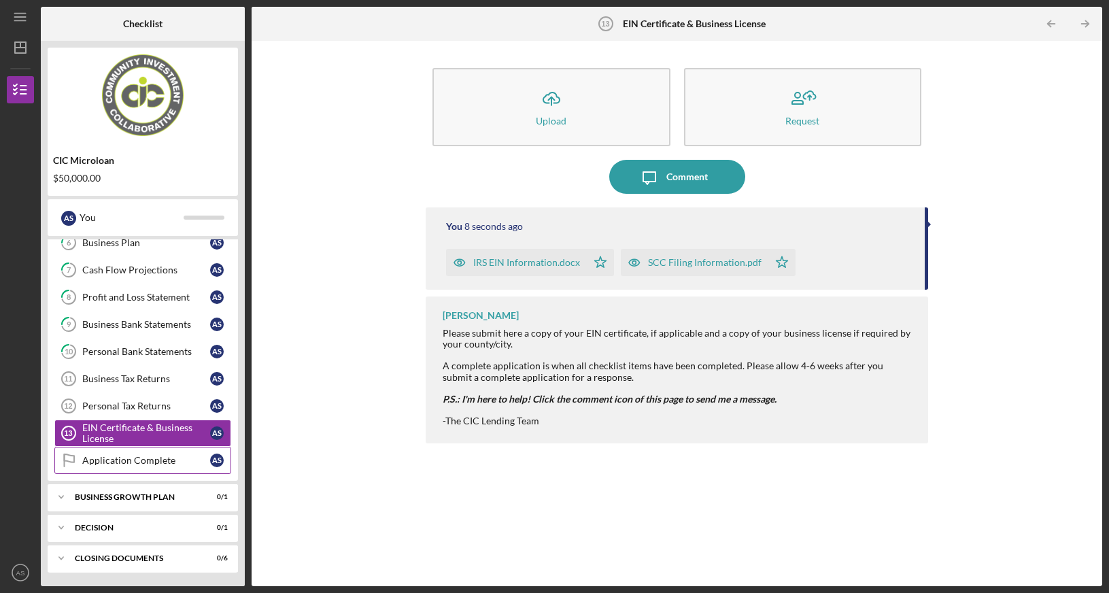
click at [129, 462] on div "Application Complete" at bounding box center [146, 460] width 128 height 11
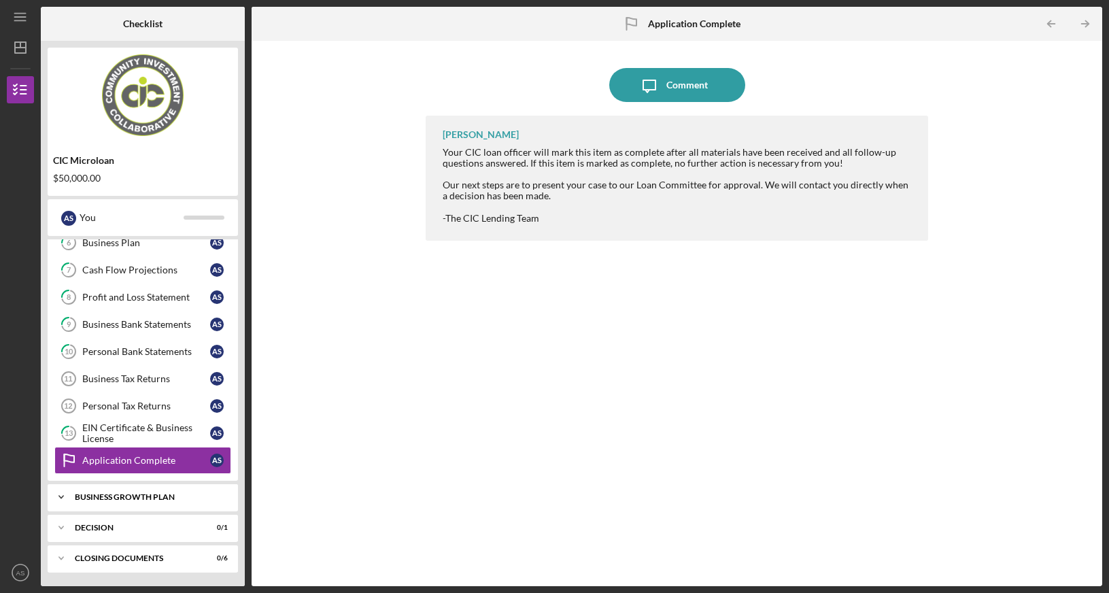
click at [139, 499] on div "Business Growth Plan" at bounding box center [148, 497] width 146 height 8
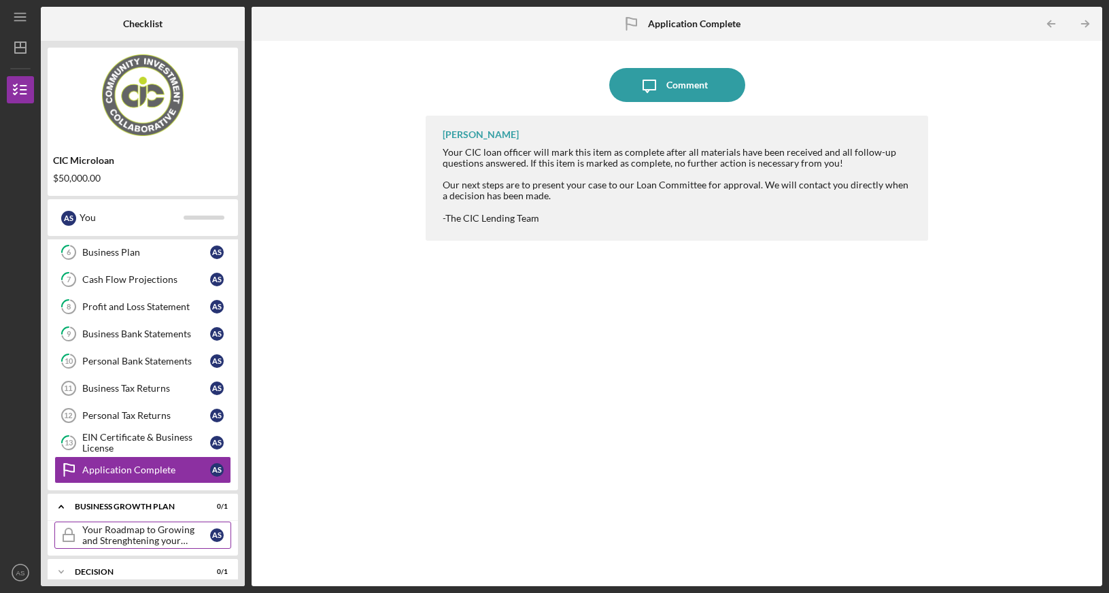
scroll to position [209, 0]
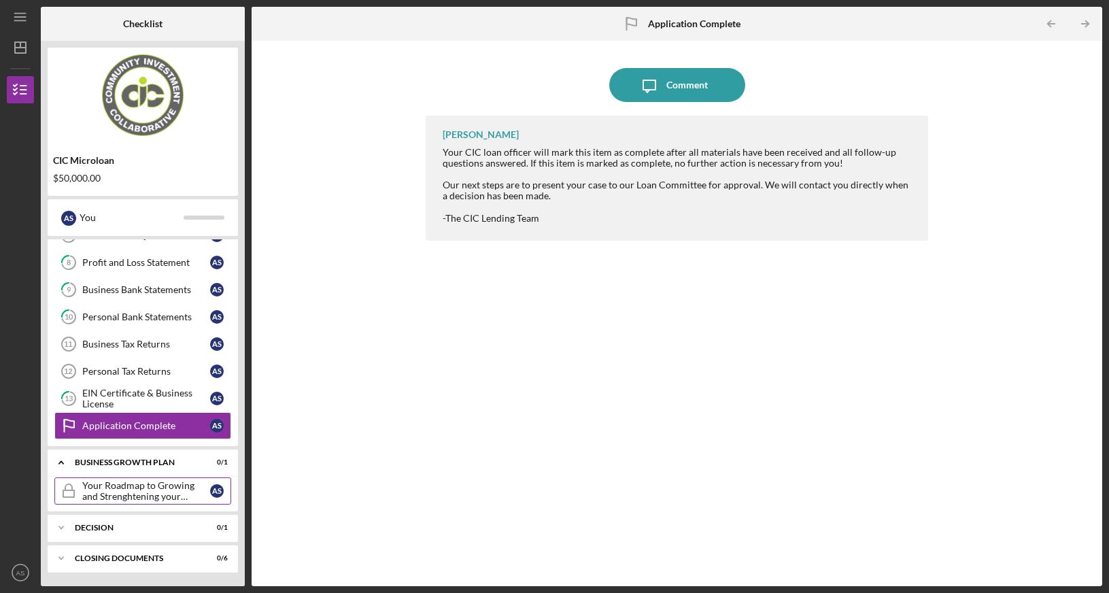
click at [137, 493] on div "Your Roadmap to Growing and Strenghtening your Business" at bounding box center [146, 491] width 128 height 22
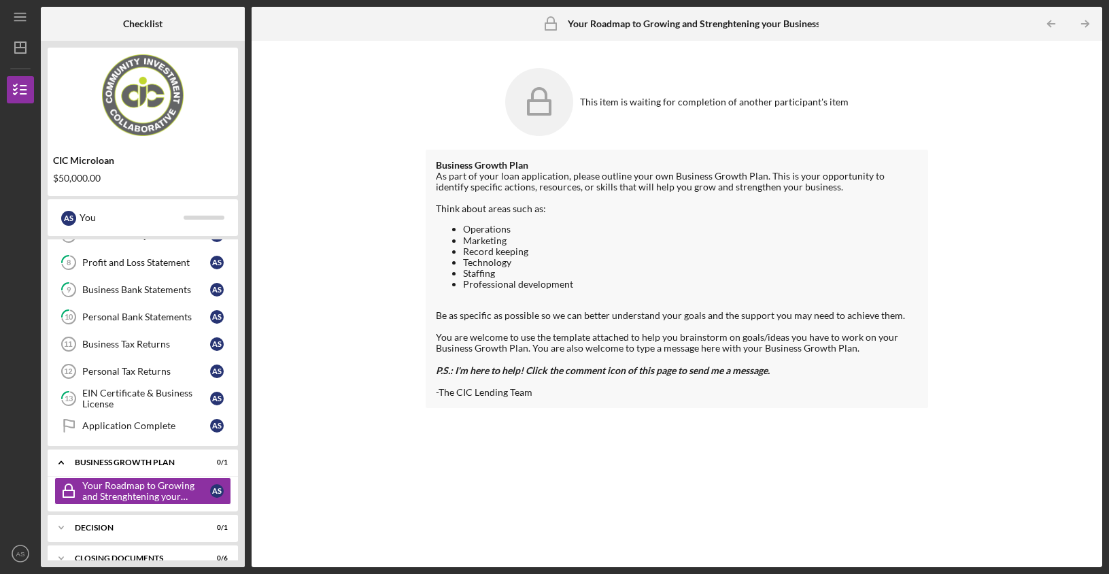
click at [328, 131] on div "This item is waiting for completion of another participant's item Business Grow…" at bounding box center [676, 304] width 837 height 513
